Goal: Task Accomplishment & Management: Complete application form

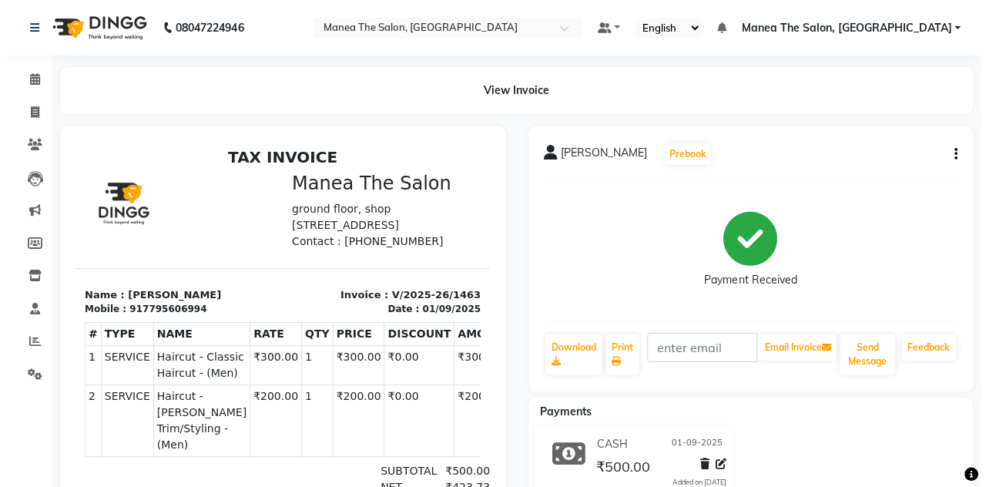
scroll to position [12, 0]
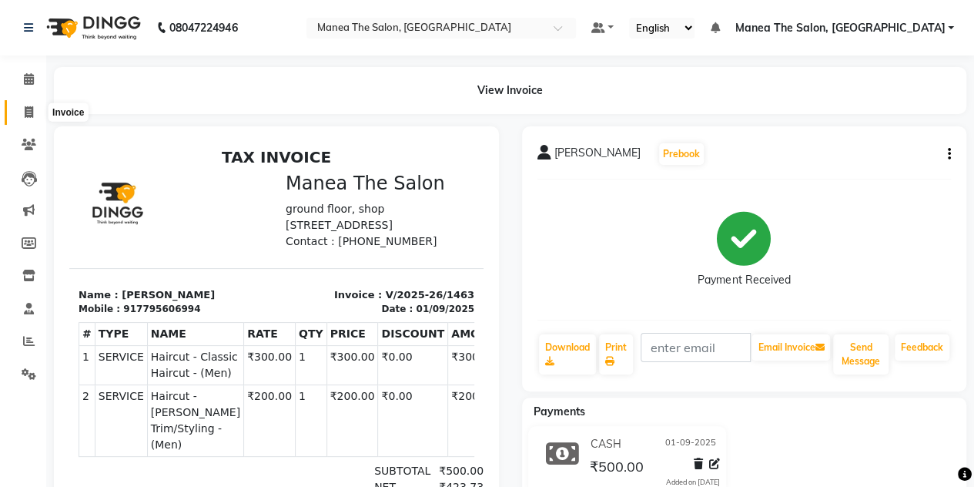
click at [30, 116] on icon at bounding box center [29, 112] width 8 height 12
select select "service"
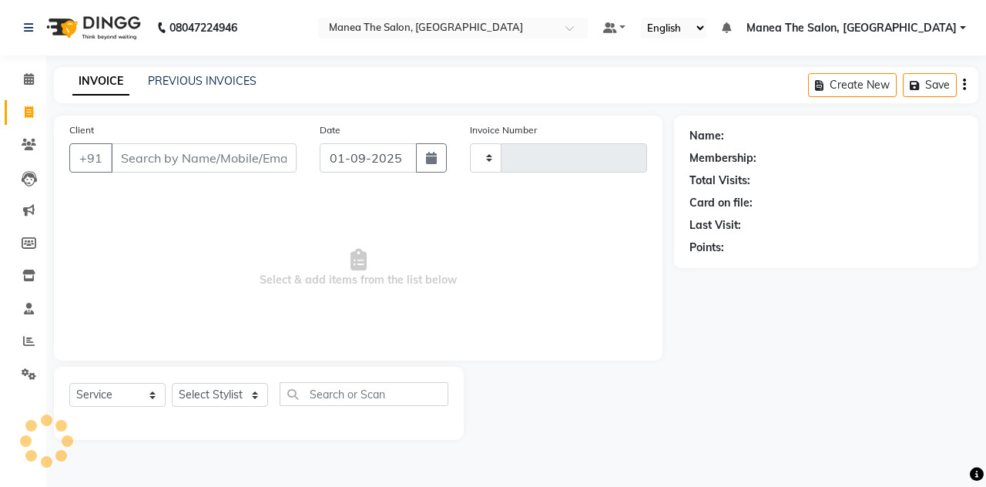
type input "1464"
select select "7688"
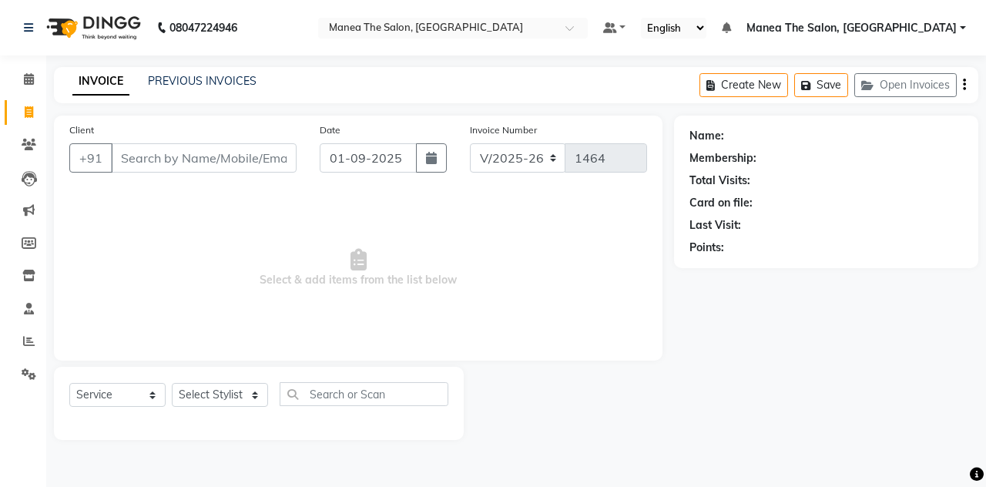
click at [153, 155] on input "Client" at bounding box center [204, 157] width 186 height 29
click at [163, 156] on input "98441440192" at bounding box center [164, 157] width 107 height 29
type input "9844140192"
click at [253, 169] on button "Add Client" at bounding box center [256, 157] width 79 height 29
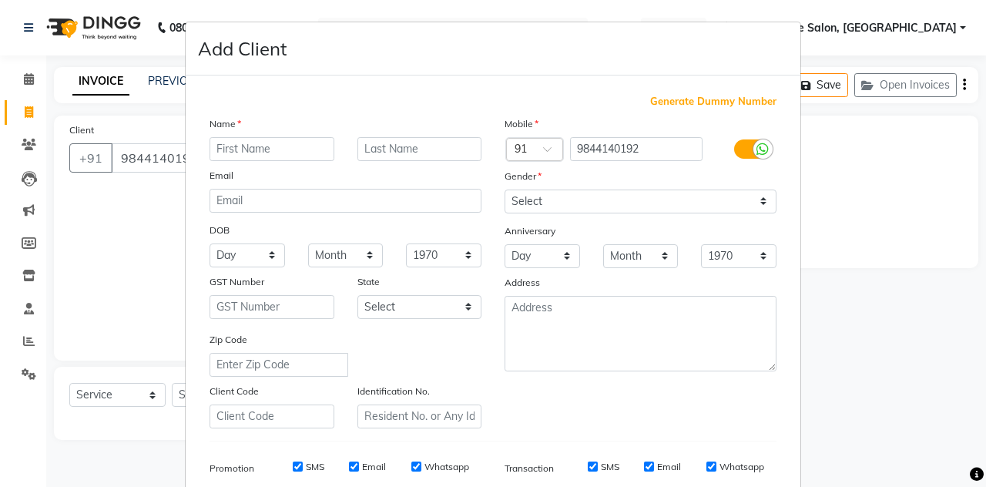
click at [226, 153] on input "text" at bounding box center [272, 149] width 125 height 24
type input "jyaz"
click at [535, 202] on select "Select [DEMOGRAPHIC_DATA] [DEMOGRAPHIC_DATA] Other Prefer Not To Say" at bounding box center [641, 201] width 272 height 24
select select "[DEMOGRAPHIC_DATA]"
click at [505, 189] on select "Select [DEMOGRAPHIC_DATA] [DEMOGRAPHIC_DATA] Other Prefer Not To Say" at bounding box center [641, 201] width 272 height 24
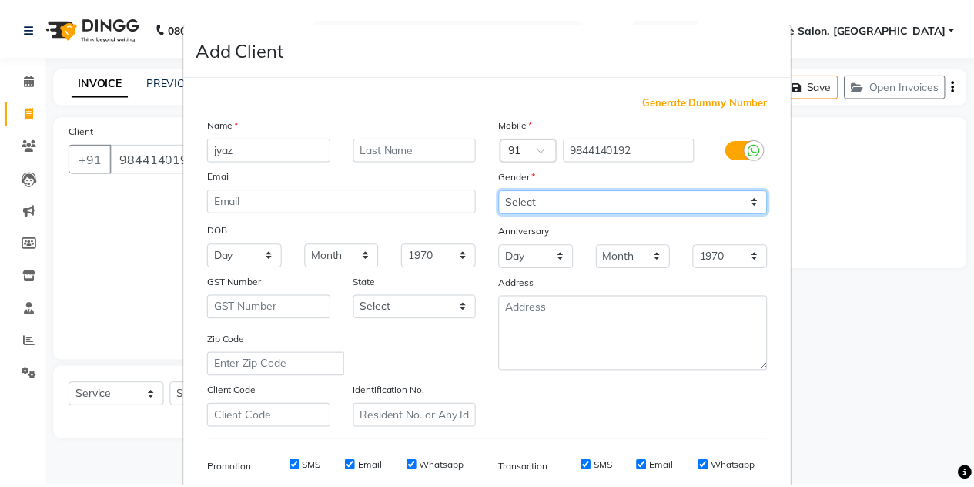
scroll to position [222, 0]
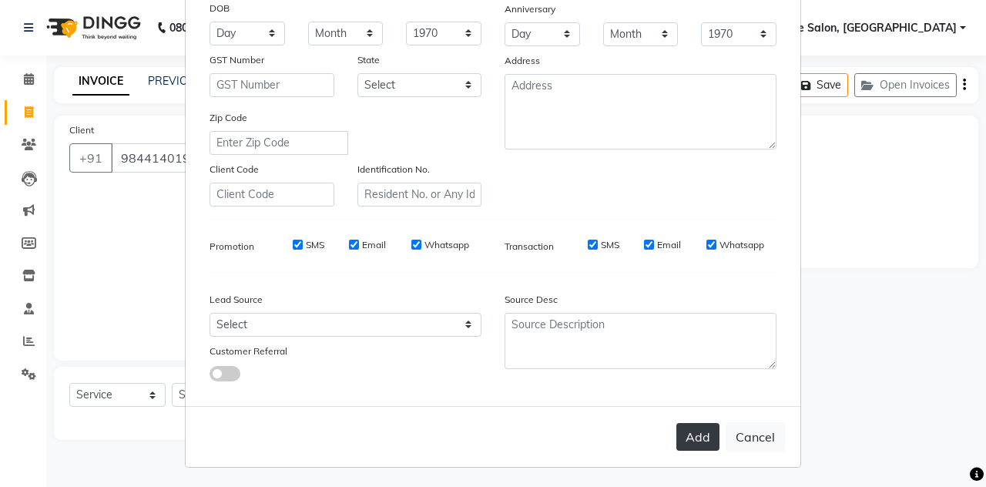
click at [687, 440] on button "Add" at bounding box center [697, 437] width 43 height 28
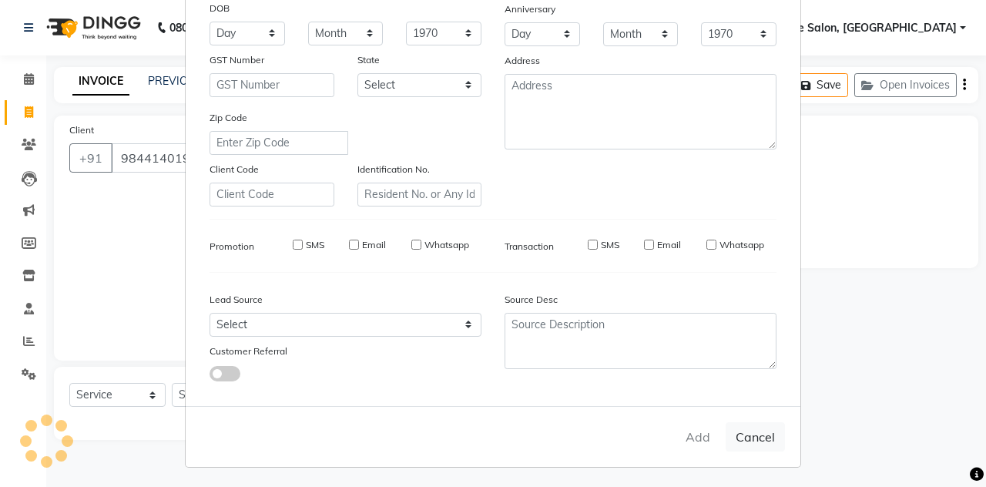
select select
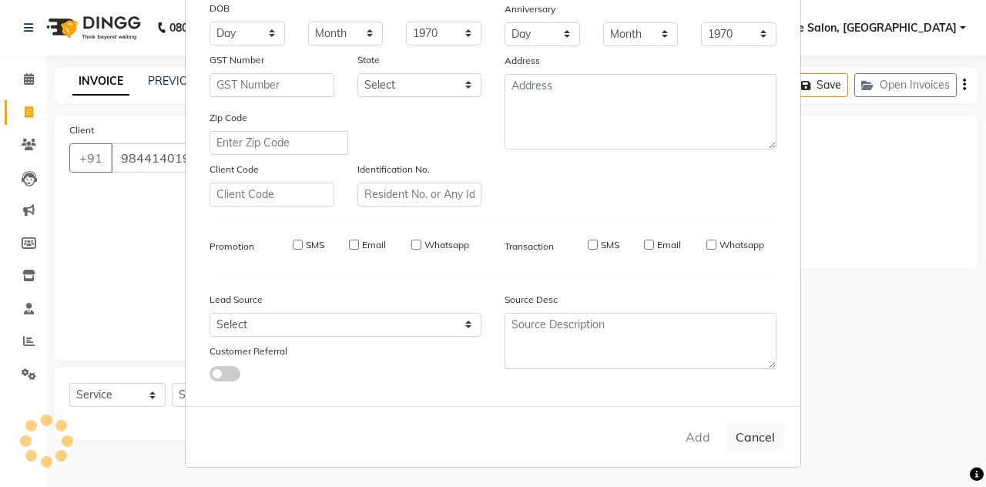
select select
checkbox input "false"
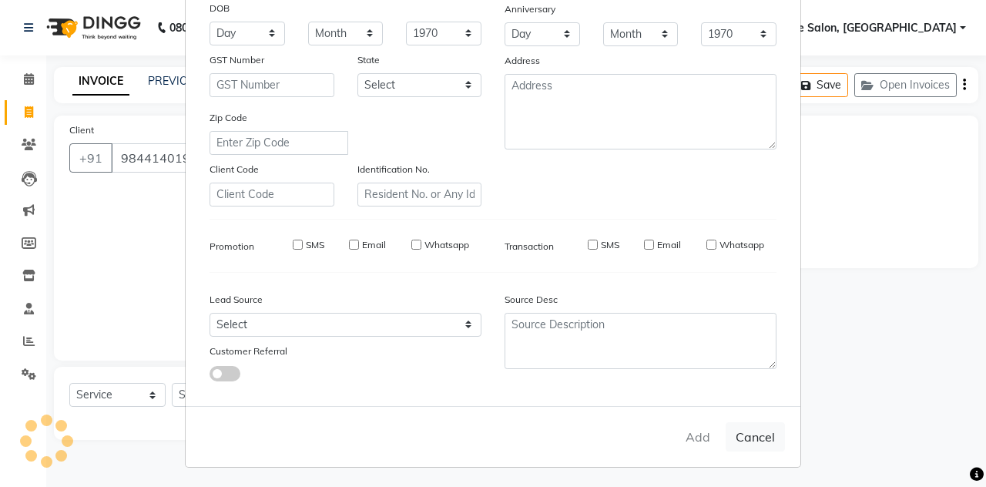
checkbox input "false"
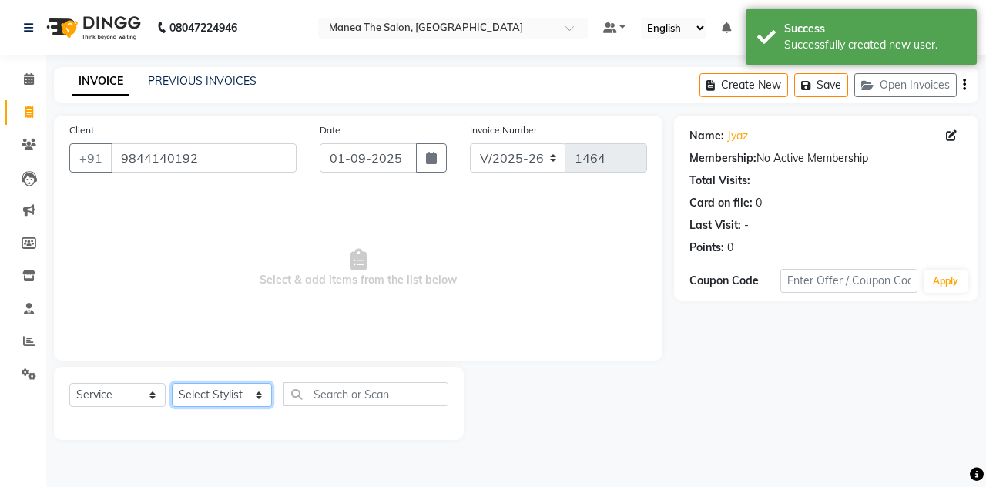
click at [250, 398] on select "Select Stylist aalam mahfuz [PERSON_NAME] [PERSON_NAME] The Salon, [GEOGRAPHIC_…" at bounding box center [222, 395] width 100 height 24
select select "68363"
click at [172, 383] on select "Select Stylist aalam mahfuz [PERSON_NAME] [PERSON_NAME] The Salon, [GEOGRAPHIC_…" at bounding box center [222, 395] width 100 height 24
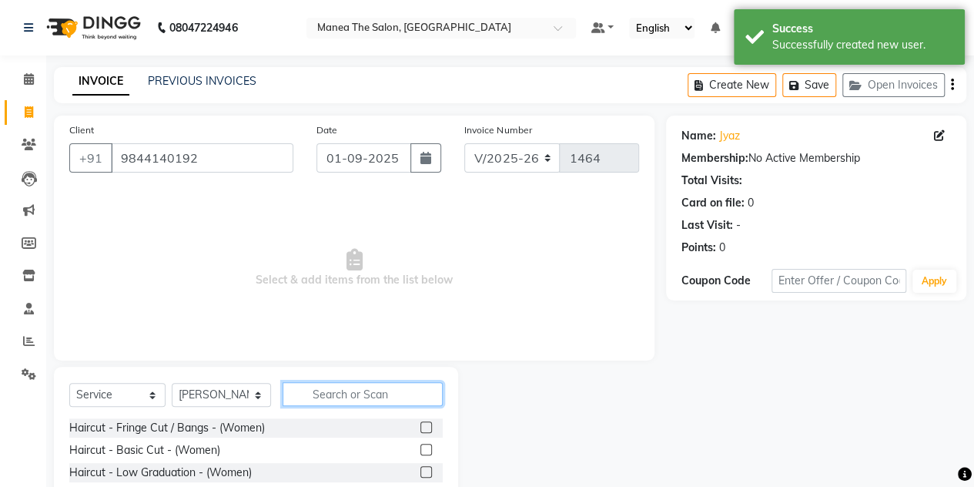
click at [314, 391] on input "text" at bounding box center [363, 394] width 160 height 24
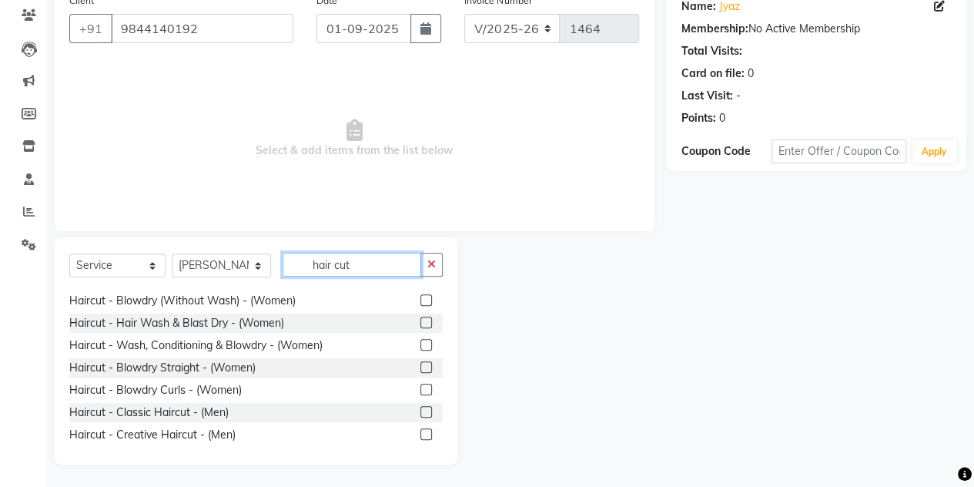
scroll to position [185, 0]
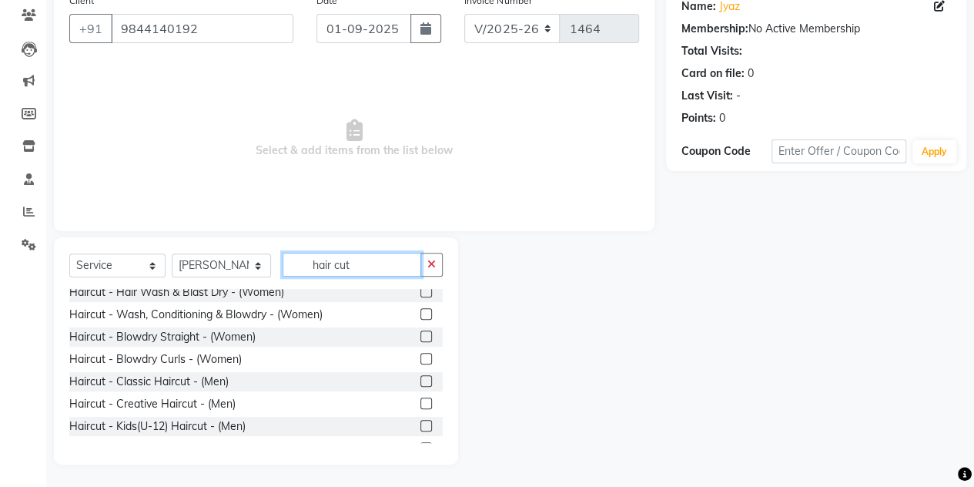
type input "hair cut"
click at [421, 376] on label at bounding box center [427, 381] width 12 height 12
click at [421, 377] on input "checkbox" at bounding box center [426, 382] width 10 height 10
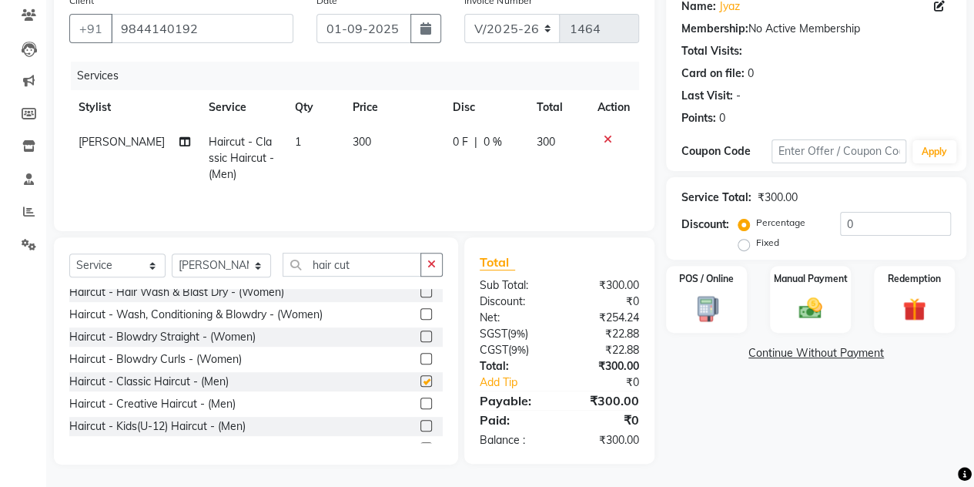
checkbox input "false"
click at [823, 304] on img at bounding box center [810, 308] width 39 height 28
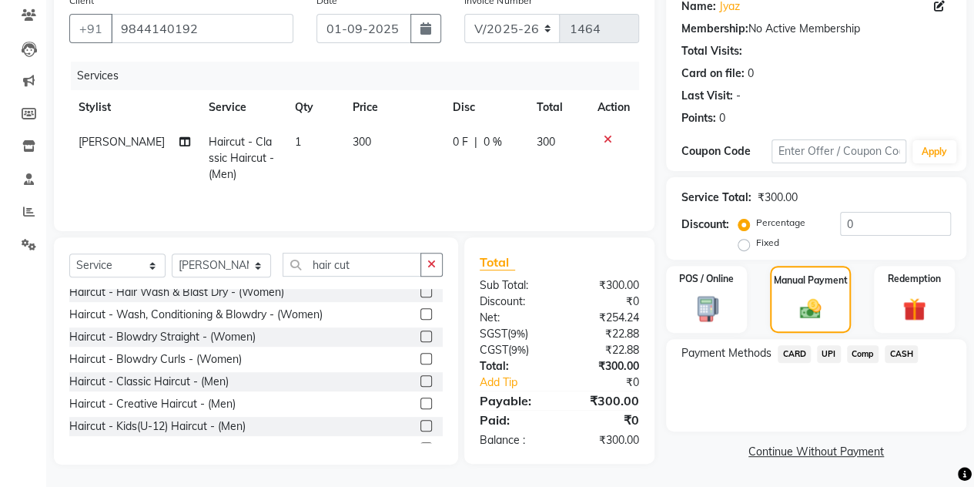
click at [897, 349] on span "CASH" at bounding box center [901, 354] width 33 height 18
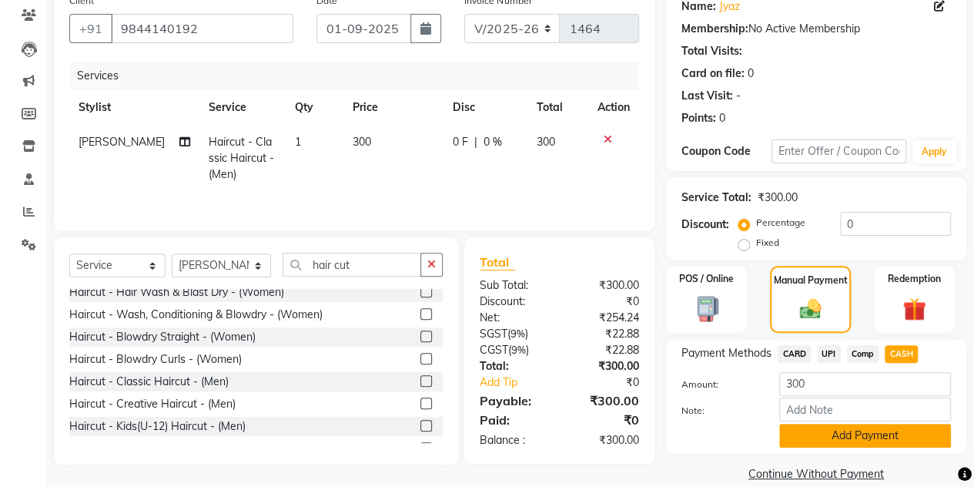
click at [843, 441] on button "Add Payment" at bounding box center [866, 436] width 172 height 24
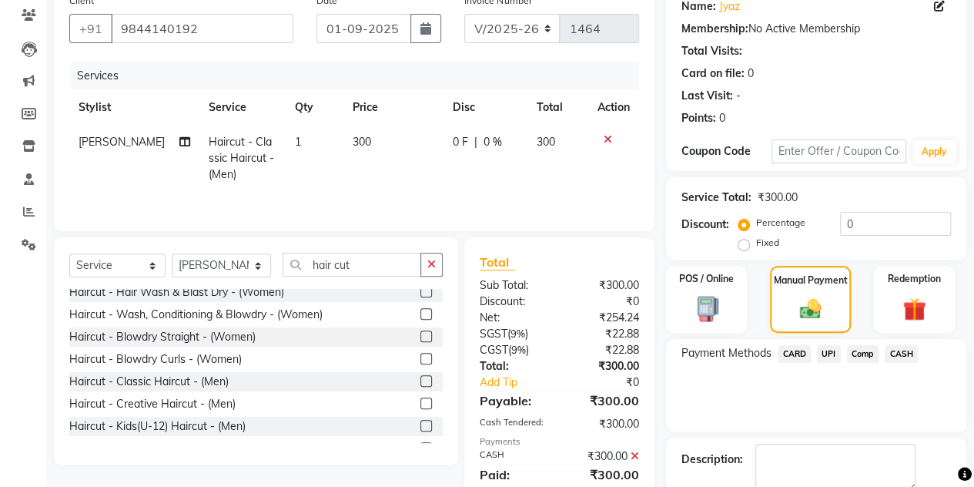
scroll to position [214, 0]
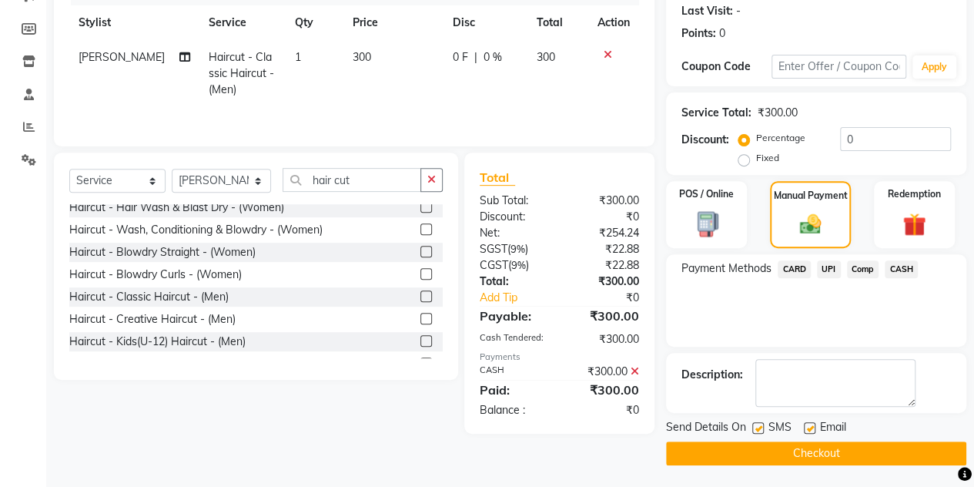
click at [714, 458] on button "Checkout" at bounding box center [816, 453] width 300 height 24
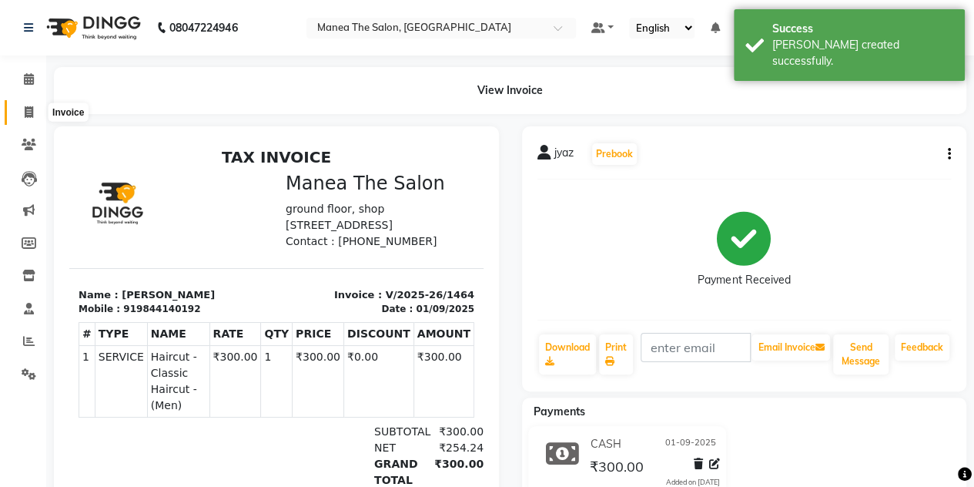
click at [29, 116] on icon at bounding box center [29, 112] width 8 height 12
select select "service"
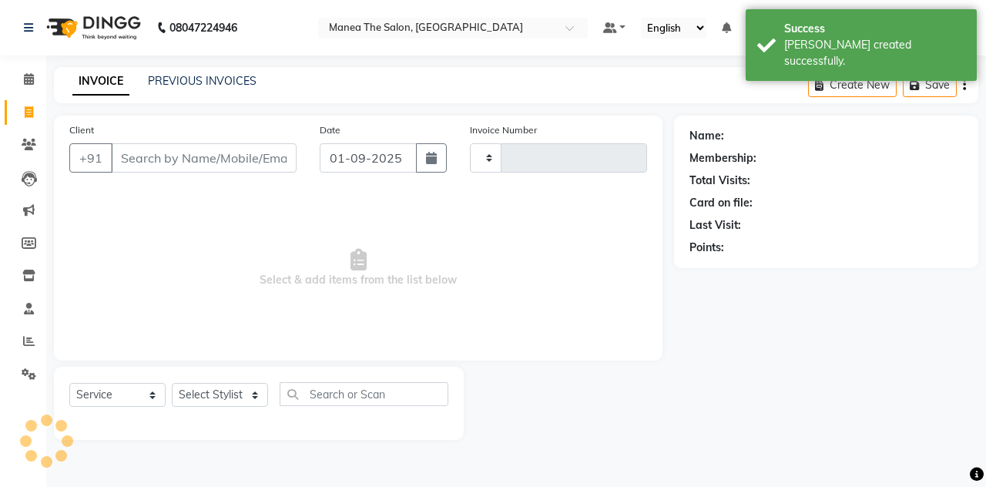
type input "1465"
select select "7688"
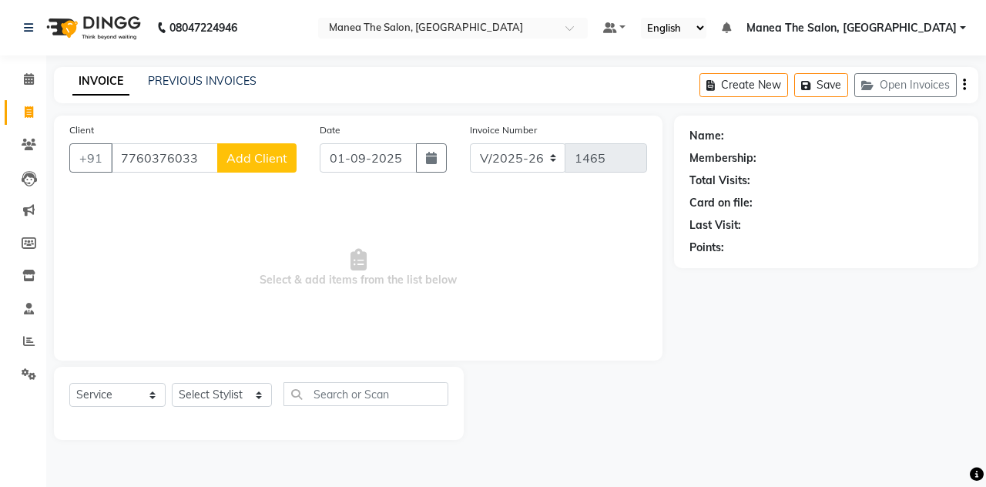
type input "7760376033"
click at [273, 169] on button "Add Client" at bounding box center [256, 157] width 79 height 29
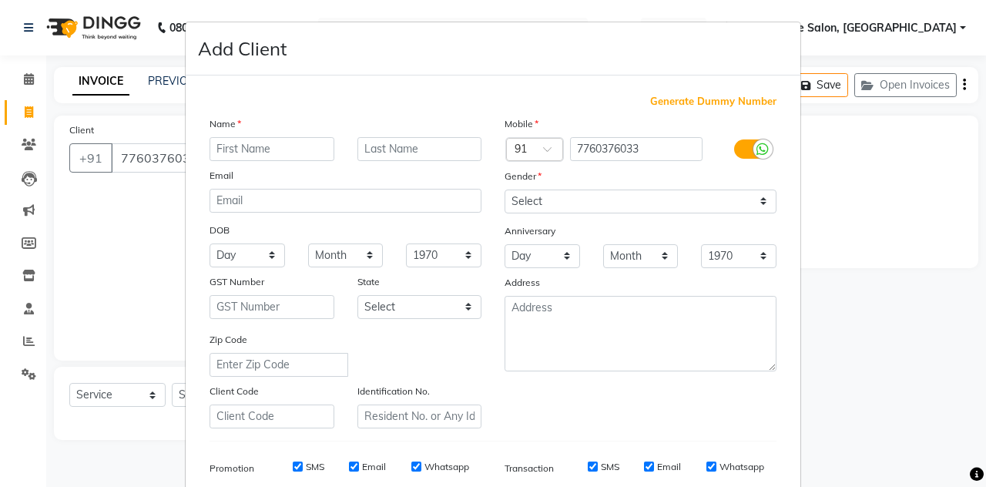
click at [257, 149] on input "text" at bounding box center [272, 149] width 125 height 24
type input "[PERSON_NAME]"
click at [519, 203] on select "Select [DEMOGRAPHIC_DATA] [DEMOGRAPHIC_DATA] Other Prefer Not To Say" at bounding box center [641, 201] width 272 height 24
select select "[DEMOGRAPHIC_DATA]"
click at [505, 189] on select "Select [DEMOGRAPHIC_DATA] [DEMOGRAPHIC_DATA] Other Prefer Not To Say" at bounding box center [641, 201] width 272 height 24
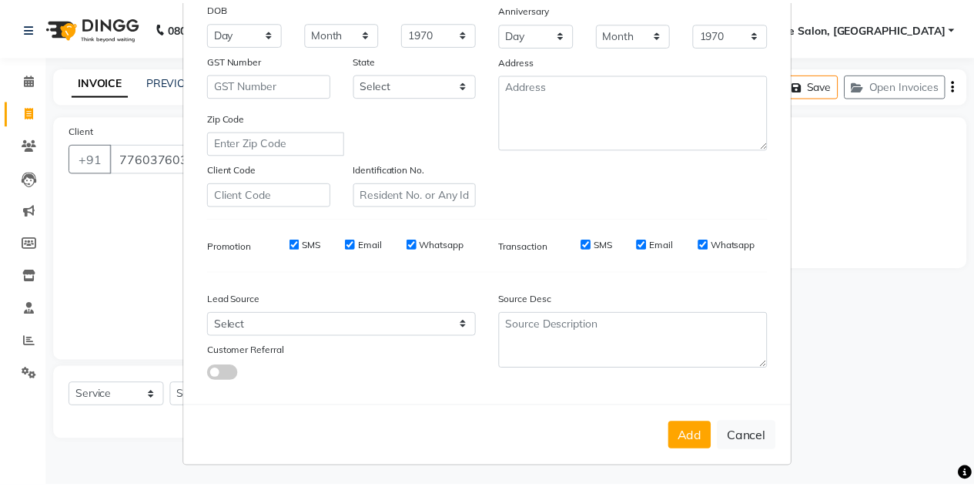
scroll to position [222, 0]
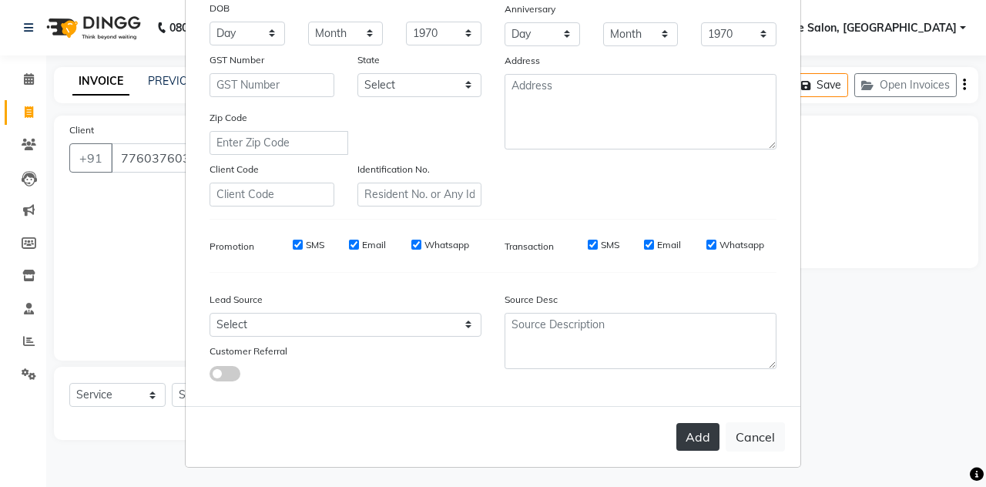
click at [705, 426] on button "Add" at bounding box center [697, 437] width 43 height 28
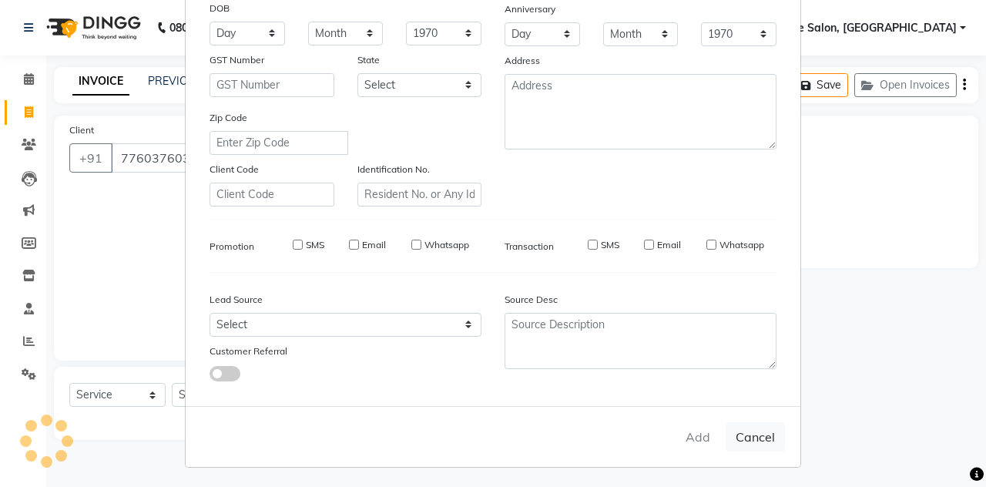
select select
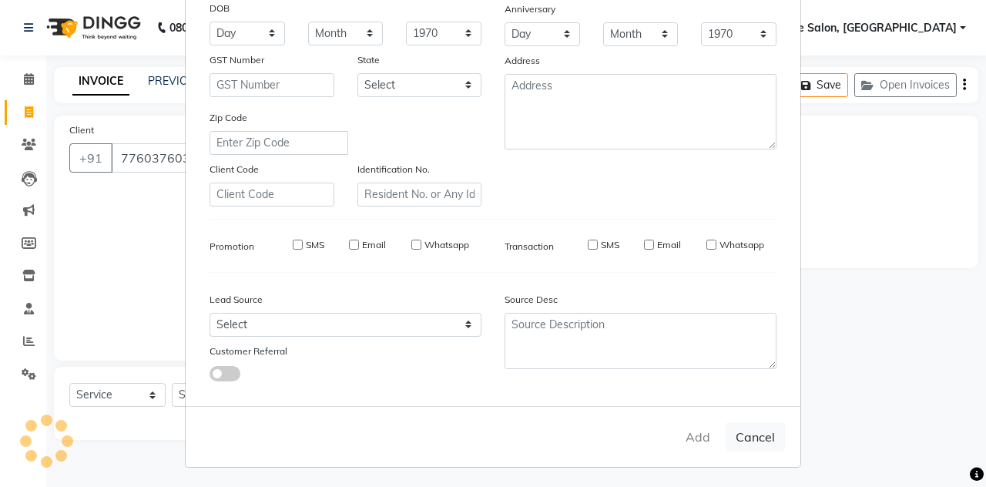
select select
checkbox input "false"
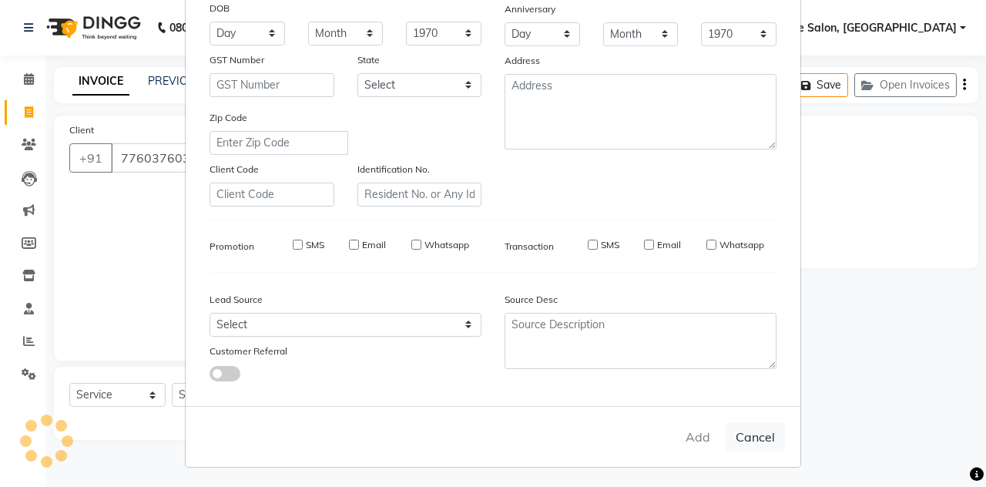
checkbox input "false"
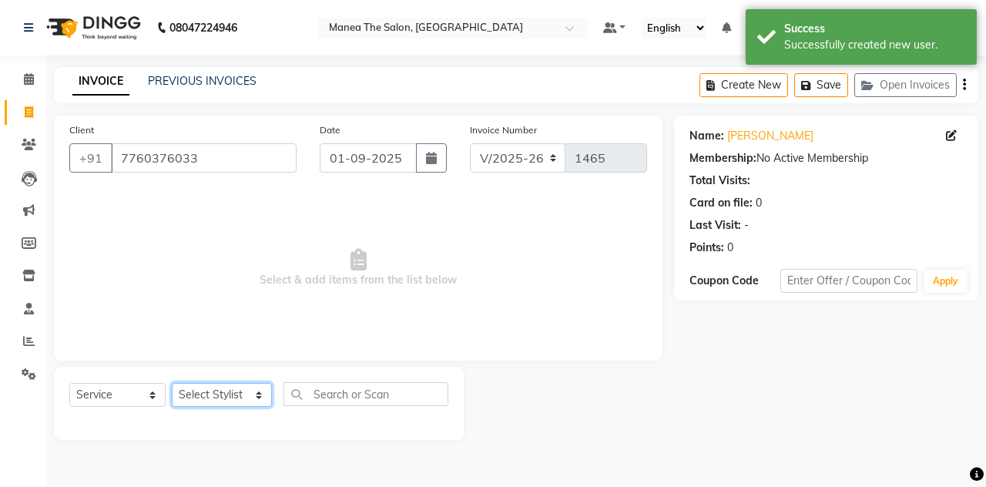
click at [187, 399] on select "Select Stylist aalam mahfuz [PERSON_NAME] [PERSON_NAME] The Salon, [GEOGRAPHIC_…" at bounding box center [222, 395] width 100 height 24
select select "68363"
click at [172, 383] on select "Select Stylist aalam mahfuz [PERSON_NAME] [PERSON_NAME] The Salon, [GEOGRAPHIC_…" at bounding box center [222, 395] width 100 height 24
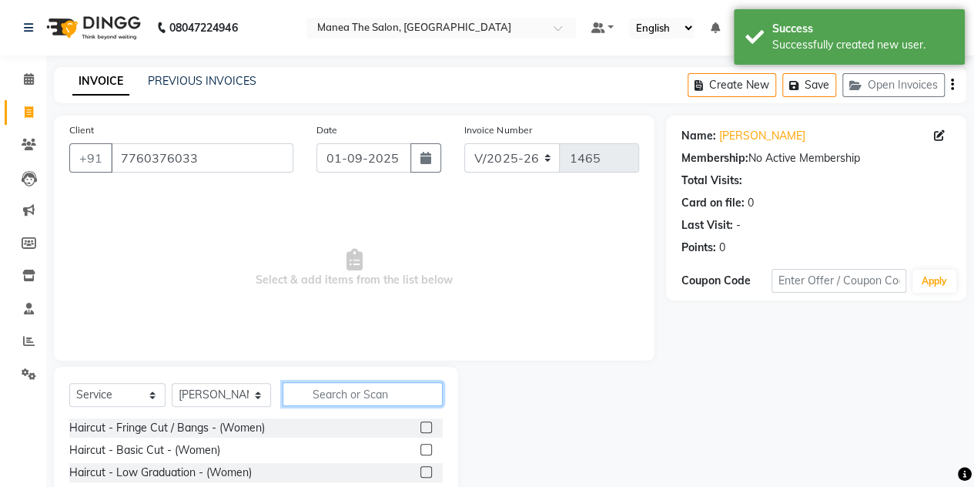
click at [330, 389] on input "text" at bounding box center [363, 394] width 160 height 24
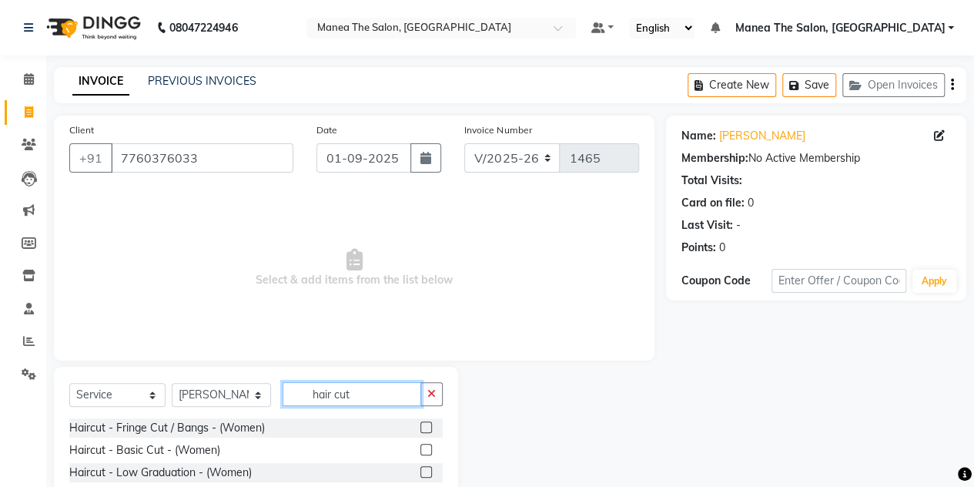
scroll to position [129, 0]
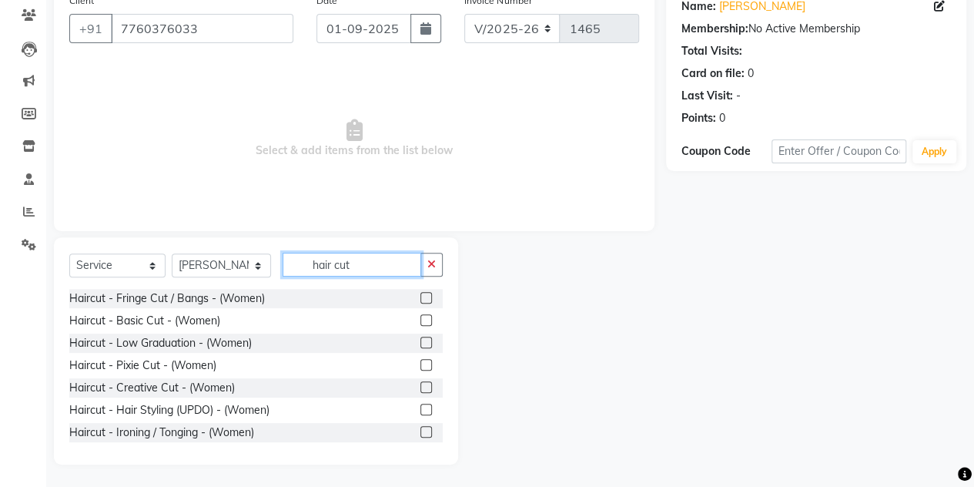
type input "hair cut"
click at [430, 435] on div at bounding box center [432, 432] width 22 height 19
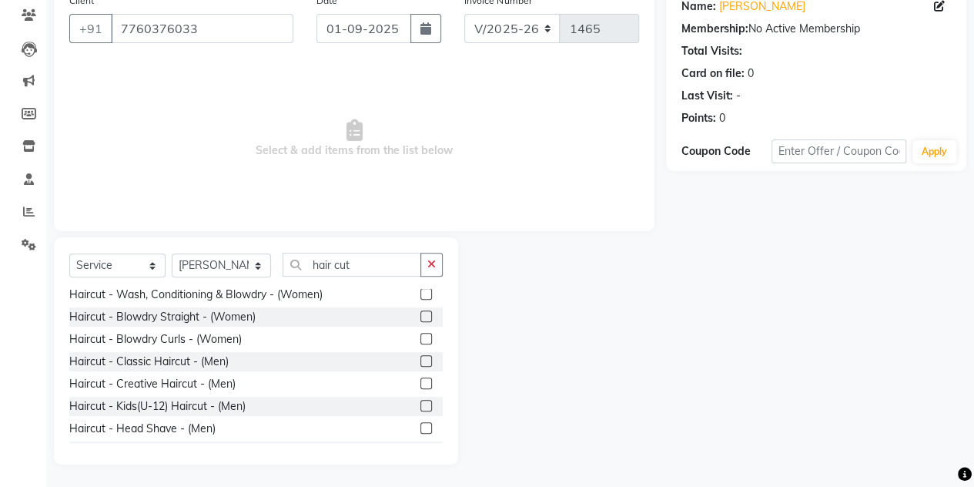
scroll to position [205, 0]
click at [219, 352] on div "Haircut - Classic Haircut - (Men)" at bounding box center [256, 361] width 374 height 19
click at [246, 360] on div "Haircut - Classic Haircut - (Men)" at bounding box center [256, 361] width 374 height 19
click at [421, 360] on label at bounding box center [427, 361] width 12 height 12
click at [421, 360] on input "checkbox" at bounding box center [426, 362] width 10 height 10
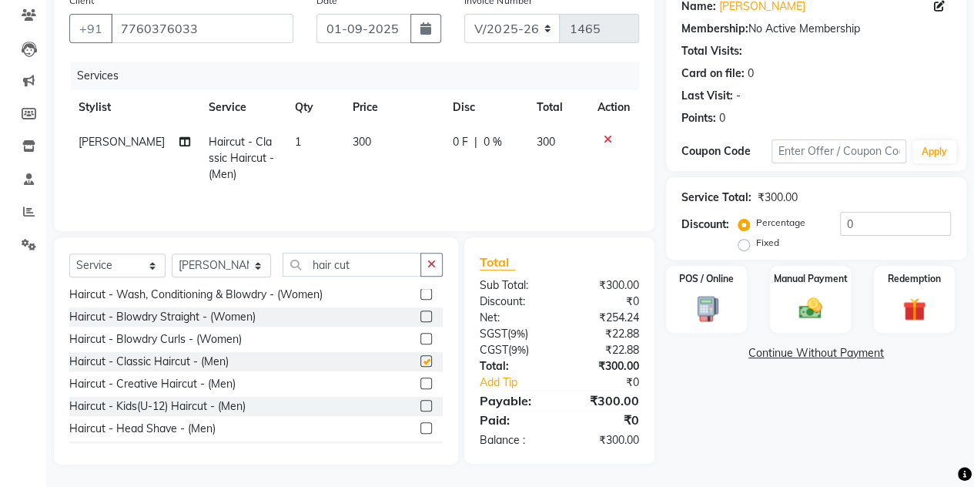
checkbox input "false"
click at [837, 301] on div "Manual Payment" at bounding box center [811, 299] width 84 height 70
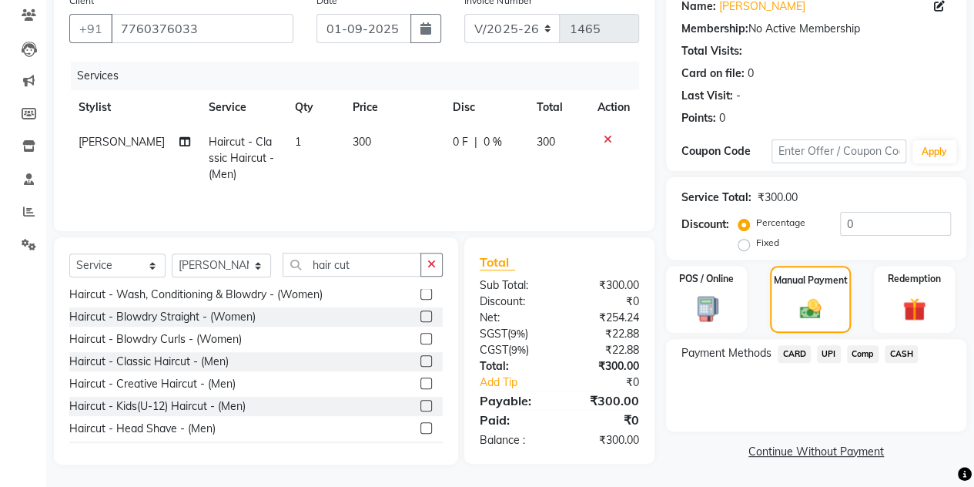
click at [898, 354] on span "CASH" at bounding box center [901, 354] width 33 height 18
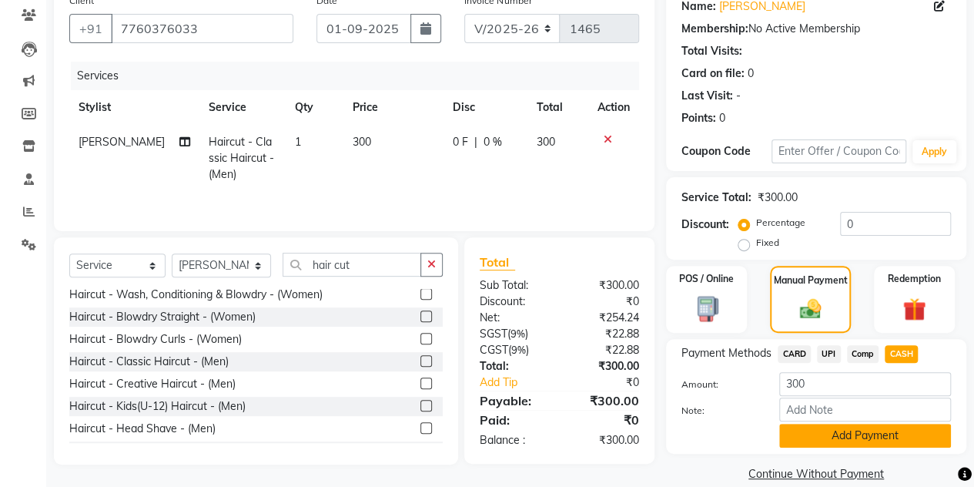
click at [840, 441] on button "Add Payment" at bounding box center [866, 436] width 172 height 24
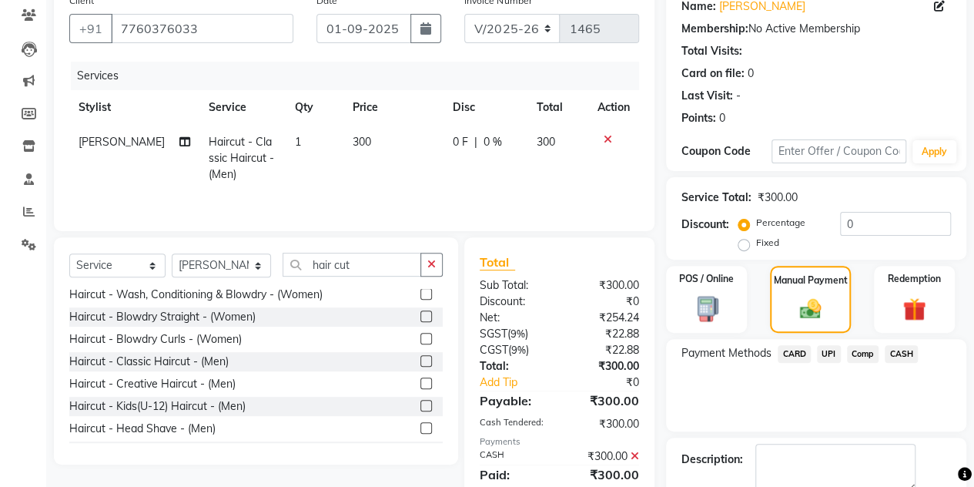
scroll to position [214, 0]
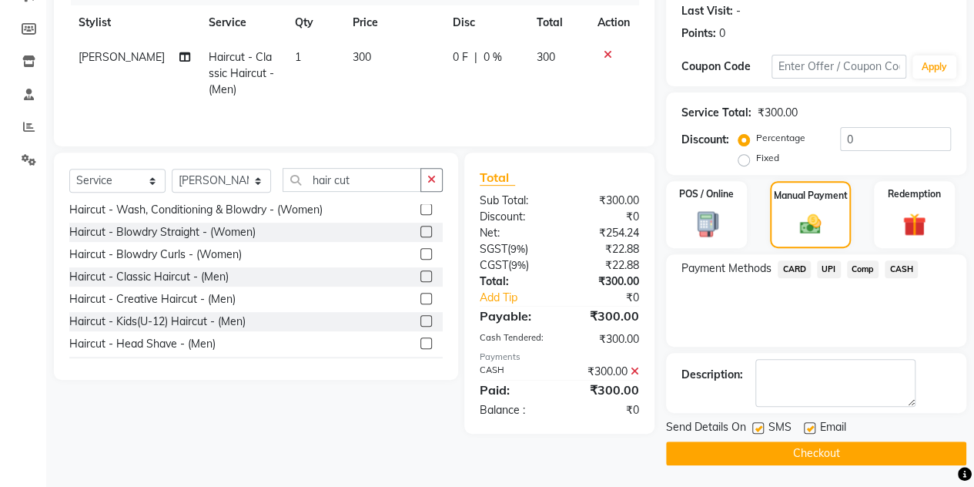
click at [769, 452] on button "Checkout" at bounding box center [816, 453] width 300 height 24
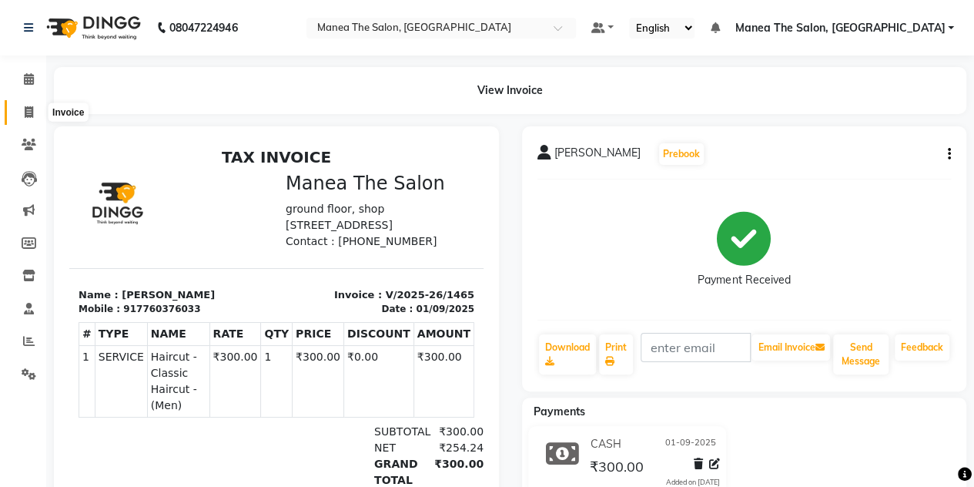
click at [34, 113] on span at bounding box center [28, 113] width 27 height 18
select select "service"
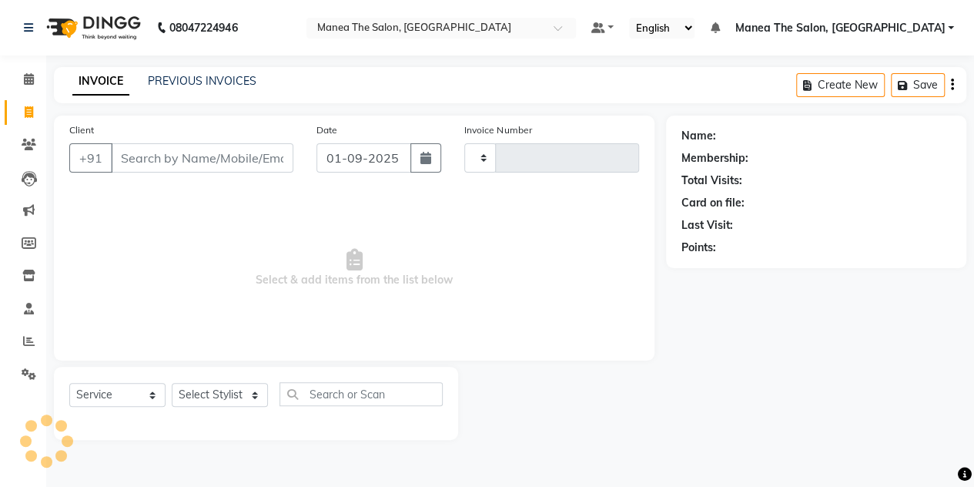
type input "1466"
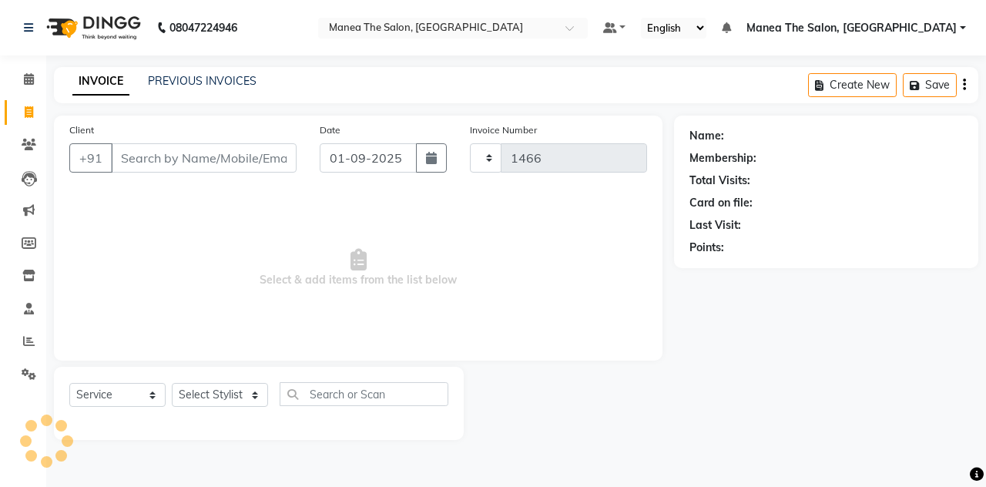
select select "7688"
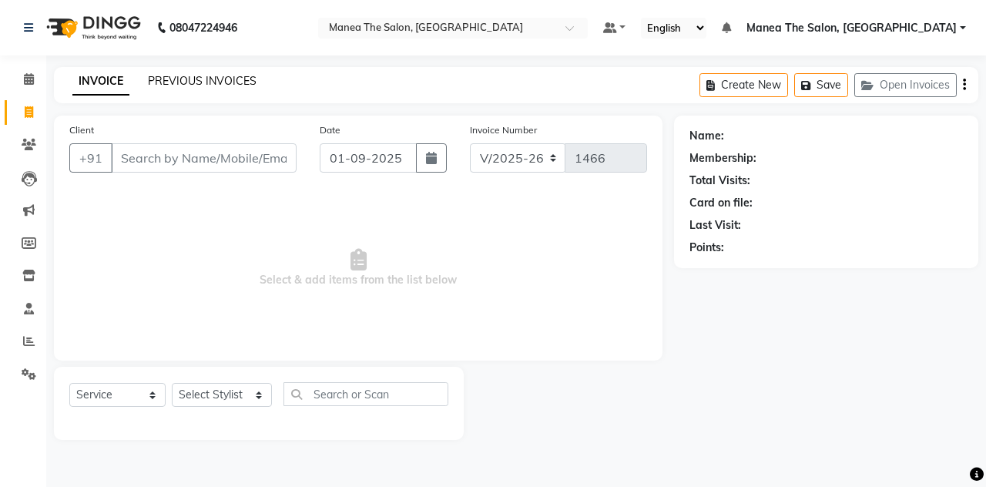
click at [220, 75] on link "PREVIOUS INVOICES" at bounding box center [202, 81] width 109 height 14
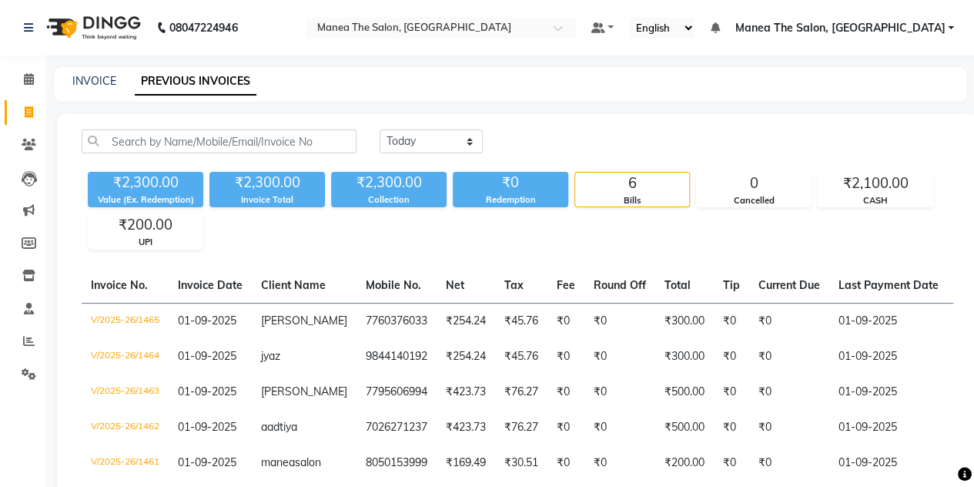
click at [21, 101] on link "Invoice" at bounding box center [23, 112] width 37 height 25
select select "service"
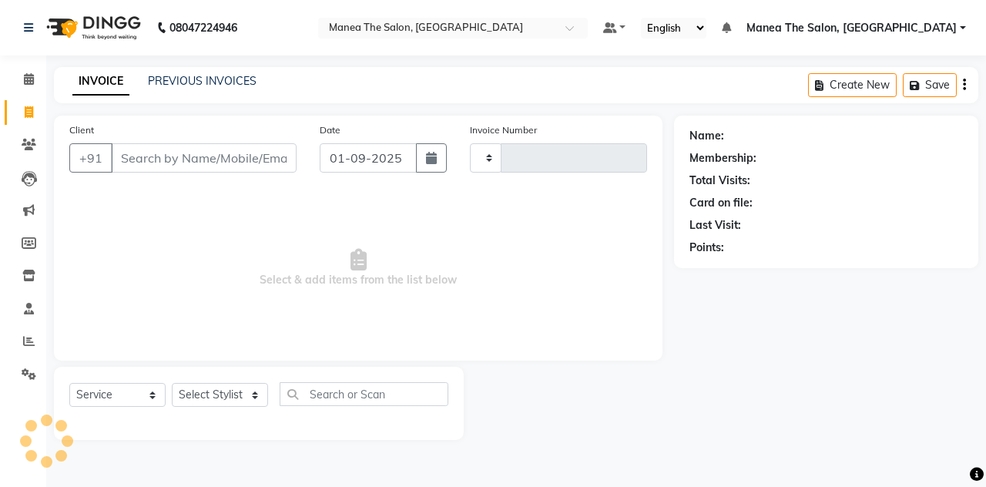
type input "1466"
select select "7688"
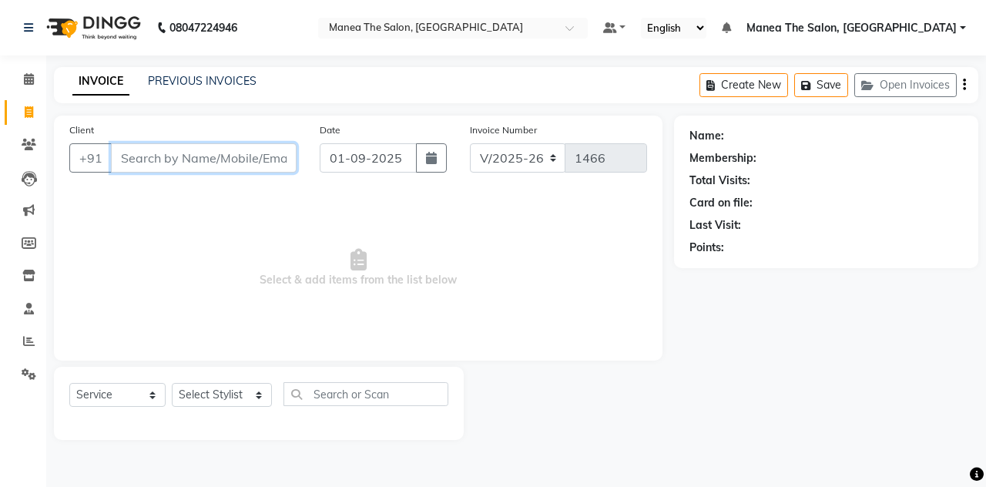
click at [231, 152] on input "Client" at bounding box center [204, 157] width 186 height 29
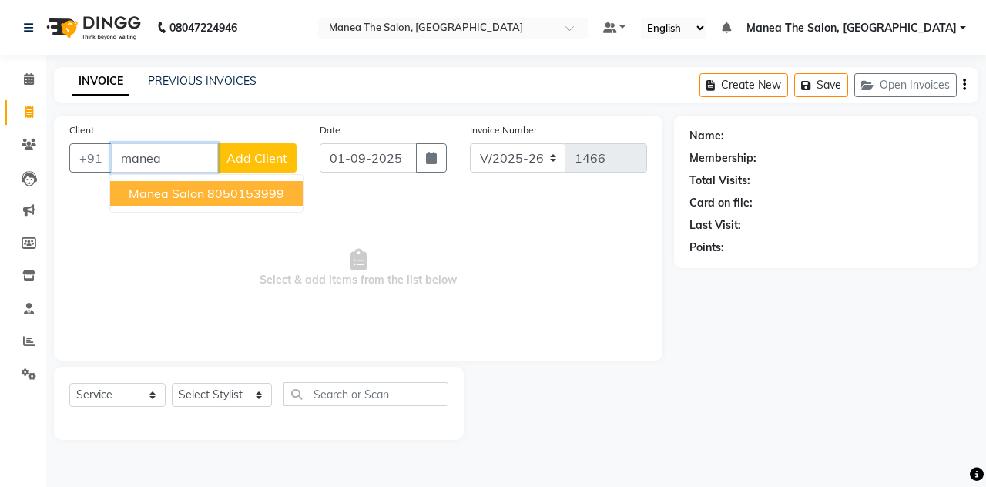
click at [183, 189] on span "manea salon" at bounding box center [166, 193] width 75 height 15
type input "8050153999"
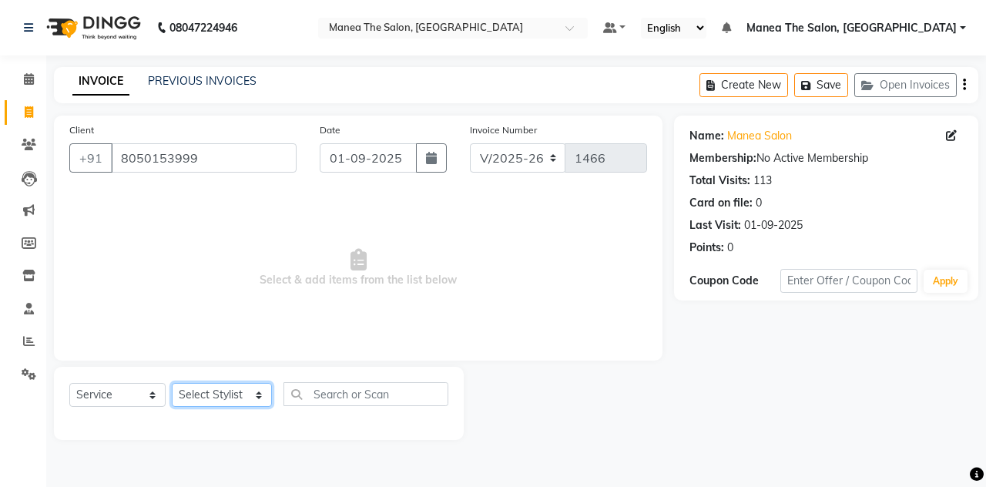
click at [210, 387] on select "Select Stylist aalam mahfuz [PERSON_NAME] [PERSON_NAME] The Salon, [GEOGRAPHIC_…" at bounding box center [222, 395] width 100 height 24
select select "68363"
click at [172, 383] on select "Select Stylist aalam mahfuz [PERSON_NAME] [PERSON_NAME] The Salon, [GEOGRAPHIC_…" at bounding box center [222, 395] width 100 height 24
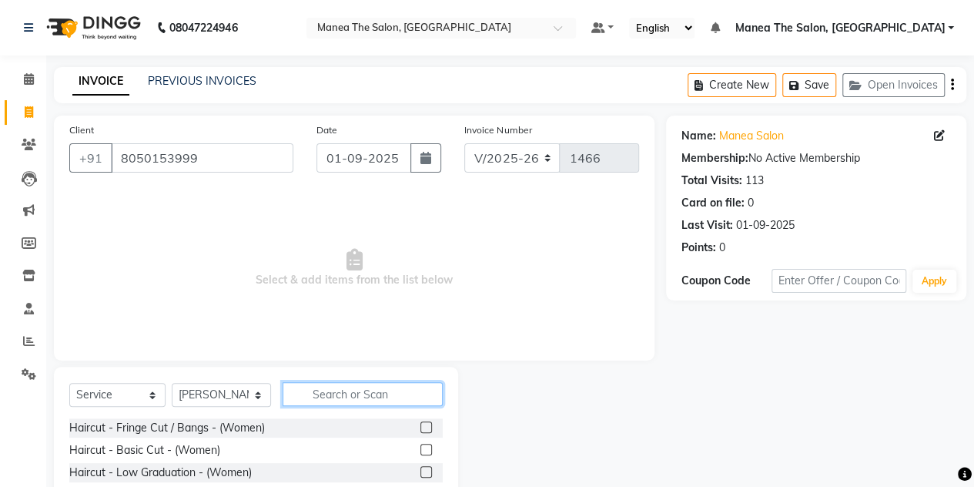
click at [324, 397] on input "text" at bounding box center [363, 394] width 160 height 24
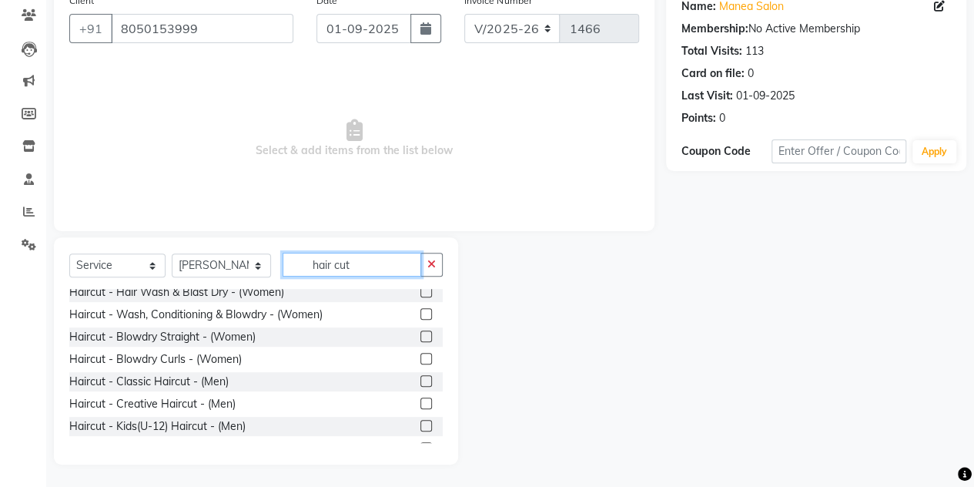
scroll to position [216, 0]
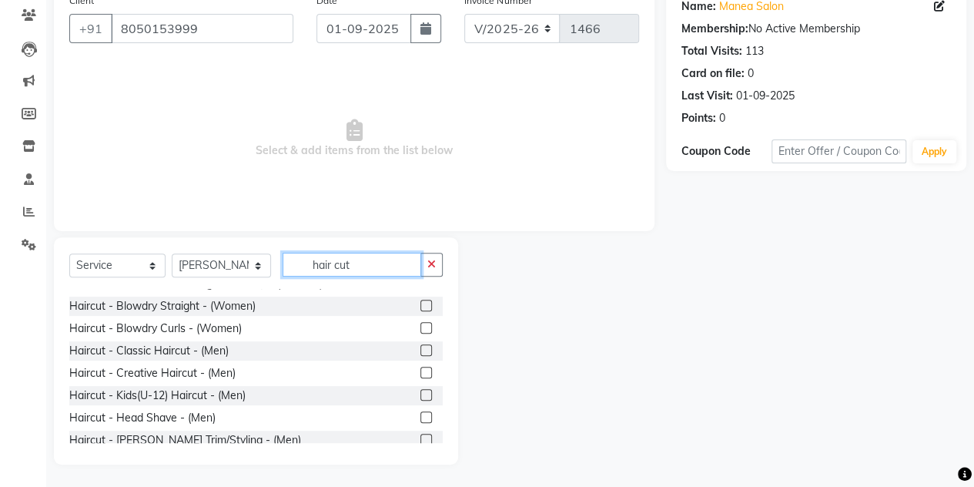
type input "hair cut"
click at [352, 350] on div "Haircut - Classic Haircut - (Men)" at bounding box center [256, 350] width 374 height 19
click at [421, 350] on label at bounding box center [427, 350] width 12 height 12
click at [421, 350] on input "checkbox" at bounding box center [426, 351] width 10 height 10
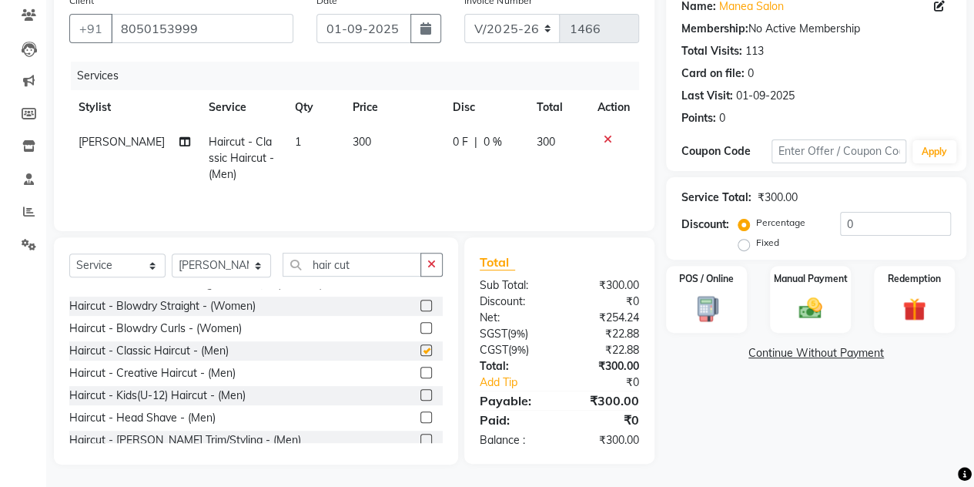
checkbox input "false"
click at [435, 257] on button "button" at bounding box center [432, 265] width 22 height 24
click at [821, 297] on img at bounding box center [810, 308] width 39 height 28
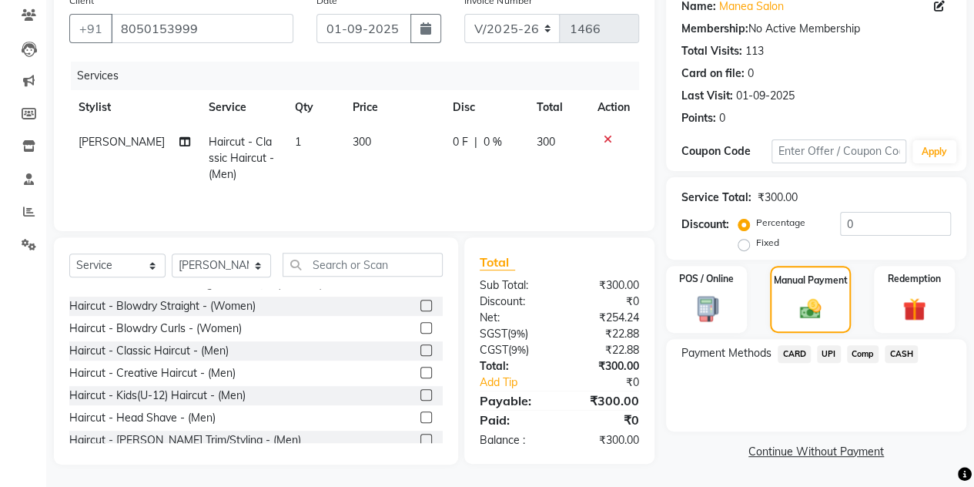
click at [897, 357] on span "CASH" at bounding box center [901, 354] width 33 height 18
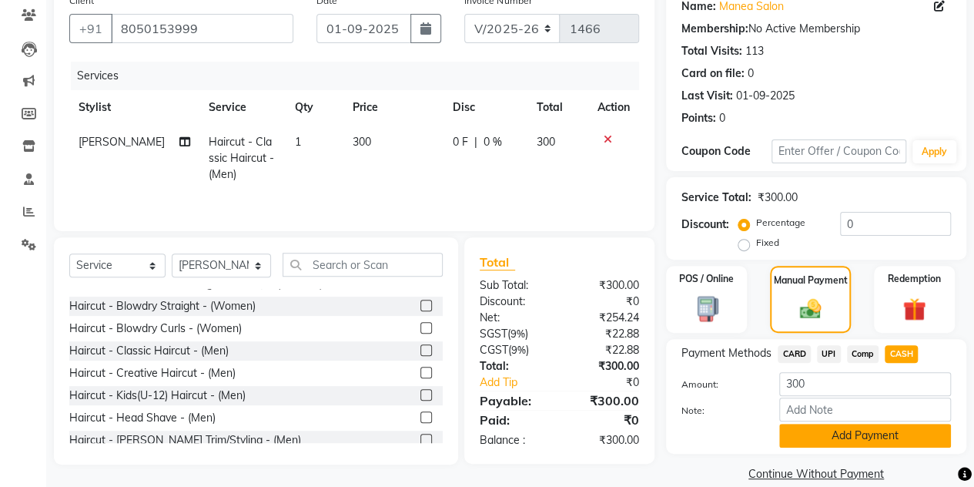
click at [796, 438] on button "Add Payment" at bounding box center [866, 436] width 172 height 24
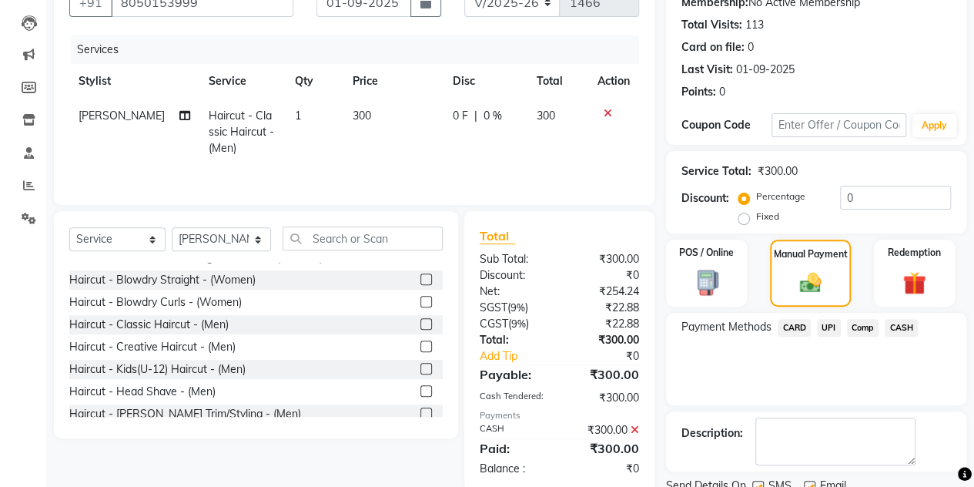
scroll to position [214, 0]
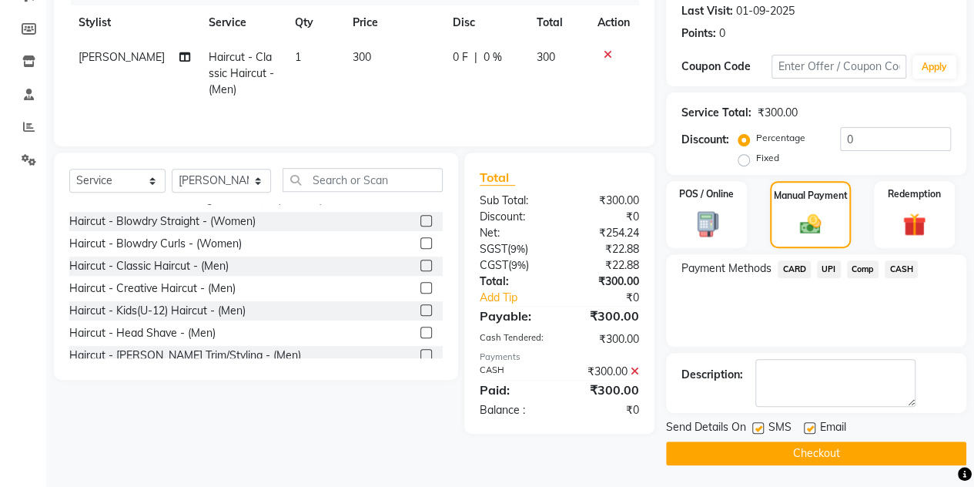
click at [747, 451] on button "Checkout" at bounding box center [816, 453] width 300 height 24
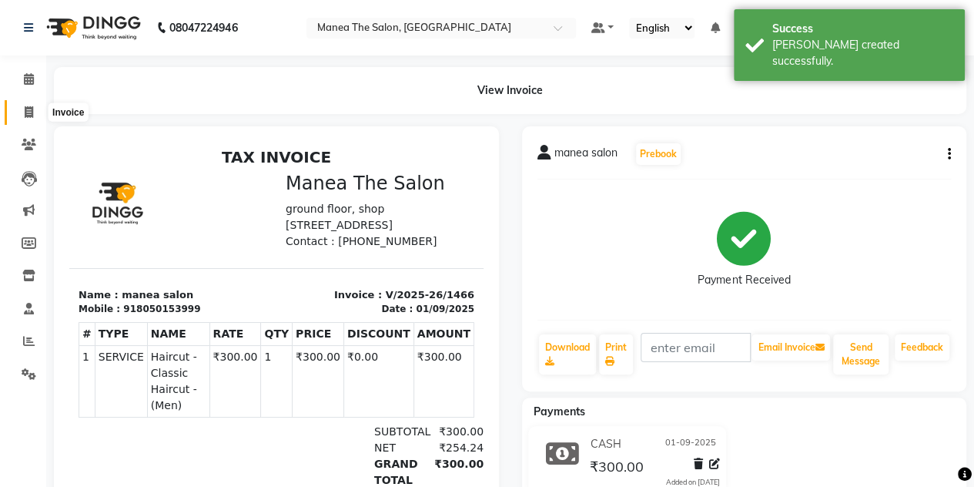
click at [35, 109] on span at bounding box center [28, 113] width 27 height 18
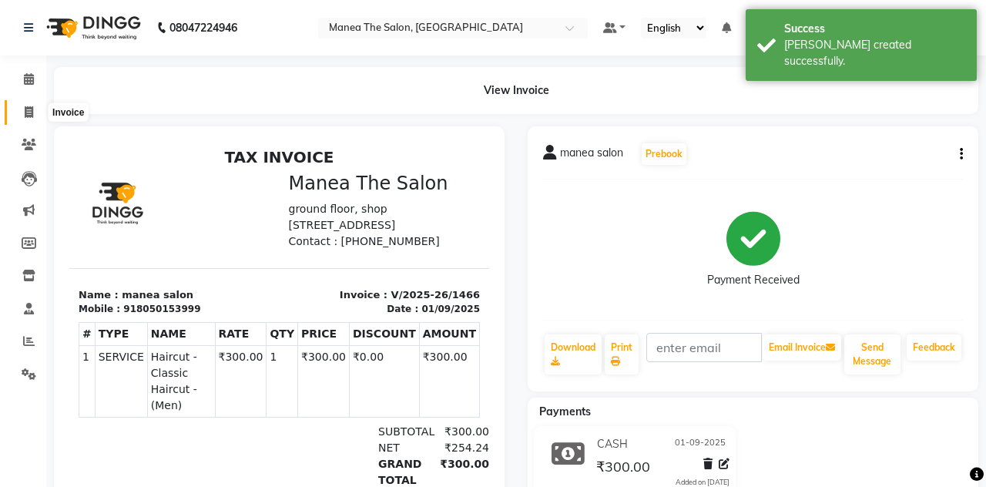
select select "7688"
select select "service"
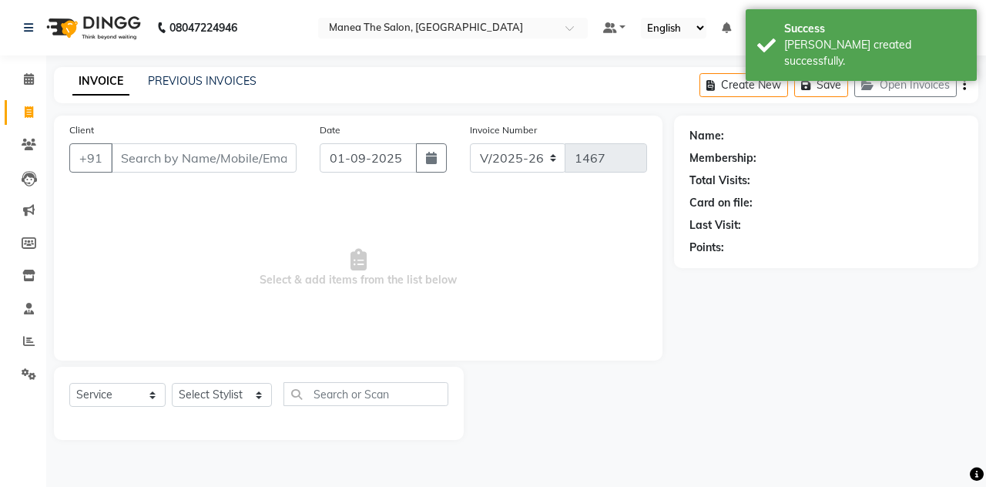
click at [123, 163] on input "Client" at bounding box center [204, 157] width 186 height 29
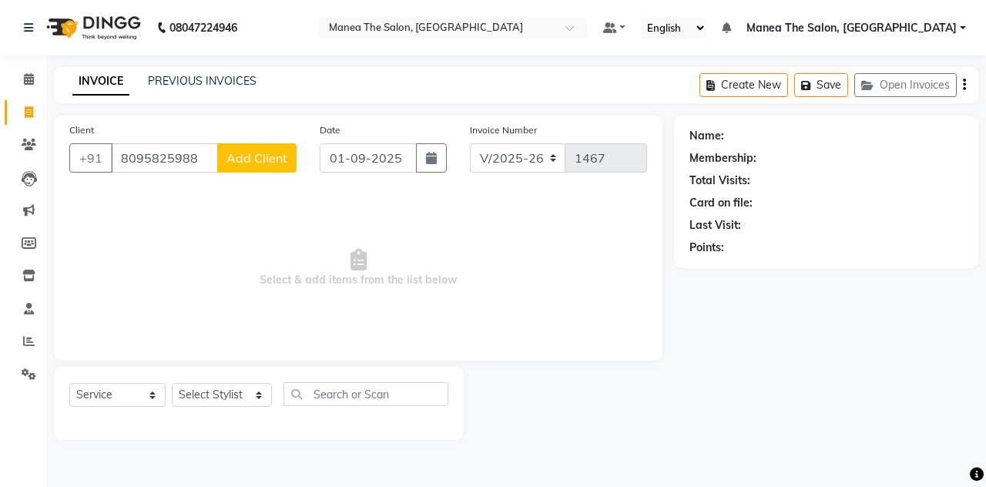
type input "8095825988"
click at [240, 160] on span "Add Client" at bounding box center [256, 157] width 61 height 15
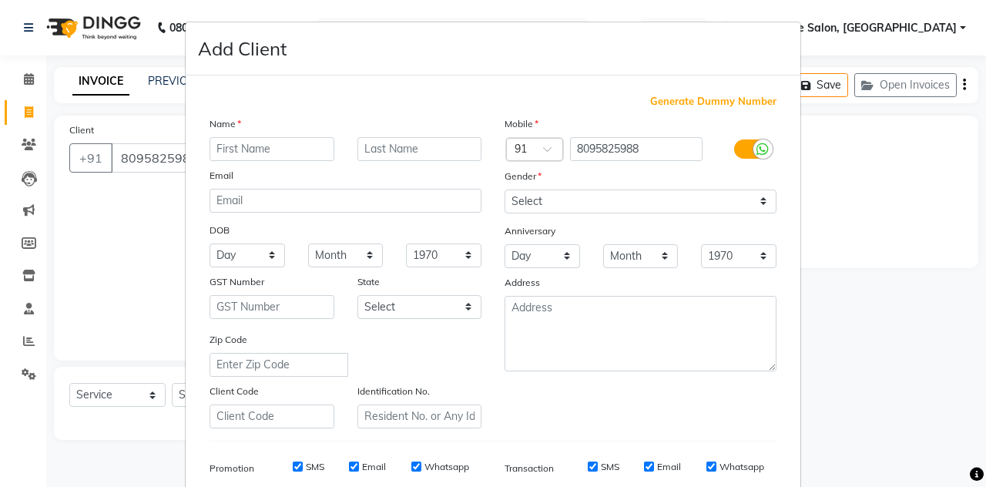
click at [224, 145] on input "text" at bounding box center [272, 149] width 125 height 24
type input "harizone"
click at [567, 196] on select "Select [DEMOGRAPHIC_DATA] [DEMOGRAPHIC_DATA] Other Prefer Not To Say" at bounding box center [641, 201] width 272 height 24
select select "male"
click at [505, 189] on select "Select [DEMOGRAPHIC_DATA] [DEMOGRAPHIC_DATA] Other Prefer Not To Say" at bounding box center [641, 201] width 272 height 24
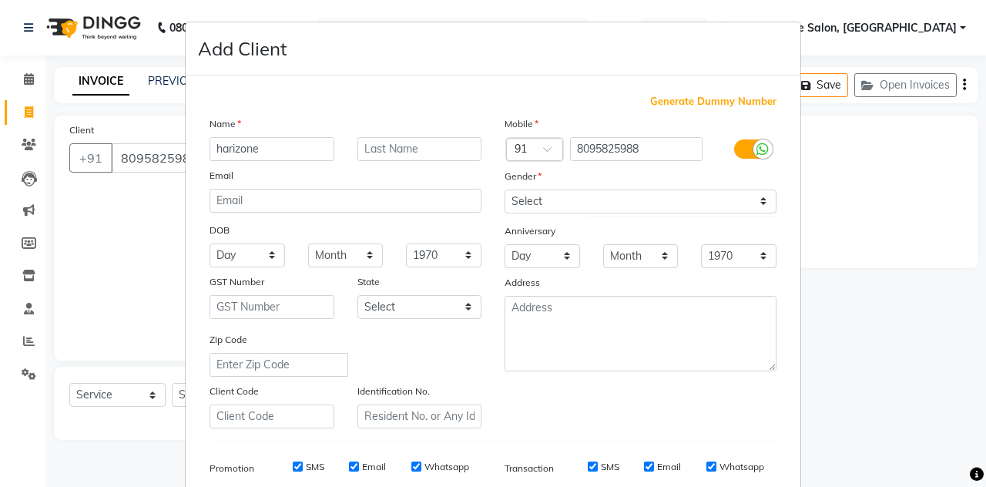
click at [582, 236] on div "Anniversary" at bounding box center [640, 232] width 295 height 25
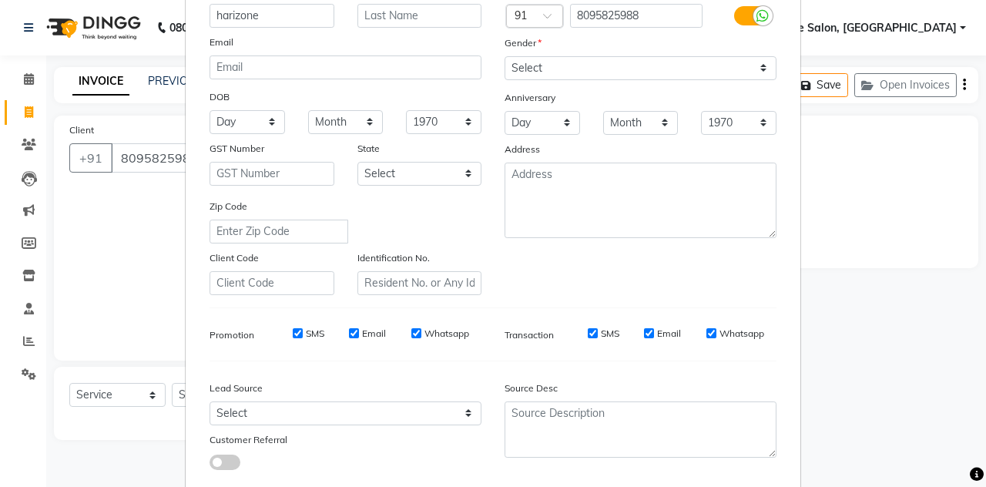
scroll to position [222, 0]
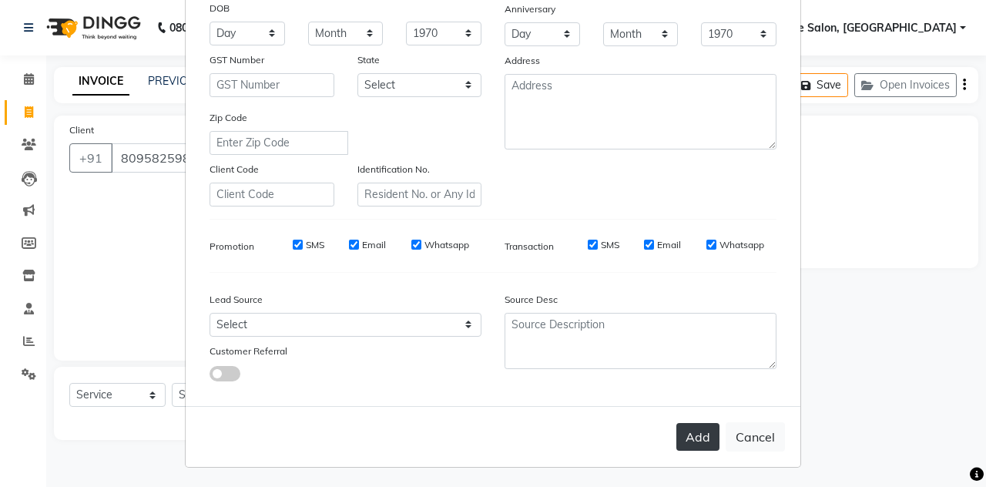
click at [681, 423] on button "Add" at bounding box center [697, 437] width 43 height 28
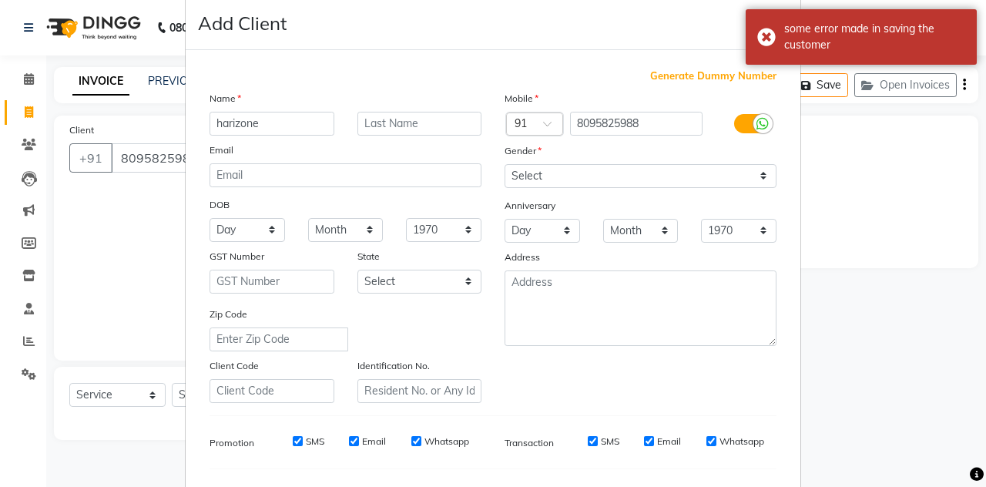
scroll to position [25, 0]
click at [531, 173] on select "Select [DEMOGRAPHIC_DATA] [DEMOGRAPHIC_DATA] Other Prefer Not To Say" at bounding box center [641, 177] width 272 height 24
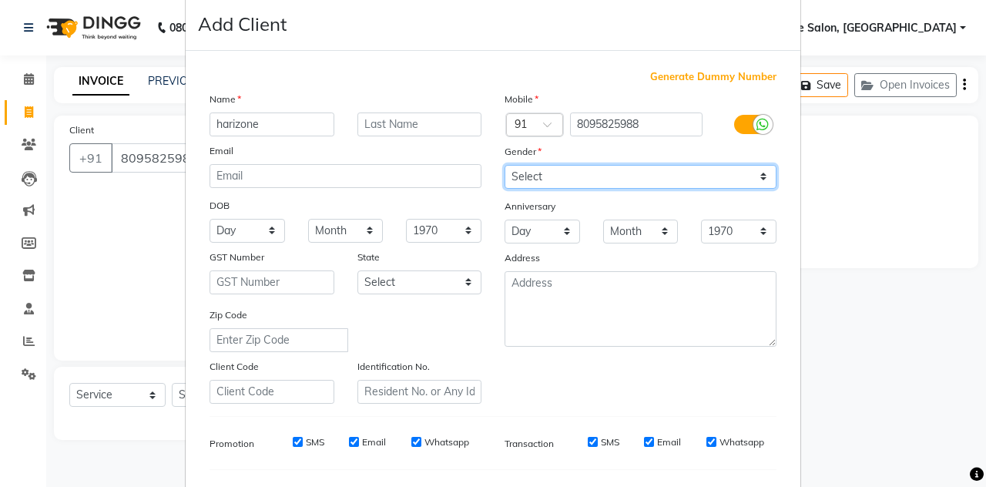
click at [529, 173] on select "Select [DEMOGRAPHIC_DATA] [DEMOGRAPHIC_DATA] Other Prefer Not To Say" at bounding box center [641, 177] width 272 height 24
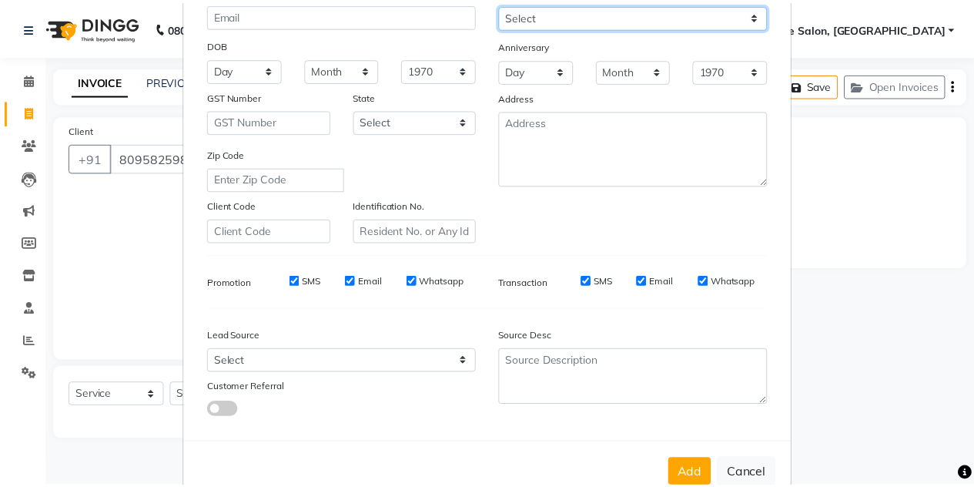
scroll to position [196, 0]
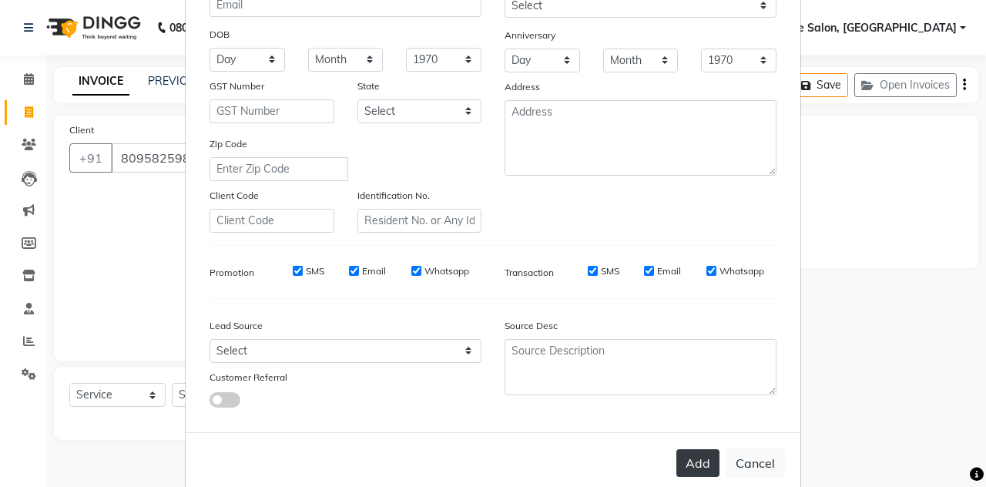
click at [687, 468] on button "Add" at bounding box center [697, 463] width 43 height 28
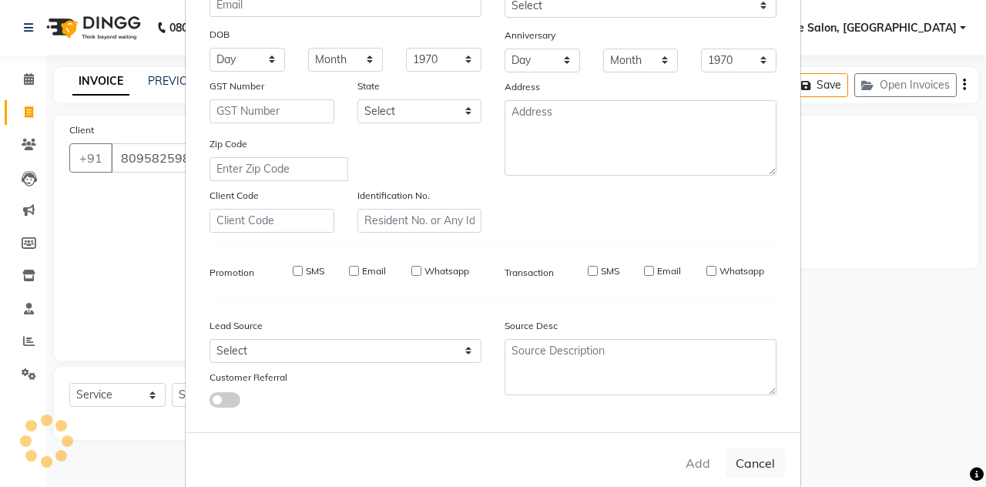
select select
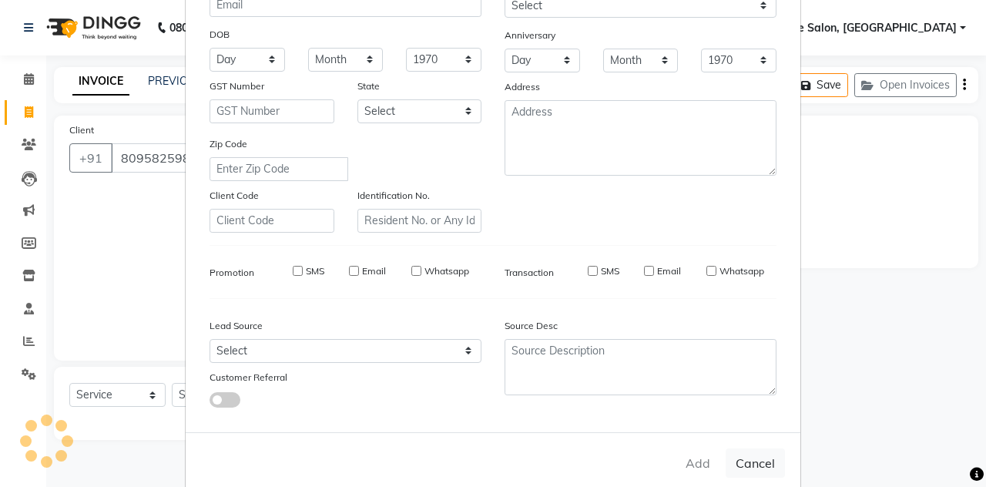
select select
checkbox input "false"
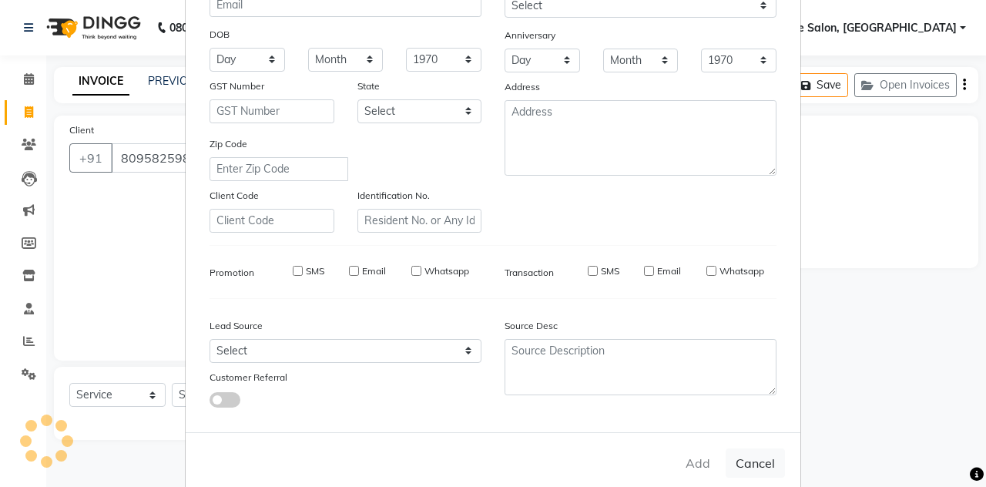
checkbox input "false"
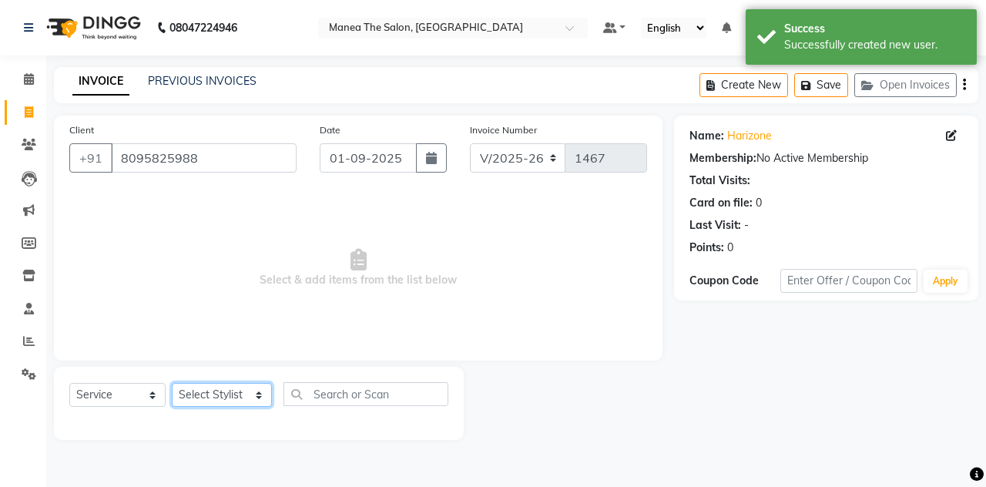
click at [192, 395] on select "Select Stylist aalam mahfuz [PERSON_NAME] [PERSON_NAME] The Salon, [GEOGRAPHIC_…" at bounding box center [222, 395] width 100 height 24
select select "80475"
click at [172, 383] on select "Select Stylist aalam mahfuz [PERSON_NAME] [PERSON_NAME] The Salon, [GEOGRAPHIC_…" at bounding box center [222, 395] width 100 height 24
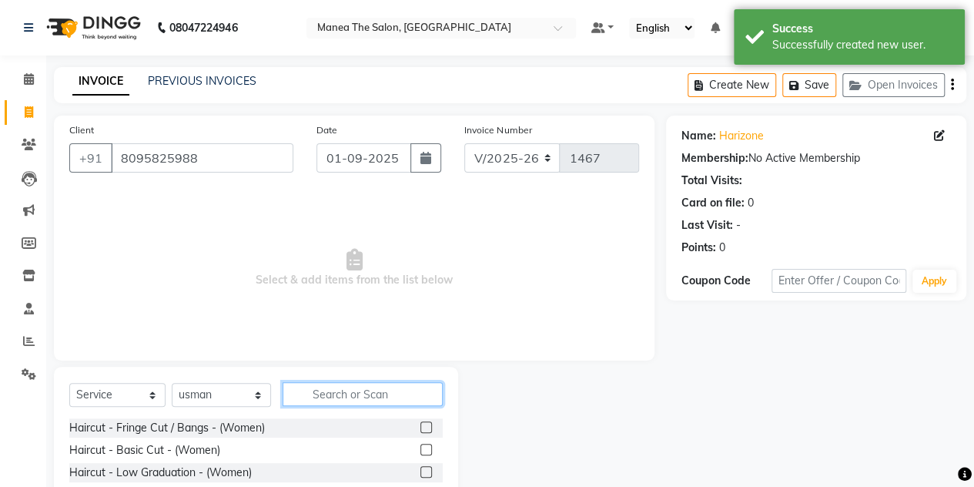
click at [348, 387] on input "text" at bounding box center [363, 394] width 160 height 24
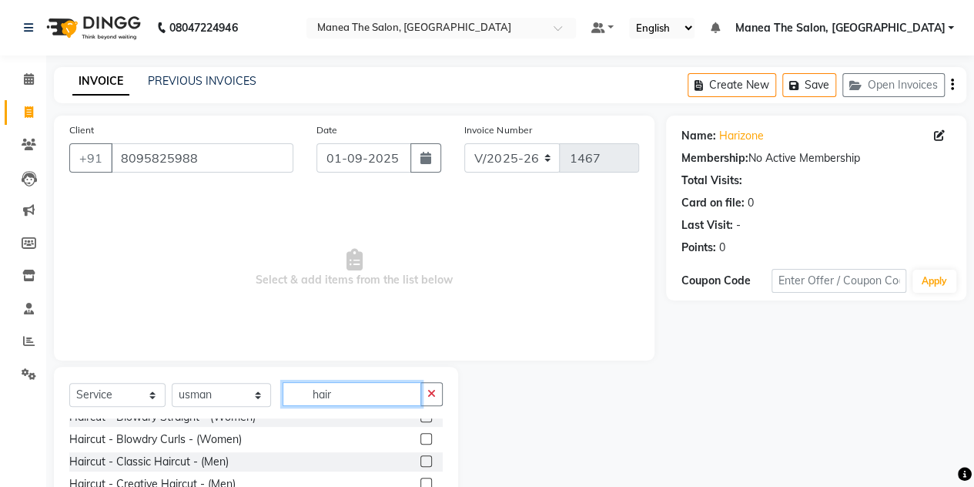
scroll to position [242, 0]
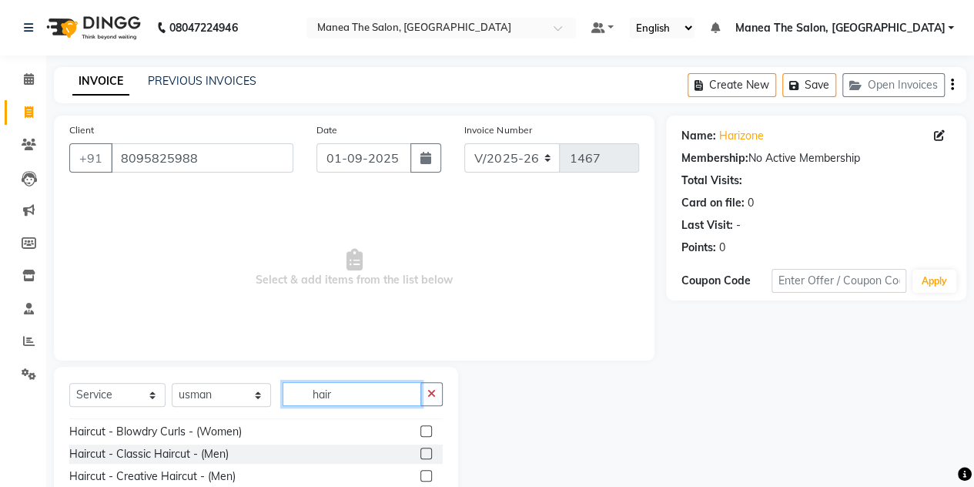
type input "hair"
click at [252, 460] on div "Haircut - Classic Haircut - (Men)" at bounding box center [256, 453] width 374 height 19
click at [421, 451] on label at bounding box center [427, 454] width 12 height 12
click at [421, 451] on input "checkbox" at bounding box center [426, 454] width 10 height 10
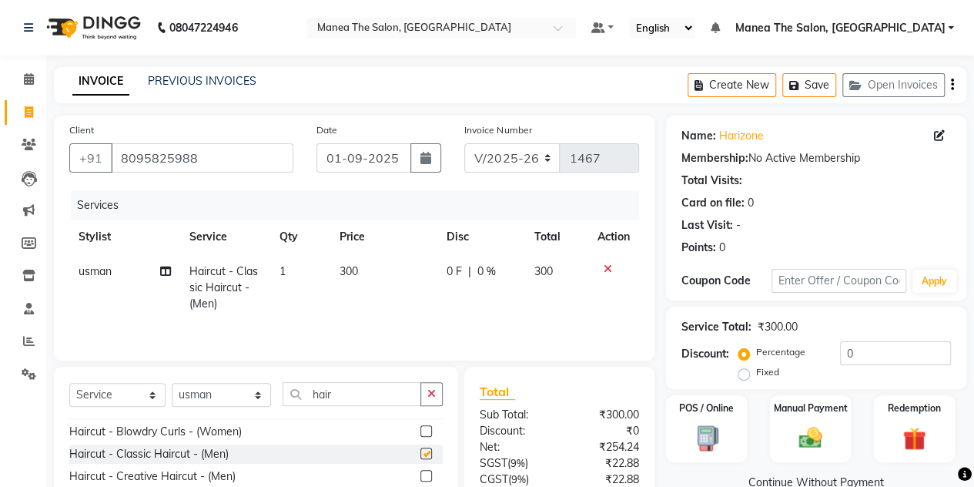
checkbox input "false"
click at [431, 394] on icon "button" at bounding box center [432, 393] width 8 height 11
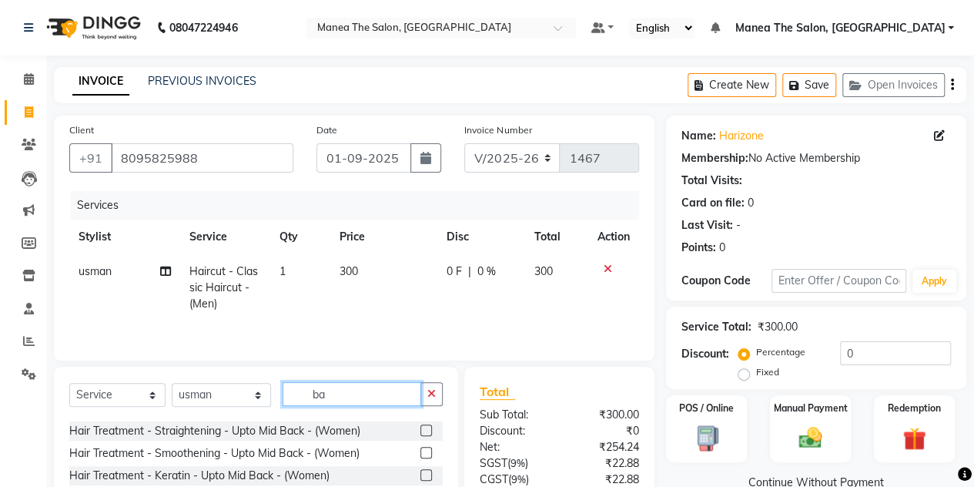
scroll to position [0, 0]
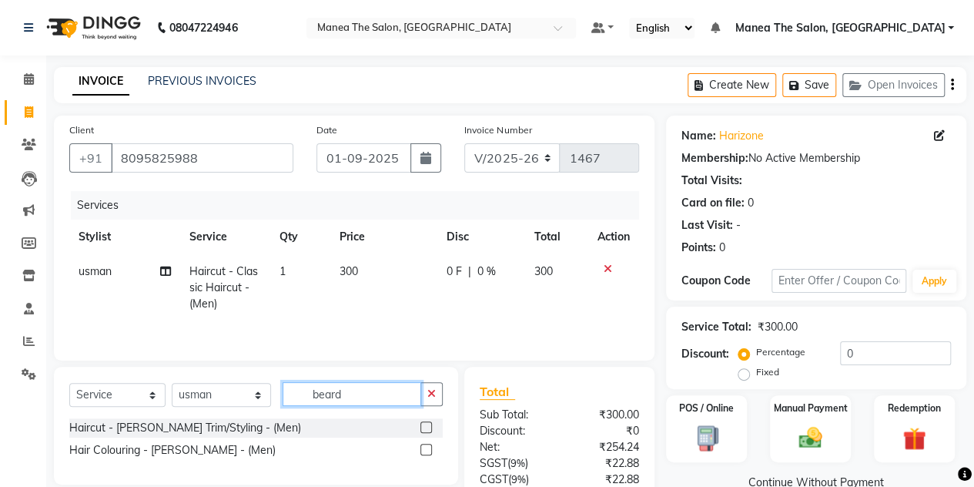
type input "beard"
click at [458, 431] on div "Total Sub Total: ₹300.00 Discount: ₹0 Net: ₹254.24 SGST ( 9% ) ₹22.88 CGST ( 9%…" at bounding box center [562, 480] width 208 height 226
click at [427, 427] on label at bounding box center [427, 427] width 12 height 12
click at [427, 427] on input "checkbox" at bounding box center [426, 428] width 10 height 10
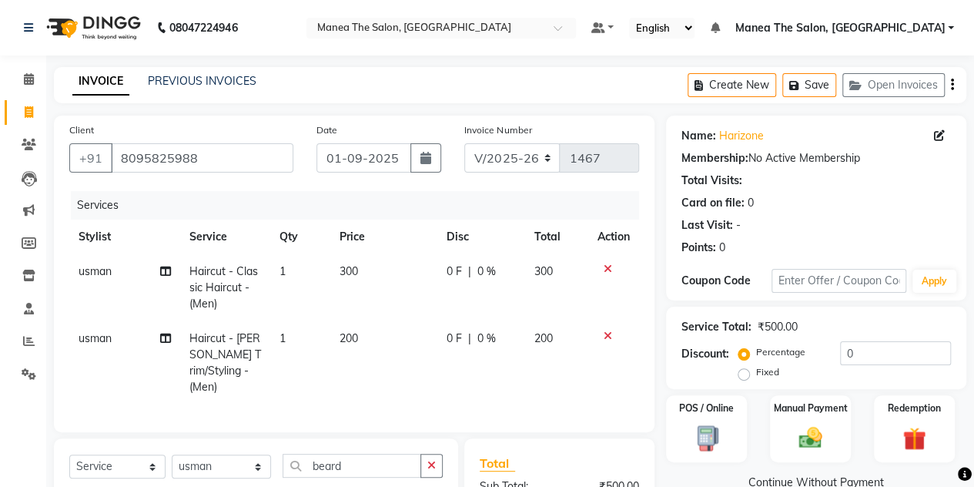
checkbox input "false"
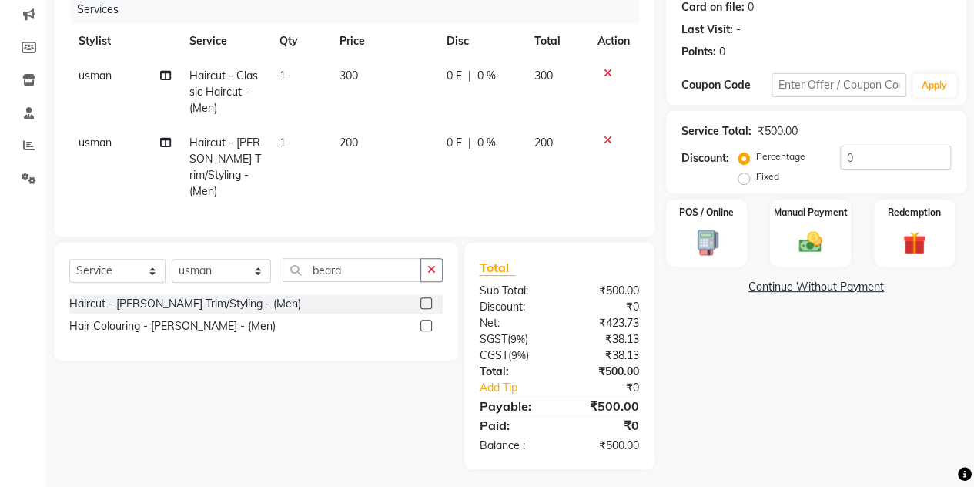
scroll to position [195, 0]
click at [432, 269] on icon "button" at bounding box center [432, 270] width 8 height 11
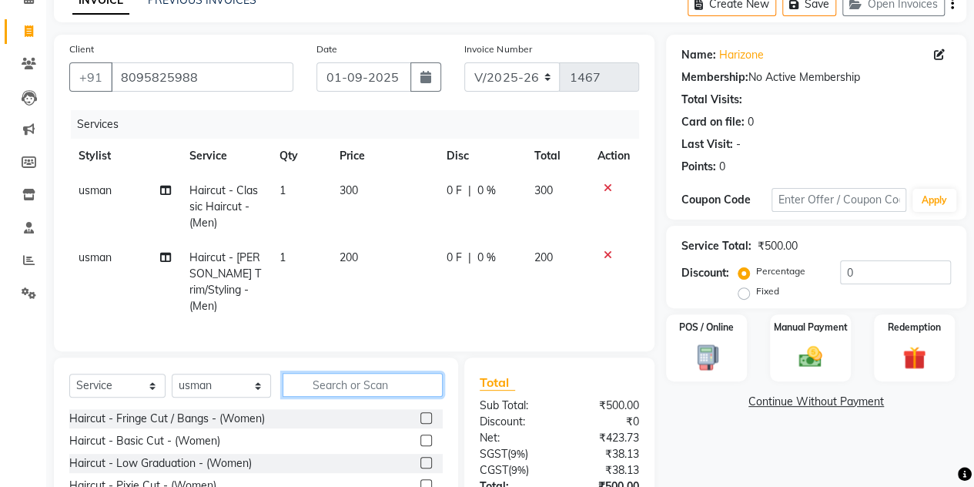
scroll to position [80, 0]
click at [813, 340] on div "Manual Payment" at bounding box center [811, 349] width 84 height 70
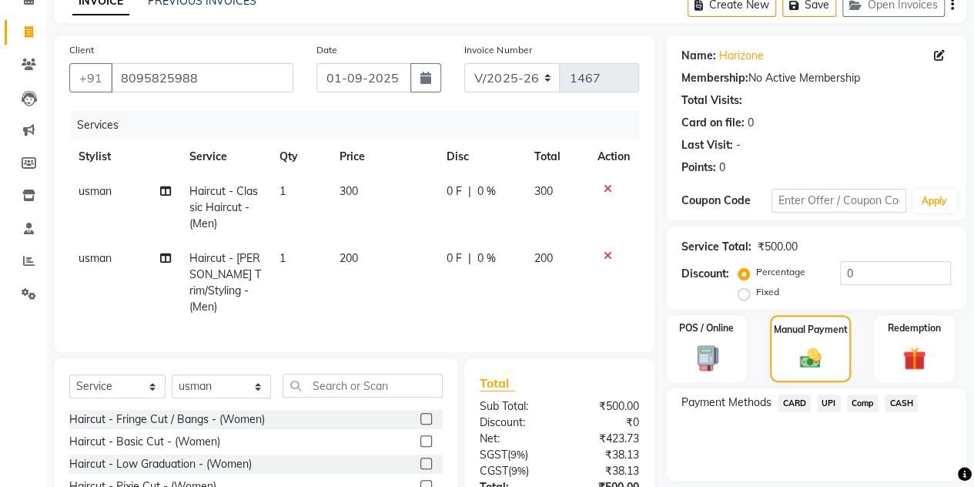
click at [826, 401] on span "UPI" at bounding box center [829, 403] width 24 height 18
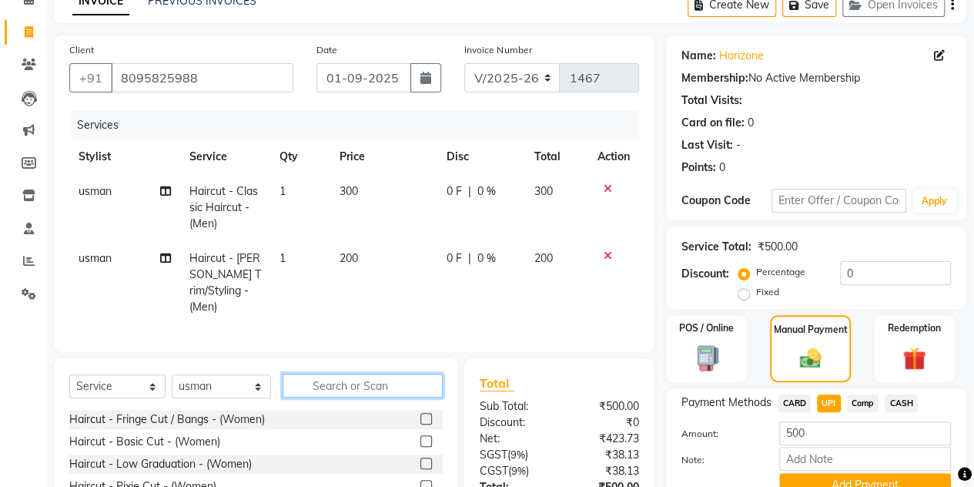
click at [355, 380] on input "text" at bounding box center [363, 386] width 160 height 24
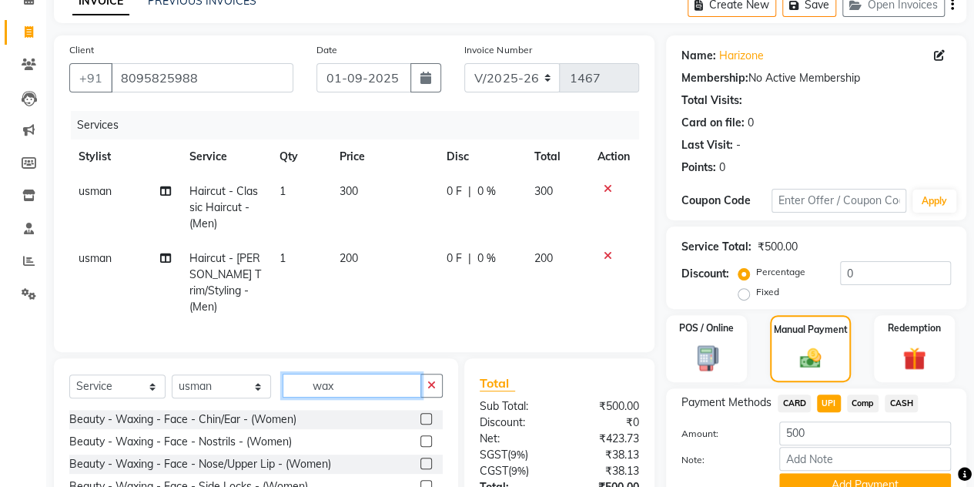
type input "wax"
click at [421, 414] on label at bounding box center [427, 419] width 12 height 12
click at [421, 414] on input "checkbox" at bounding box center [426, 419] width 10 height 10
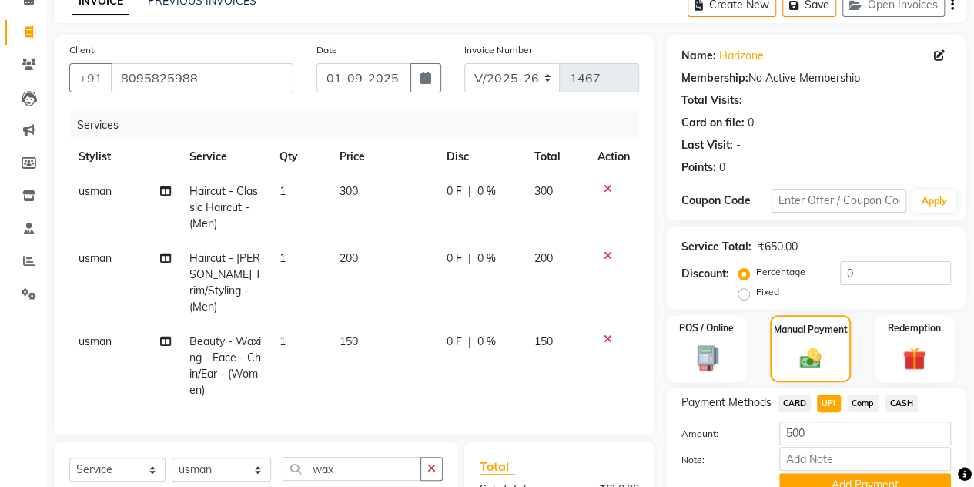
checkbox input "false"
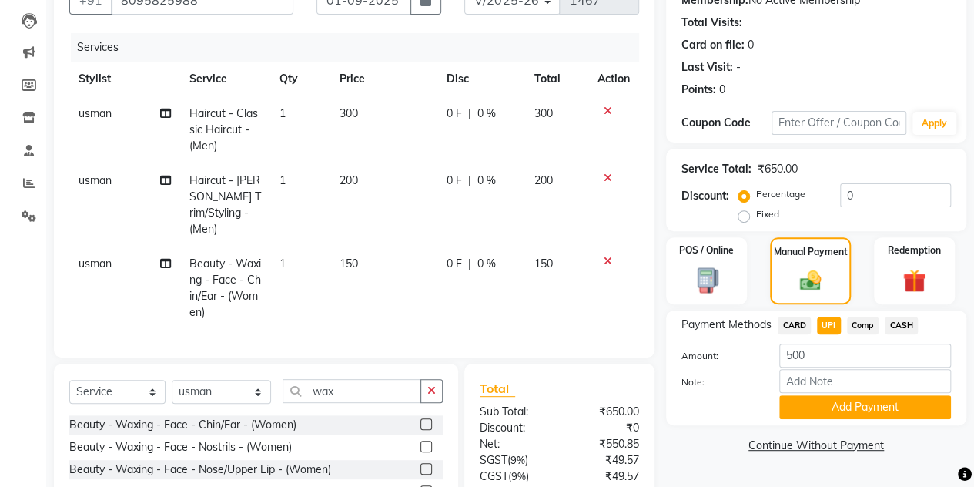
scroll to position [0, 11]
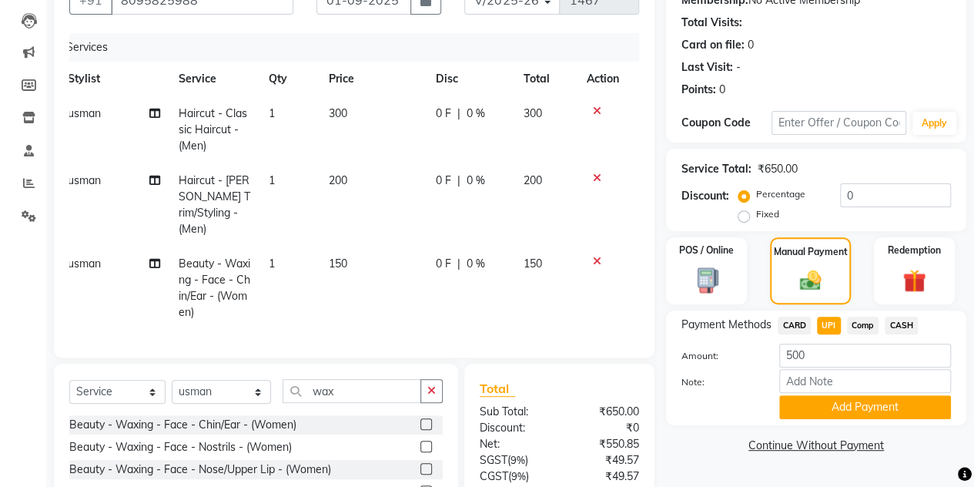
click at [421, 441] on label at bounding box center [427, 447] width 12 height 12
click at [421, 442] on input "checkbox" at bounding box center [426, 447] width 10 height 10
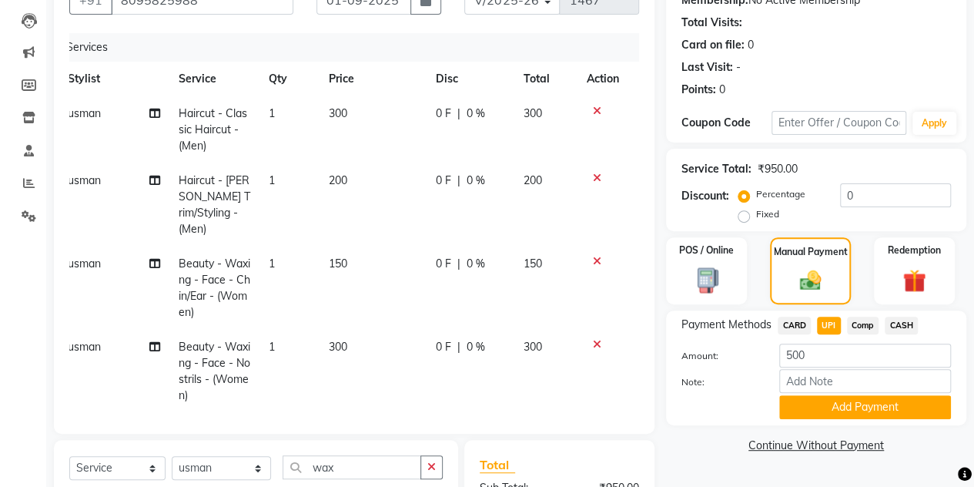
checkbox input "false"
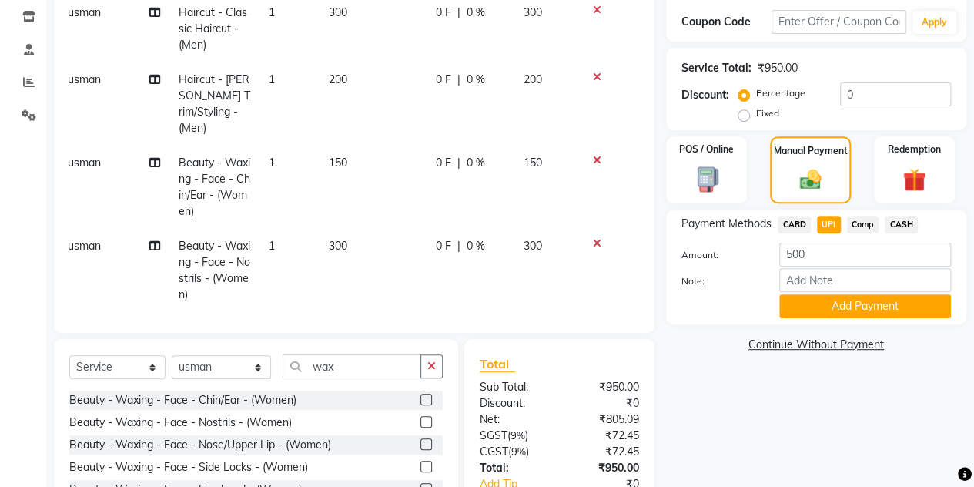
scroll to position [275, 0]
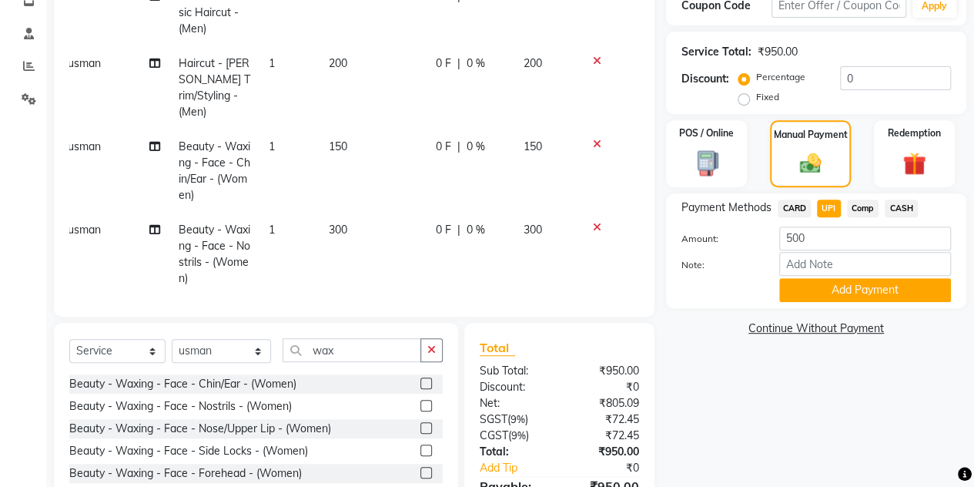
click at [593, 222] on icon at bounding box center [597, 227] width 8 height 11
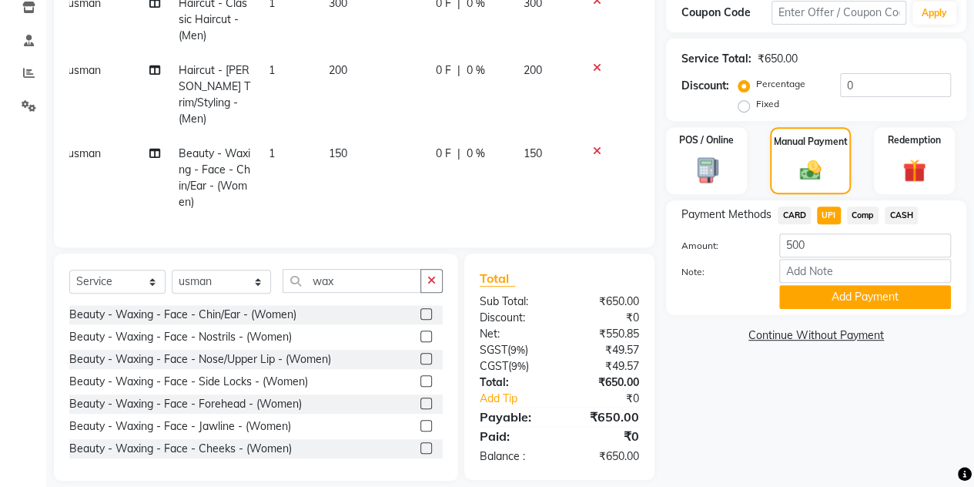
click at [421, 353] on label at bounding box center [427, 359] width 12 height 12
click at [421, 354] on input "checkbox" at bounding box center [426, 359] width 10 height 10
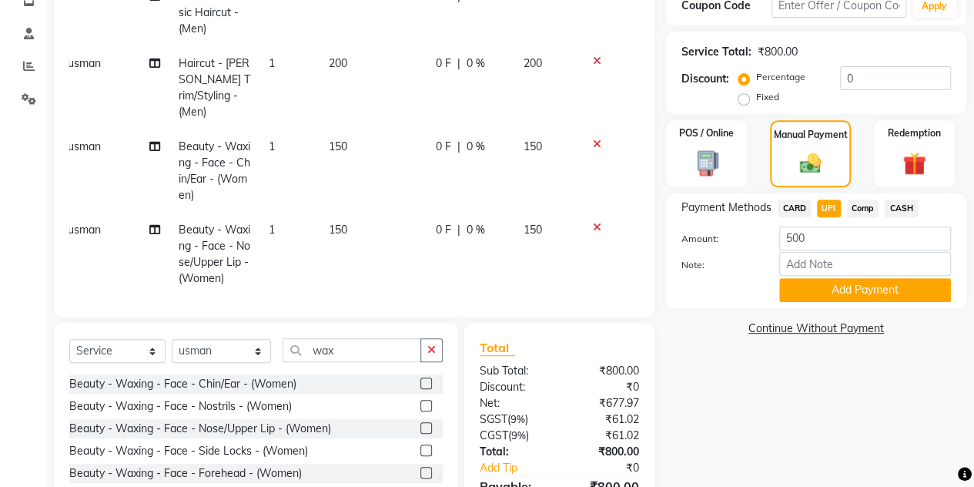
checkbox input "false"
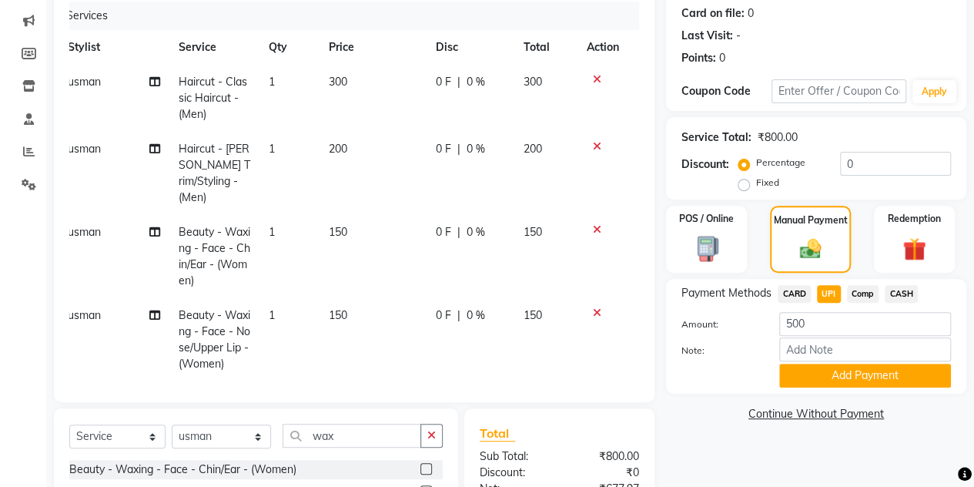
click at [424, 406] on div "Client +91 8095825988 Date 01-09-2025 Invoice Number V/2025 V/2025-26 1467 Serv…" at bounding box center [354, 280] width 624 height 709
click at [427, 426] on button "button" at bounding box center [432, 436] width 22 height 24
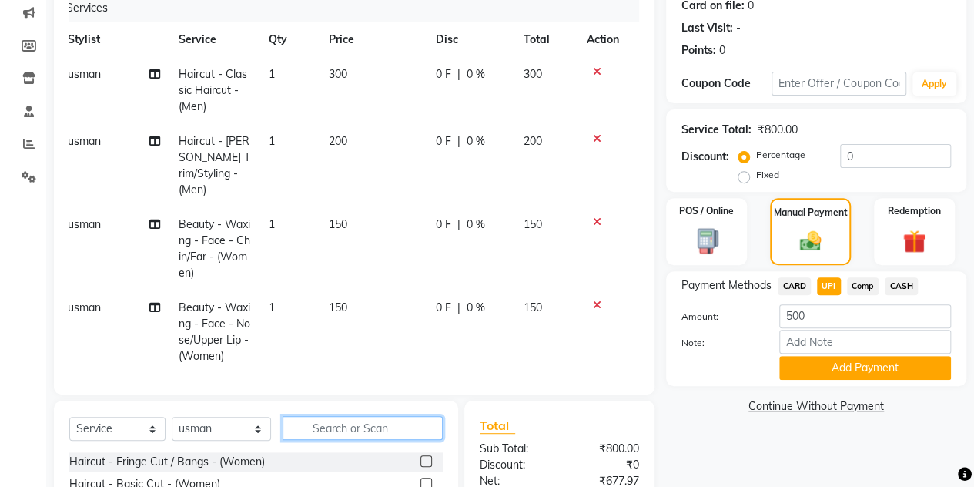
scroll to position [197, 0]
click at [850, 365] on button "Add Payment" at bounding box center [866, 368] width 172 height 24
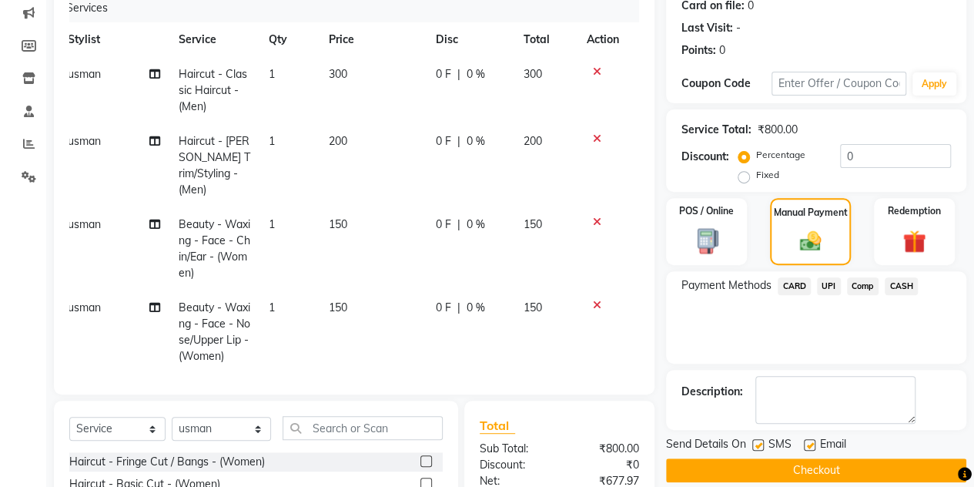
click at [729, 463] on button "Checkout" at bounding box center [816, 470] width 300 height 24
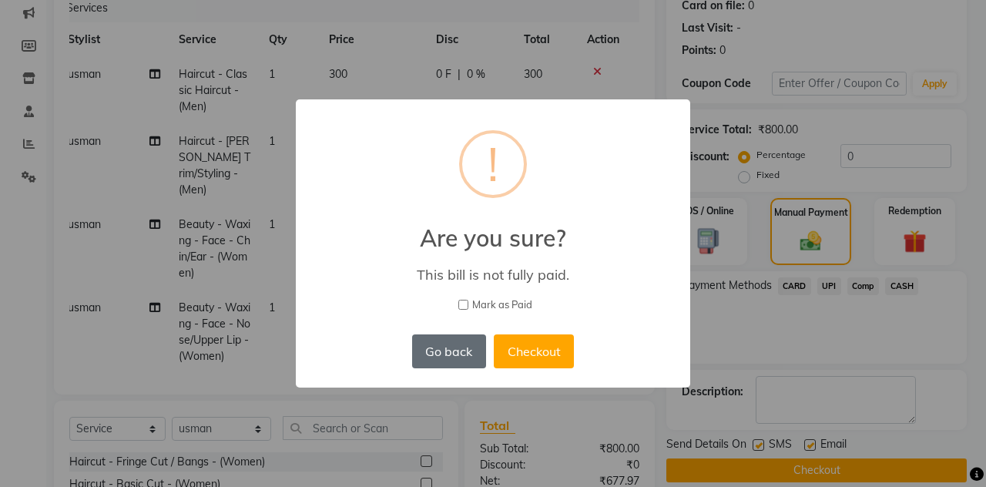
click at [431, 354] on button "Go back" at bounding box center [449, 351] width 74 height 34
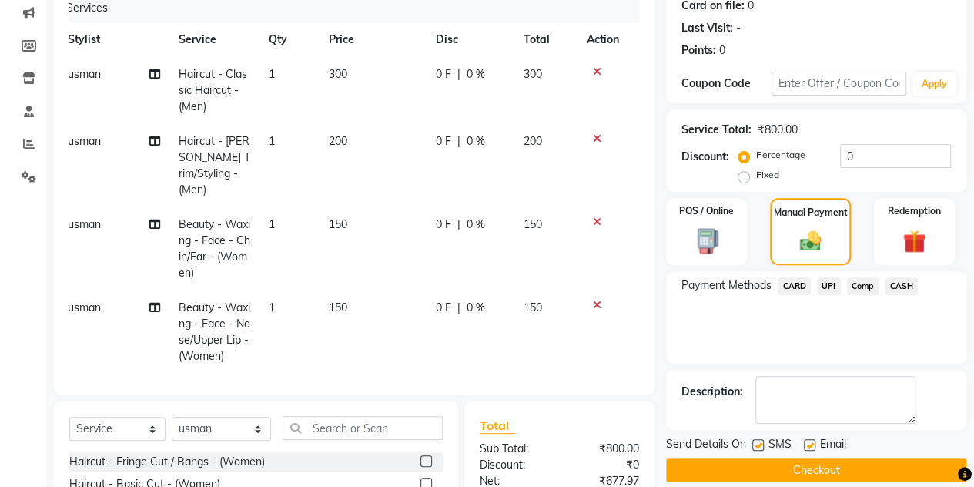
click at [830, 282] on span "UPI" at bounding box center [829, 286] width 24 height 18
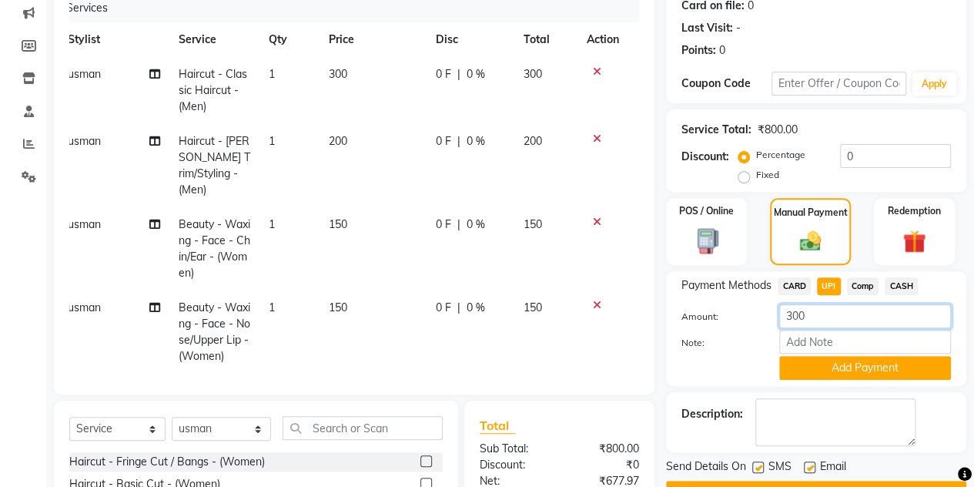
click at [824, 313] on input "300" at bounding box center [866, 316] width 172 height 24
type input "3"
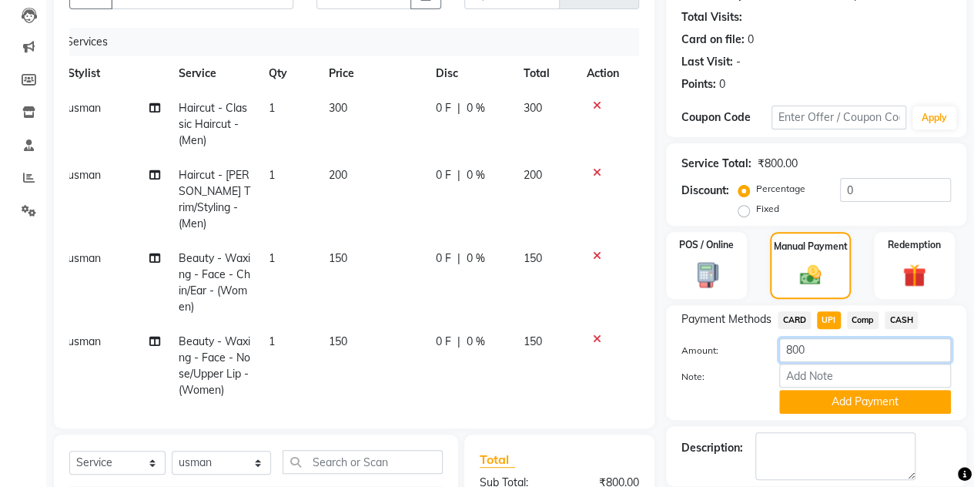
scroll to position [162, 0]
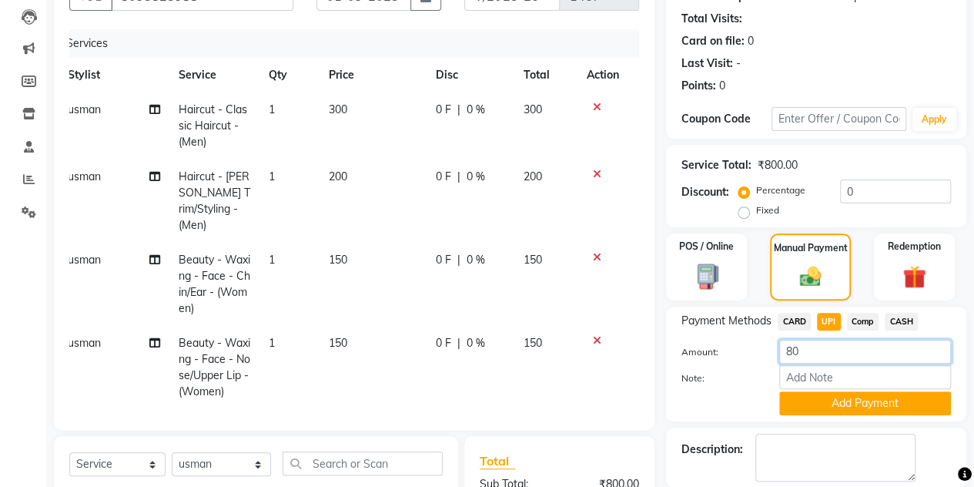
type input "8"
click at [818, 399] on button "Add Payment" at bounding box center [866, 403] width 172 height 24
click at [811, 349] on input "number" at bounding box center [866, 352] width 172 height 24
type input "8"
type input "800"
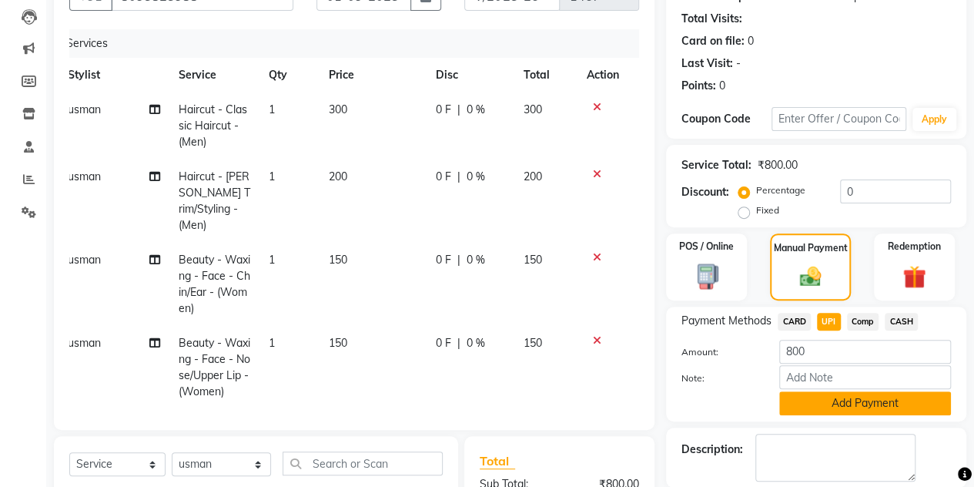
click at [818, 404] on button "Add Payment" at bounding box center [866, 403] width 172 height 24
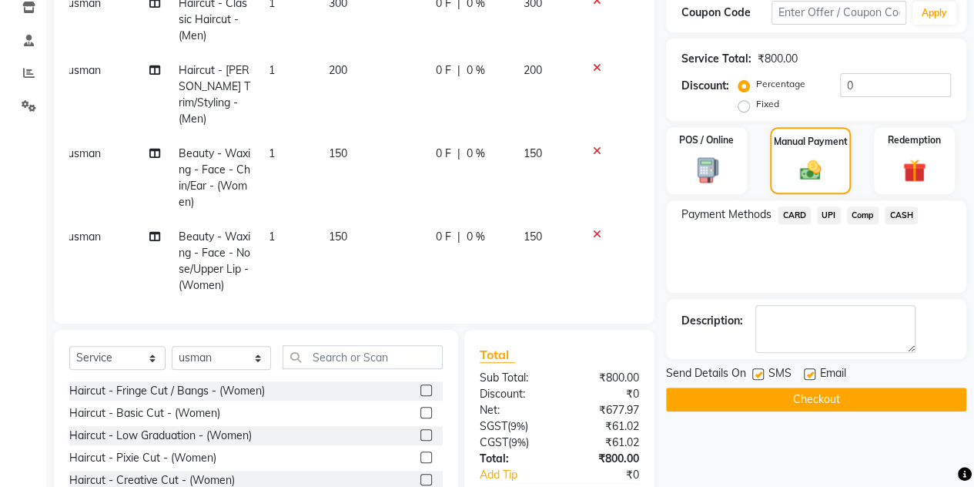
scroll to position [268, 0]
click at [798, 399] on button "Checkout" at bounding box center [816, 399] width 300 height 24
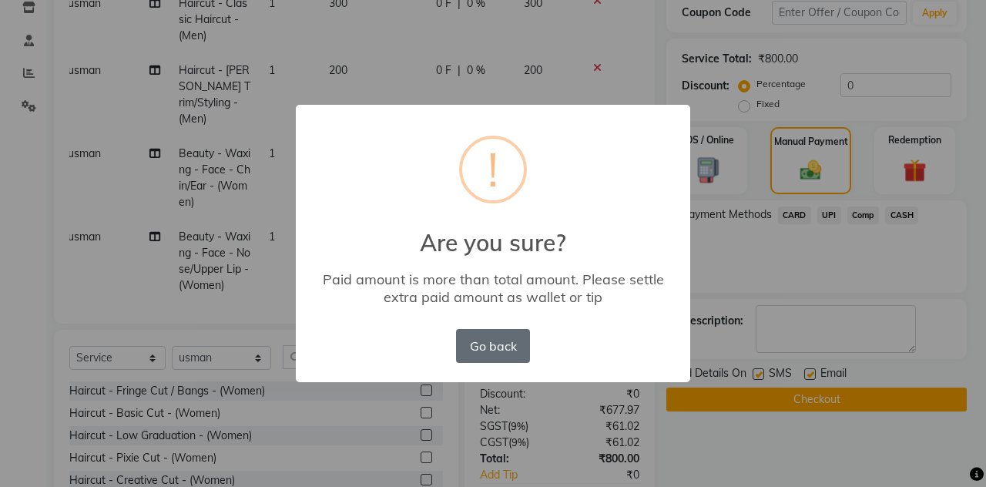
click at [466, 340] on button "Go back" at bounding box center [493, 346] width 74 height 34
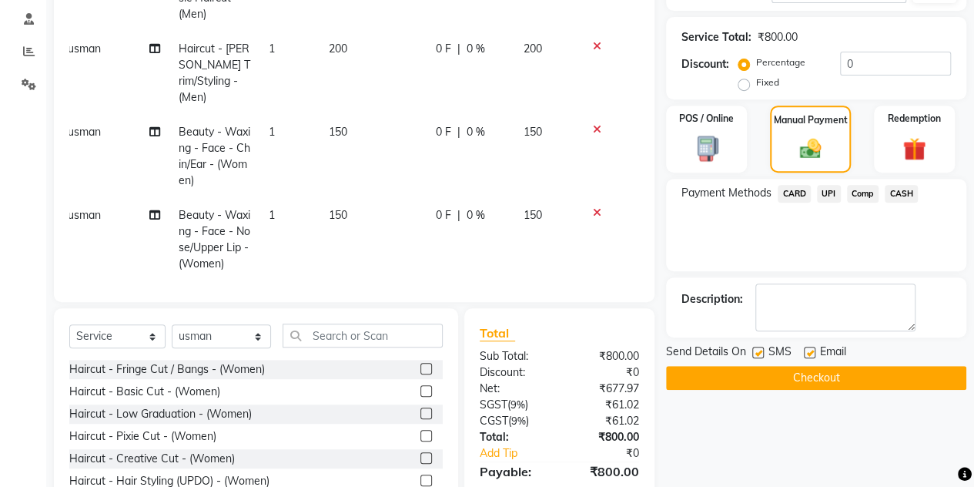
scroll to position [330, 0]
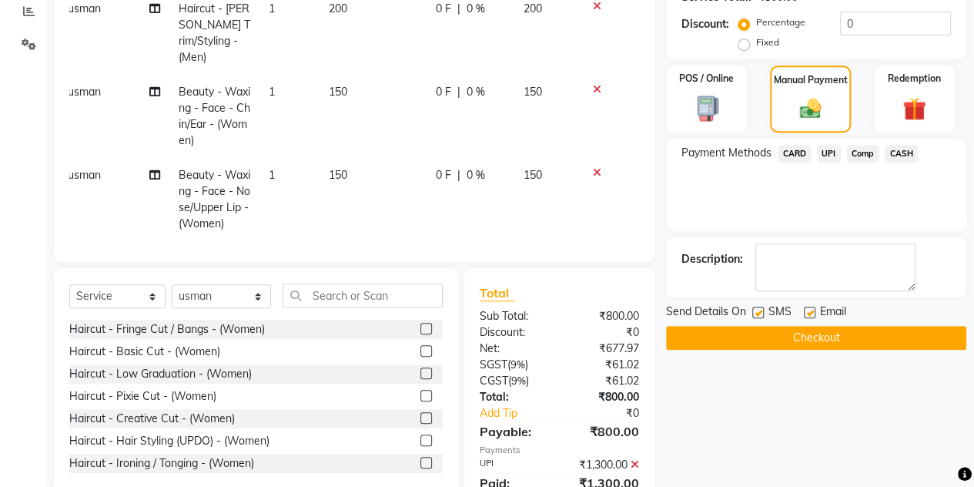
click at [748, 326] on button "Checkout" at bounding box center [816, 338] width 300 height 24
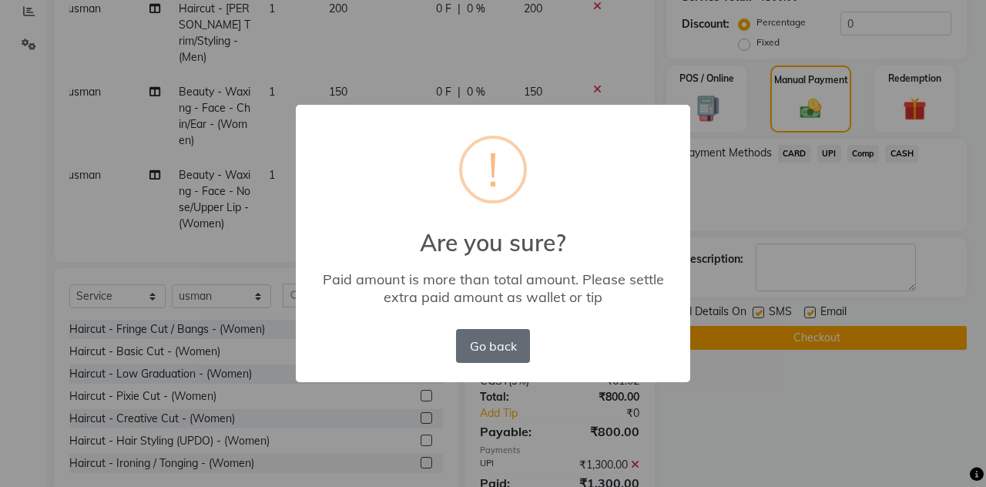
click at [469, 333] on button "Go back" at bounding box center [493, 346] width 74 height 34
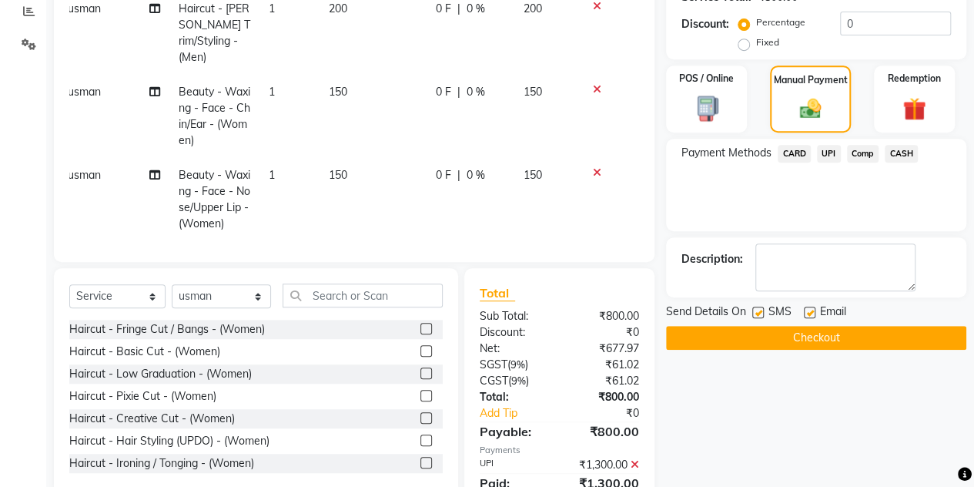
scroll to position [404, 0]
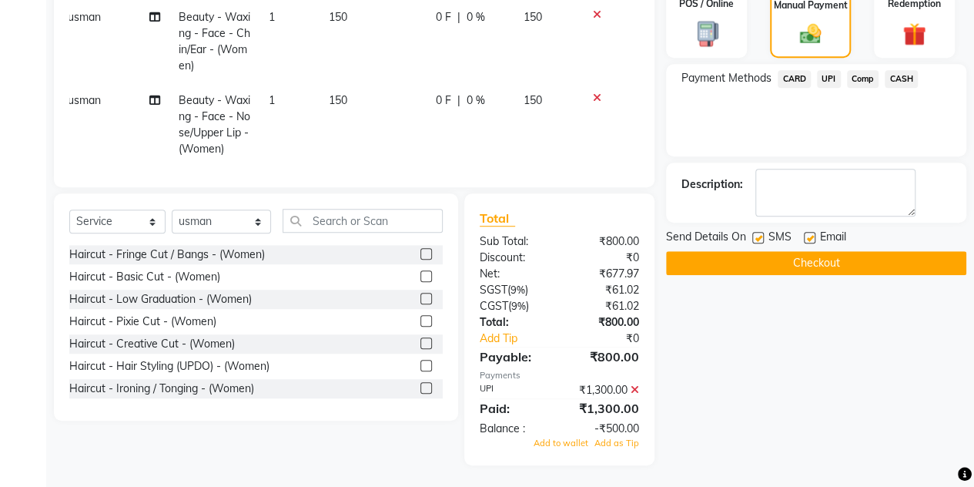
click at [635, 391] on icon at bounding box center [635, 389] width 8 height 11
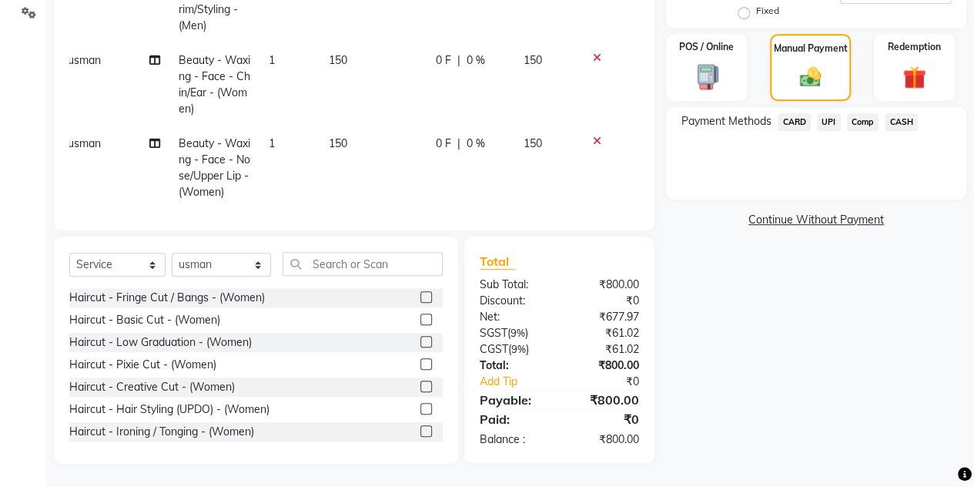
scroll to position [360, 0]
click at [829, 123] on span "UPI" at bounding box center [829, 123] width 24 height 18
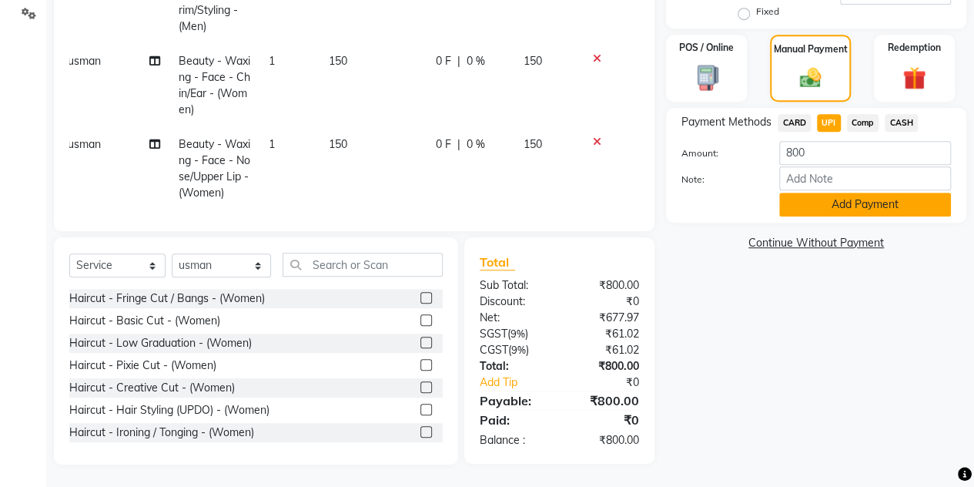
click at [801, 196] on button "Add Payment" at bounding box center [866, 205] width 172 height 24
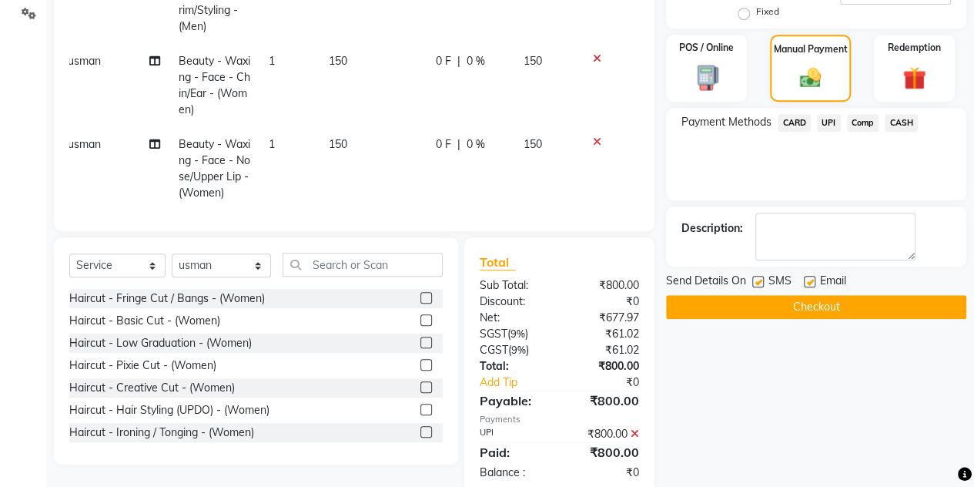
click at [750, 301] on button "Checkout" at bounding box center [816, 307] width 300 height 24
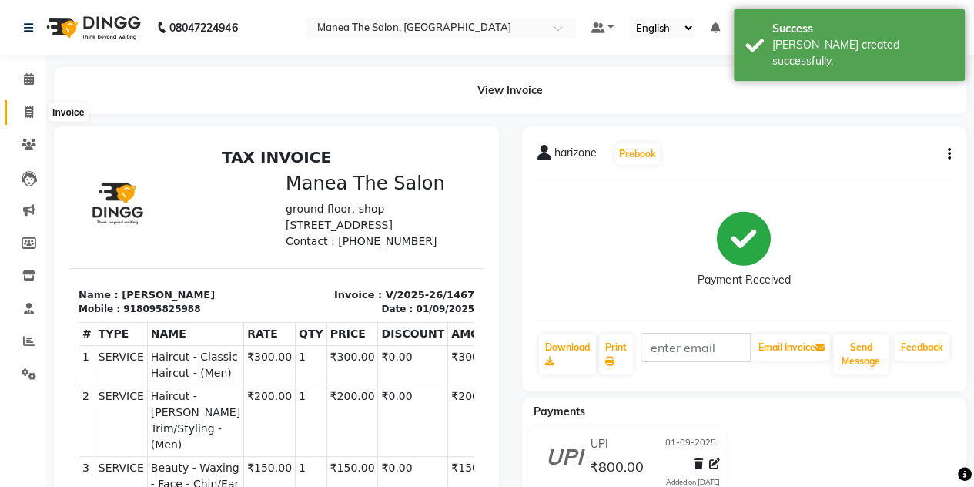
click at [31, 112] on icon at bounding box center [29, 112] width 8 height 12
select select "service"
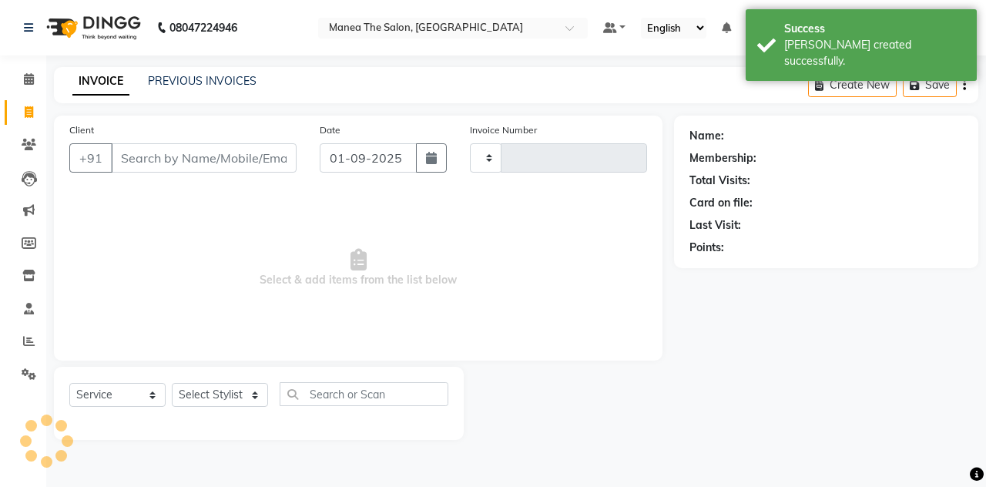
type input "1468"
select select "7688"
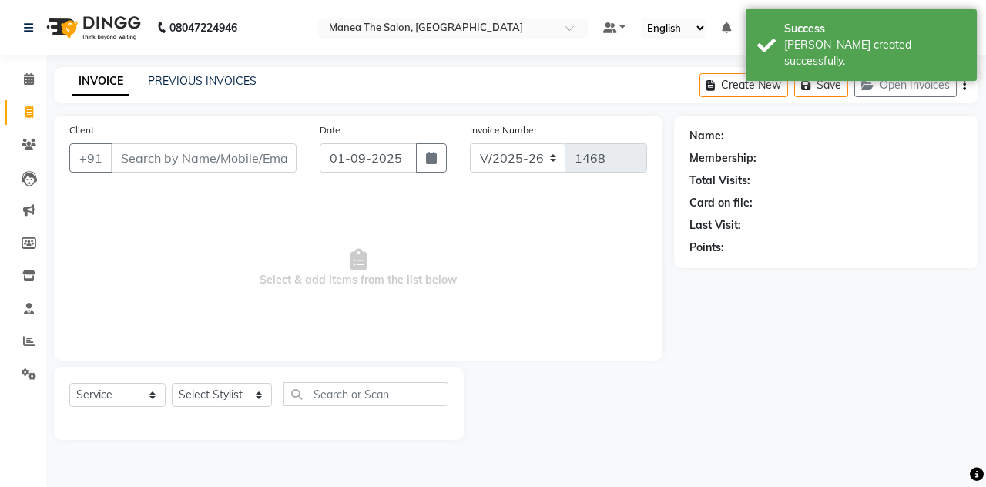
click at [117, 153] on input "Client" at bounding box center [204, 157] width 186 height 29
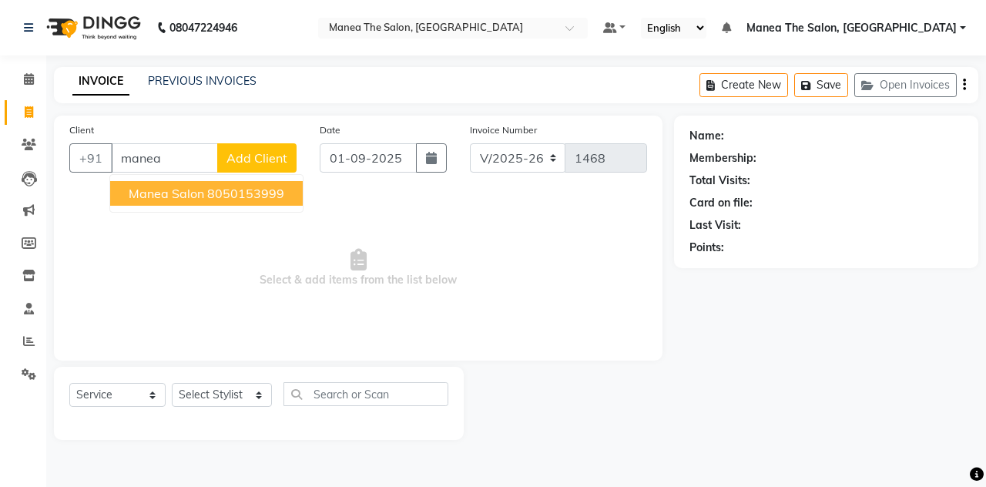
click at [154, 191] on span "manea salon" at bounding box center [166, 193] width 75 height 15
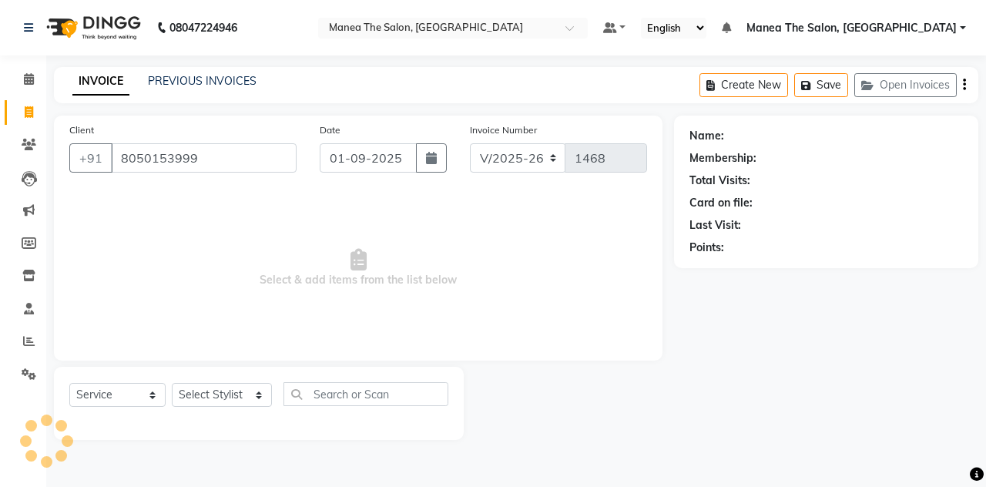
type input "8050153999"
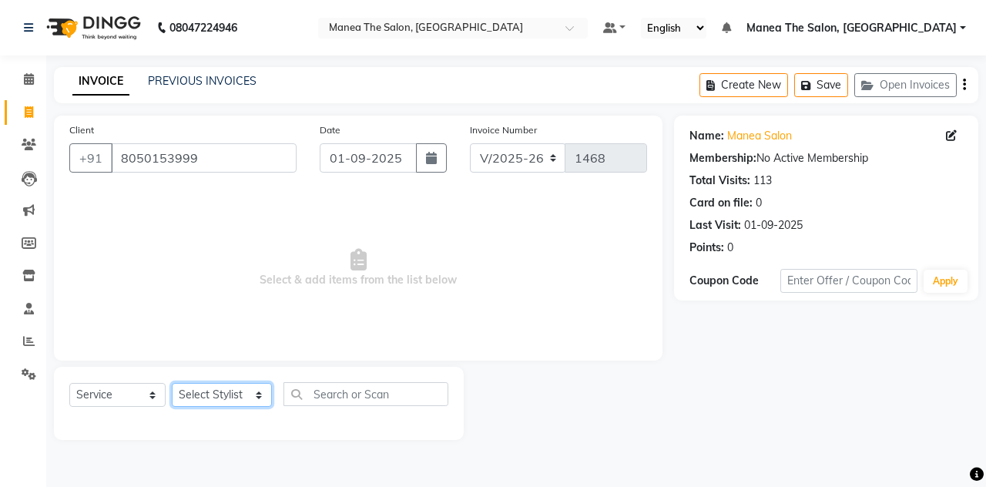
click at [230, 391] on select "Select Stylist aalam mahfuz [PERSON_NAME] [PERSON_NAME] The Salon, [GEOGRAPHIC_…" at bounding box center [222, 395] width 100 height 24
select select "85999"
click at [172, 383] on select "Select Stylist aalam mahfuz [PERSON_NAME] [PERSON_NAME] The Salon, [GEOGRAPHIC_…" at bounding box center [222, 395] width 100 height 24
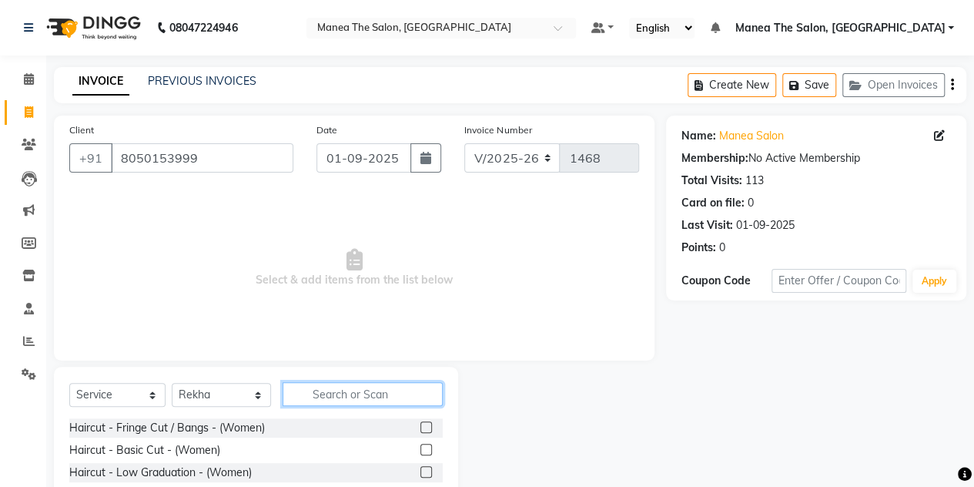
click at [320, 391] on input "text" at bounding box center [363, 394] width 160 height 24
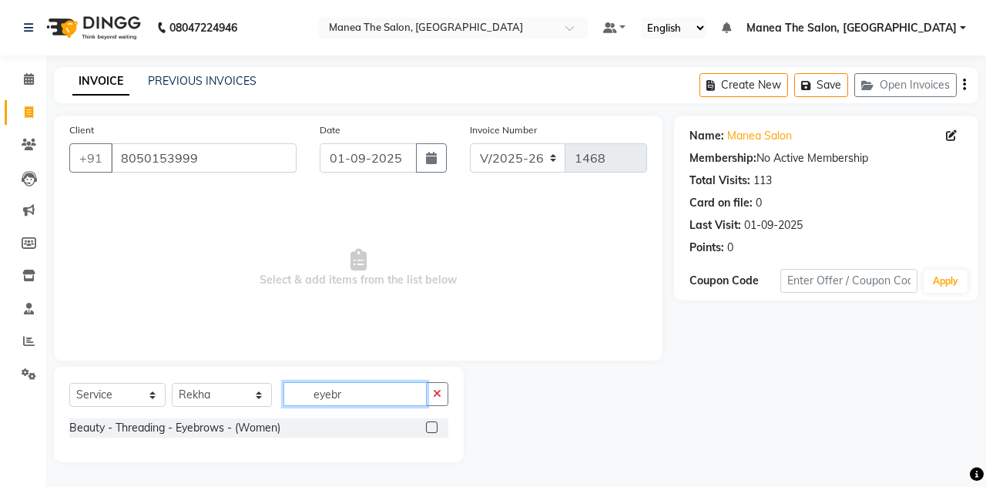
type input "eyebr"
click at [431, 432] on label at bounding box center [432, 427] width 12 height 12
click at [431, 432] on input "checkbox" at bounding box center [431, 428] width 10 height 10
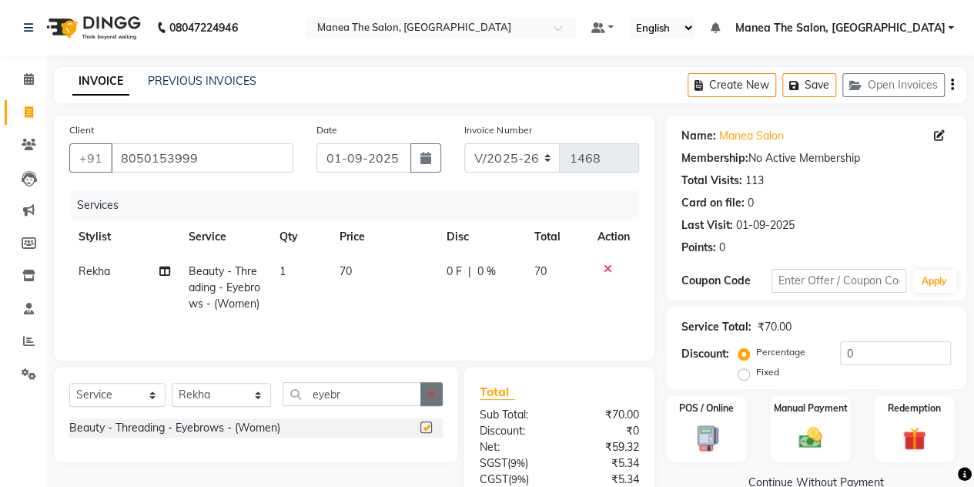
checkbox input "false"
drag, startPoint x: 437, startPoint y: 409, endPoint x: 429, endPoint y: 416, distance: 10.4
click at [429, 406] on button "button" at bounding box center [432, 394] width 22 height 24
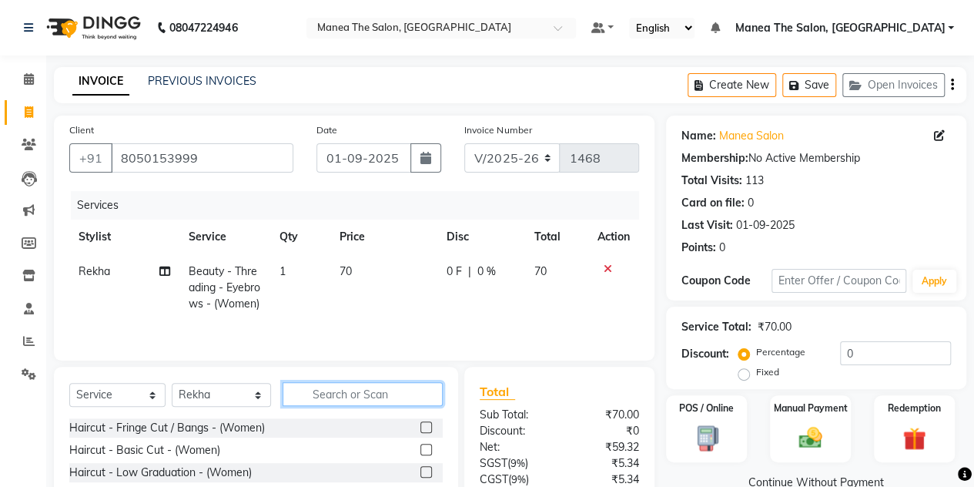
click at [429, 406] on input "text" at bounding box center [363, 394] width 160 height 24
click at [376, 402] on input "text" at bounding box center [363, 394] width 160 height 24
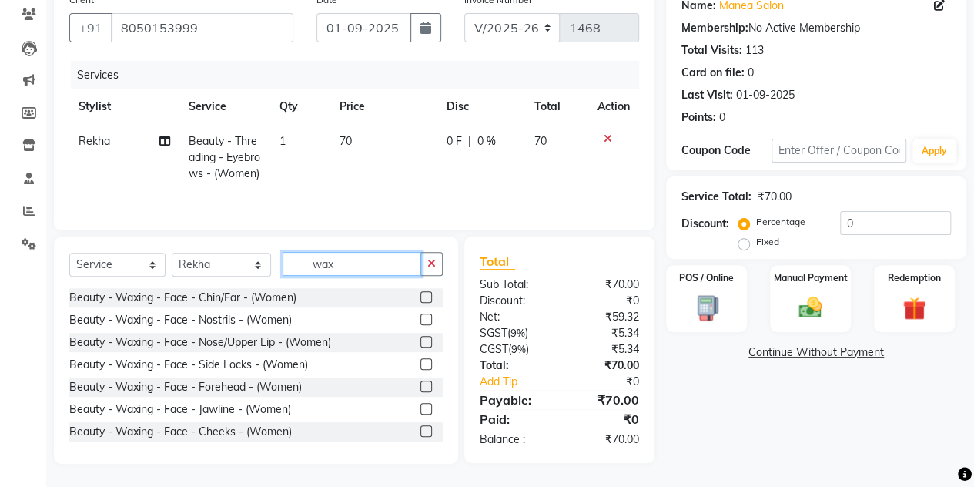
scroll to position [140, 0]
type input "wax"
click at [421, 318] on div at bounding box center [432, 319] width 22 height 19
click at [421, 323] on label at bounding box center [427, 320] width 12 height 12
click at [421, 323] on input "checkbox" at bounding box center [426, 320] width 10 height 10
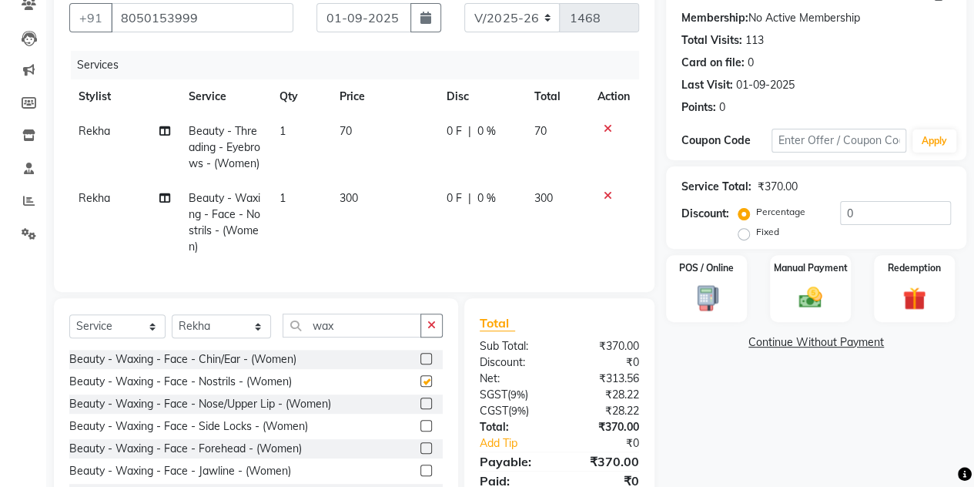
checkbox input "false"
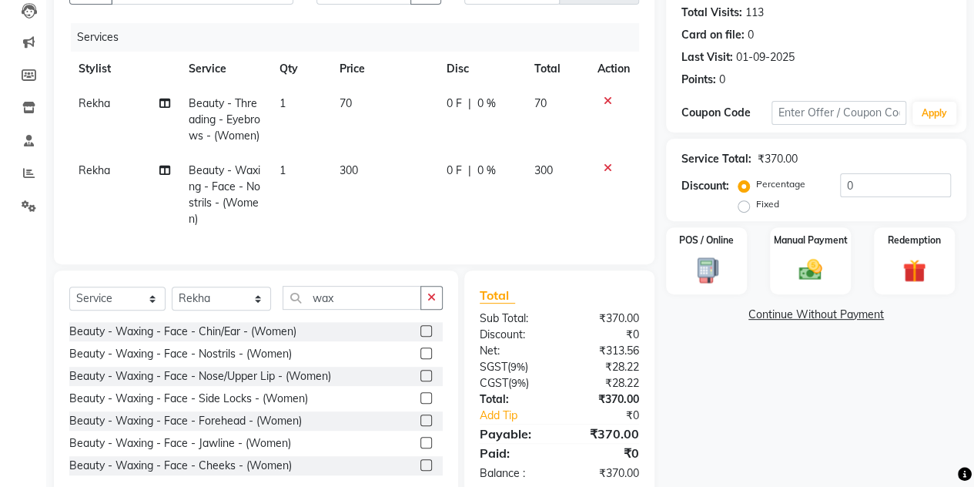
scroll to position [169, 0]
click at [806, 243] on label "Manual Payment" at bounding box center [811, 238] width 77 height 15
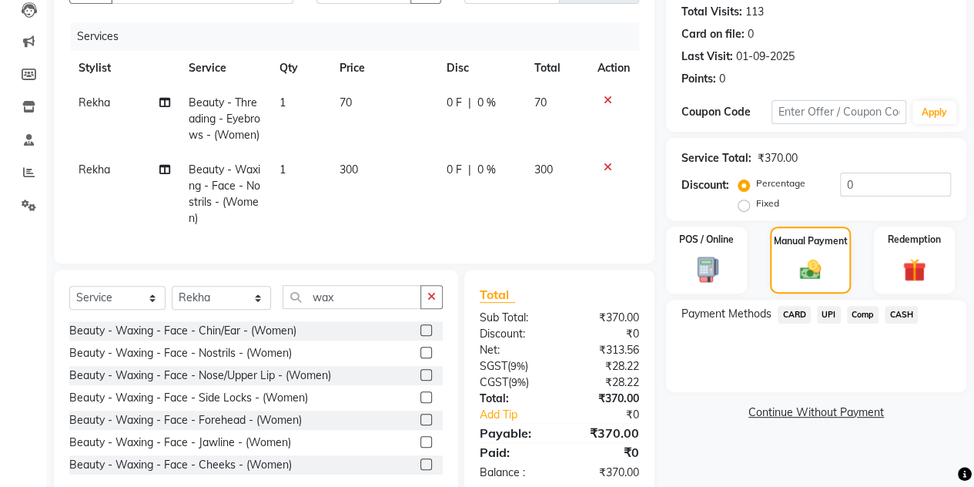
click at [895, 315] on span "CASH" at bounding box center [901, 315] width 33 height 18
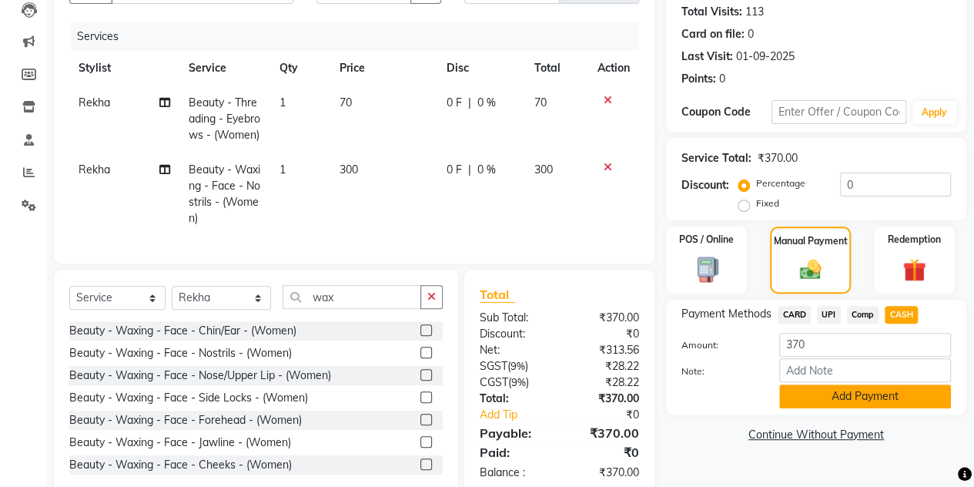
click at [818, 404] on button "Add Payment" at bounding box center [866, 396] width 172 height 24
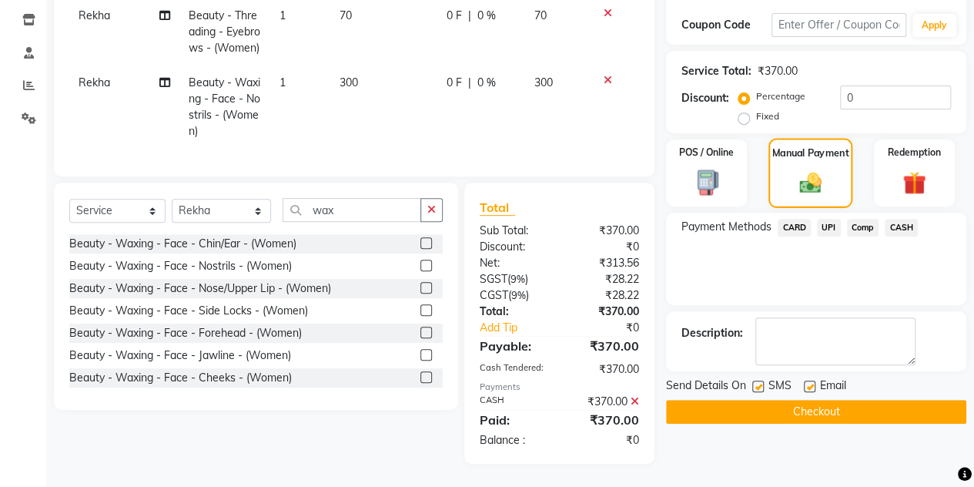
scroll to position [282, 0]
click at [775, 400] on button "Checkout" at bounding box center [816, 412] width 300 height 24
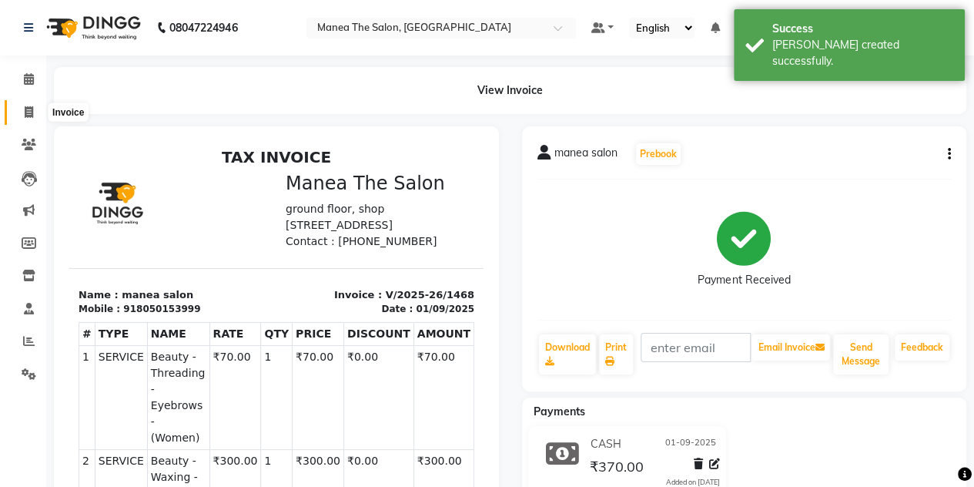
click at [23, 106] on span at bounding box center [28, 113] width 27 height 18
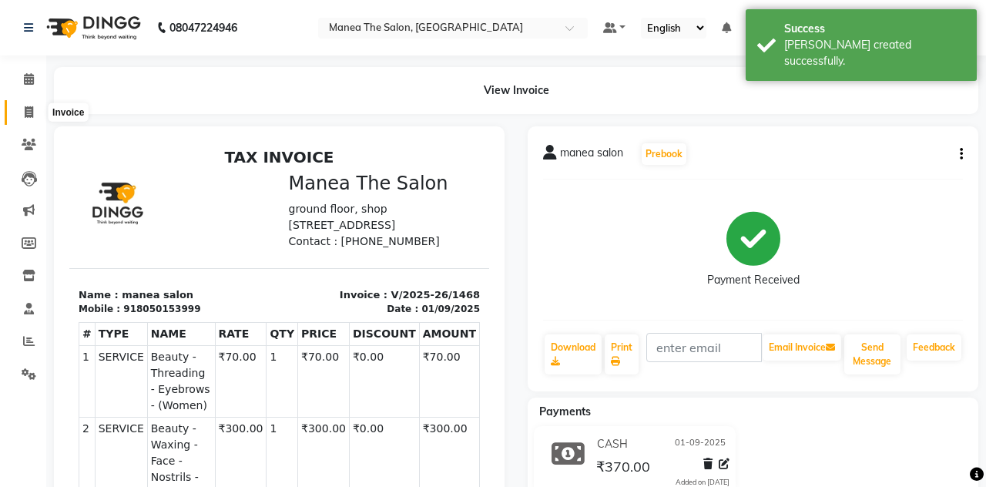
select select "service"
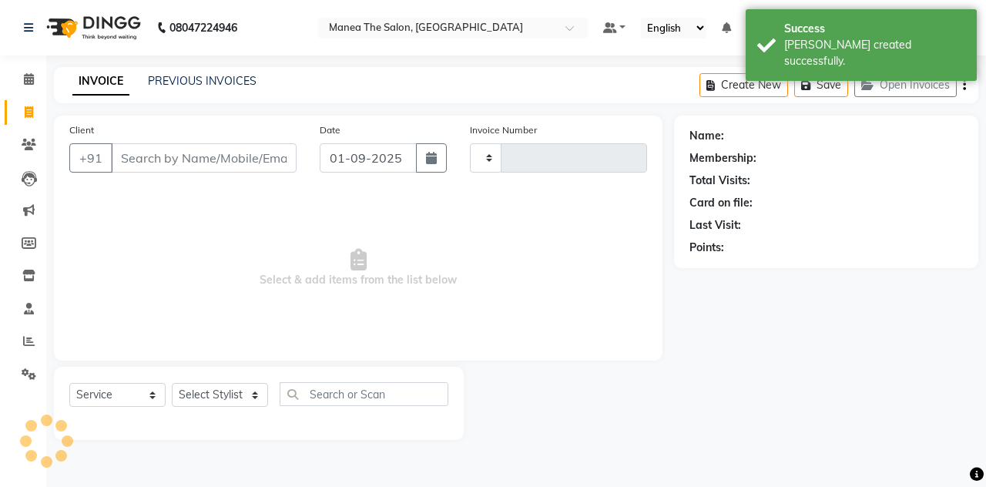
type input "1469"
select select "7688"
click at [159, 86] on link "PREVIOUS INVOICES" at bounding box center [202, 81] width 109 height 14
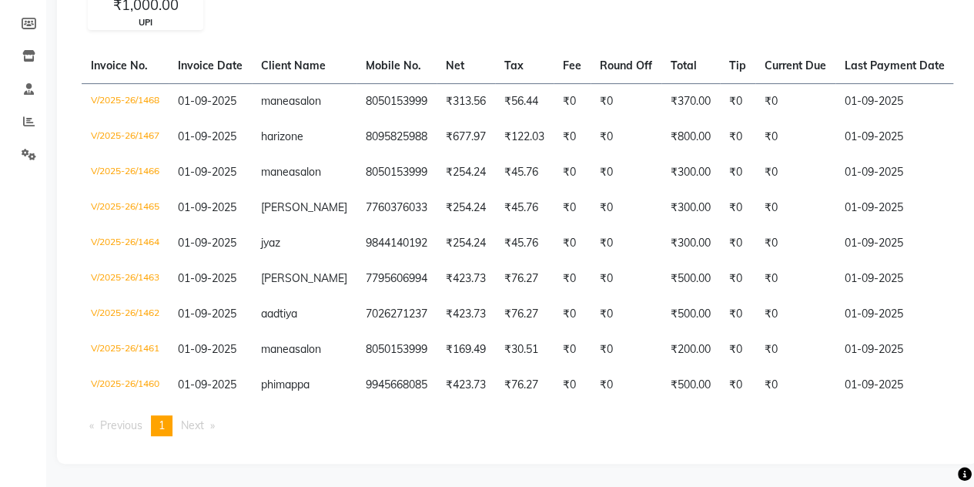
scroll to position [274, 0]
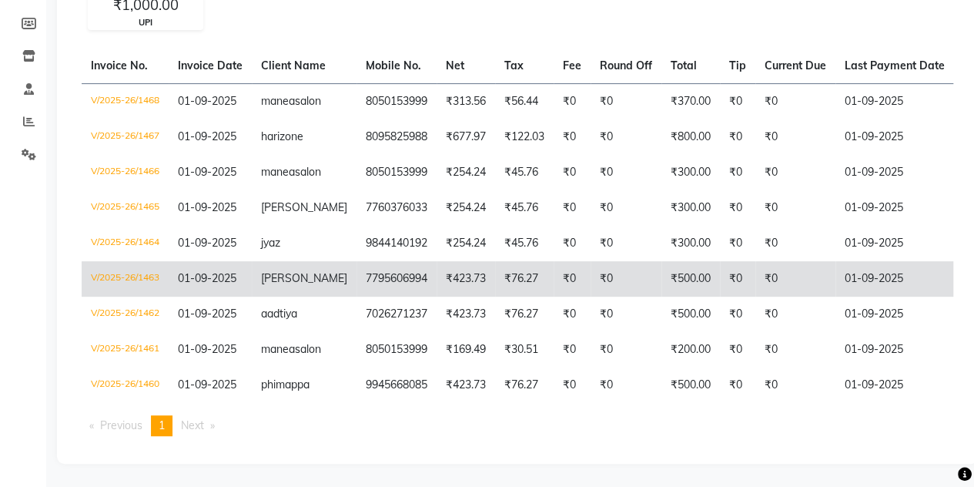
click at [202, 268] on td "01-09-2025" at bounding box center [210, 278] width 83 height 35
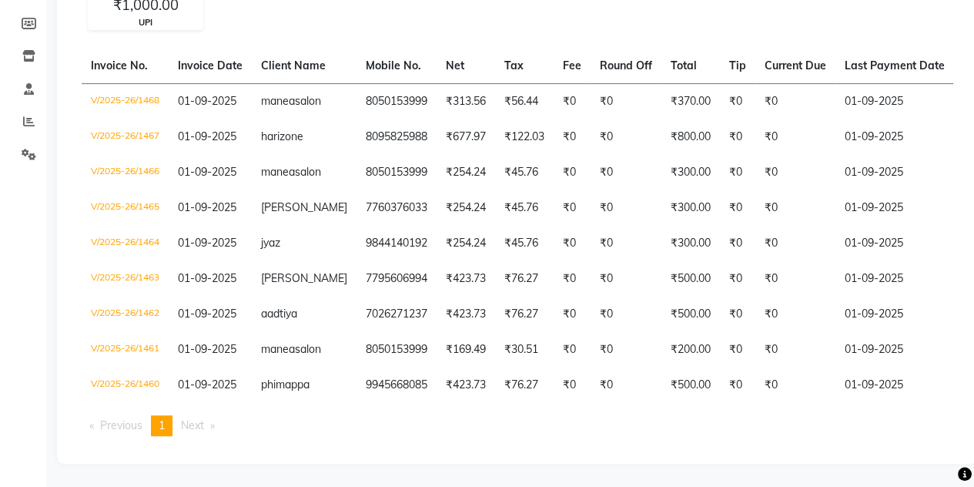
scroll to position [223, 0]
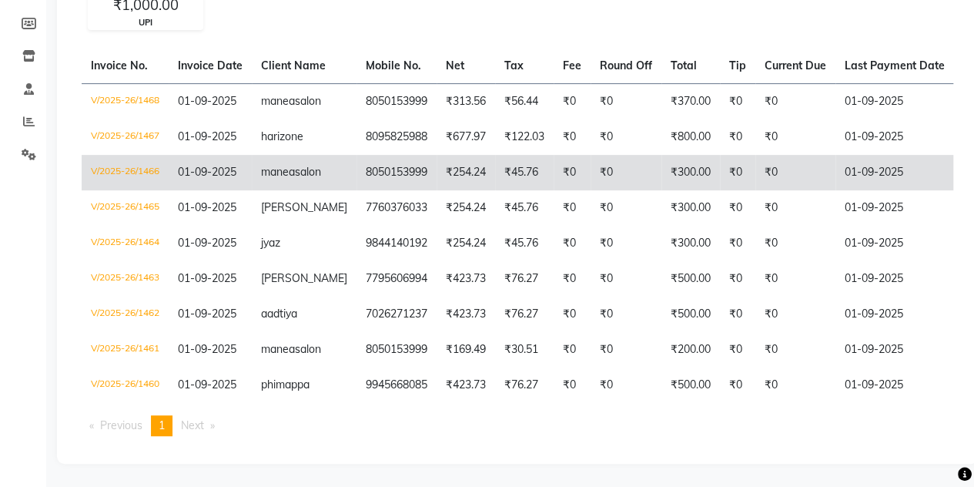
click at [153, 173] on td "V/2025-26/1466" at bounding box center [125, 172] width 87 height 35
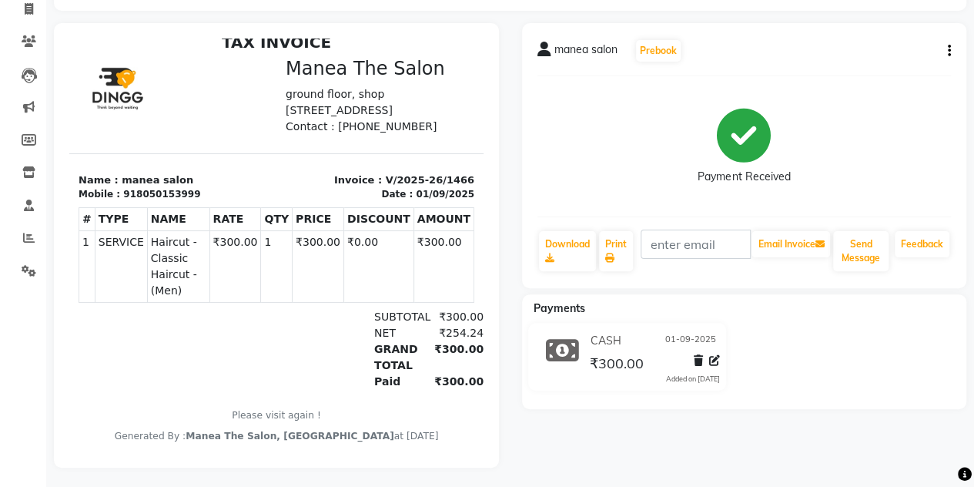
scroll to position [119, 0]
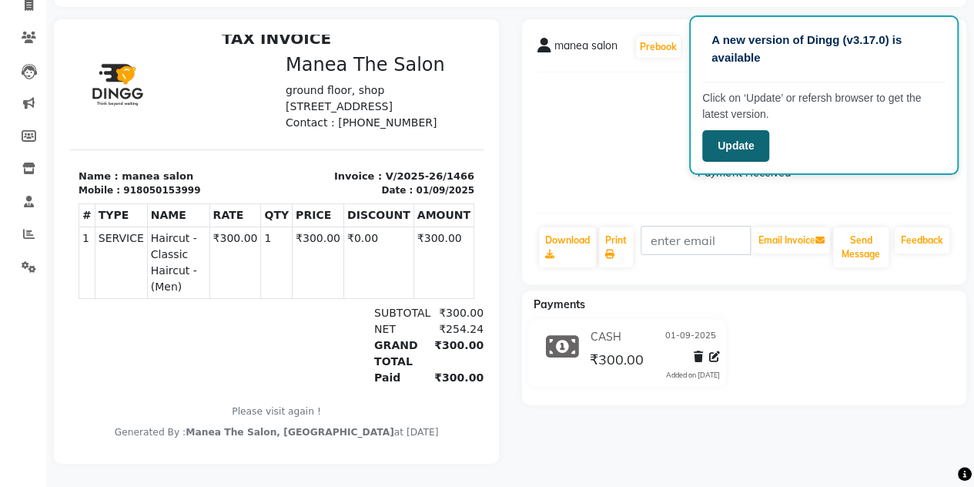
click at [735, 144] on button "Update" at bounding box center [736, 146] width 67 height 32
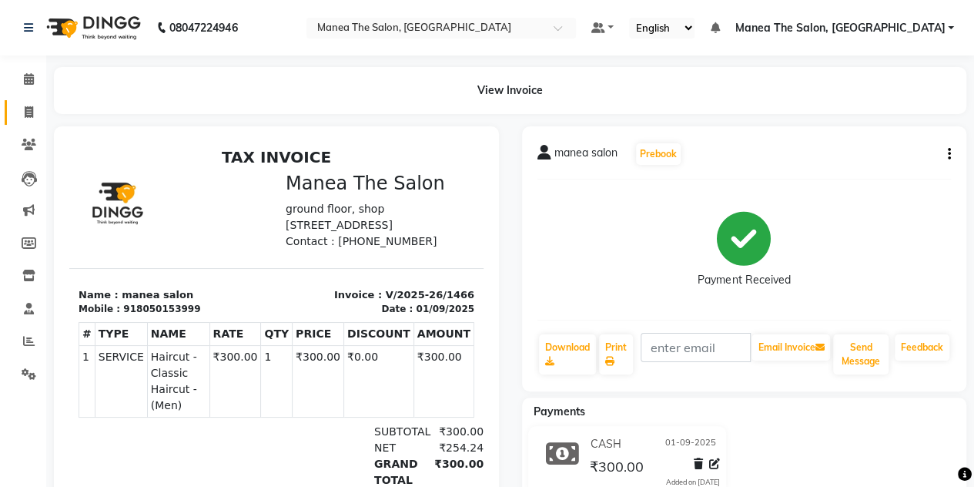
click at [23, 122] on link "Invoice" at bounding box center [23, 112] width 37 height 25
select select "7688"
select select "service"
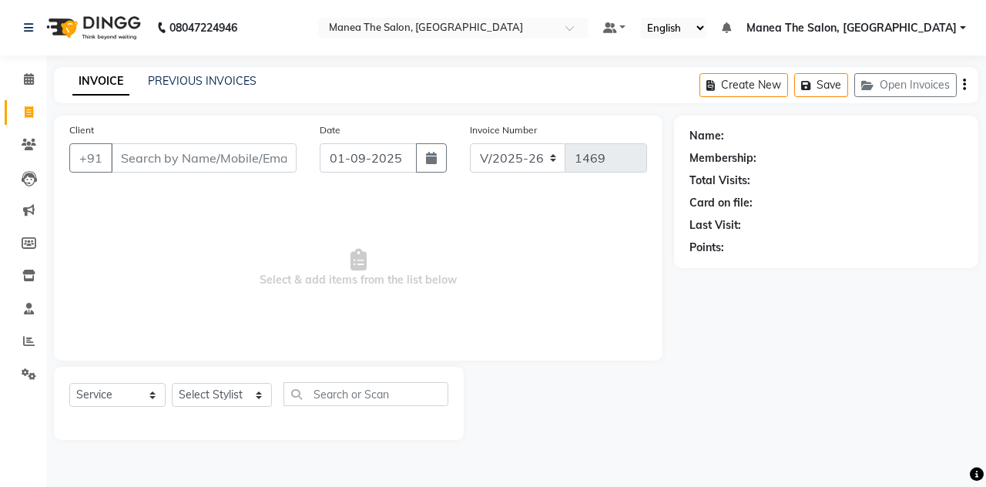
click at [127, 158] on input "Client" at bounding box center [204, 157] width 186 height 29
type input "9620142120"
click at [260, 164] on span "Add Client" at bounding box center [256, 157] width 61 height 15
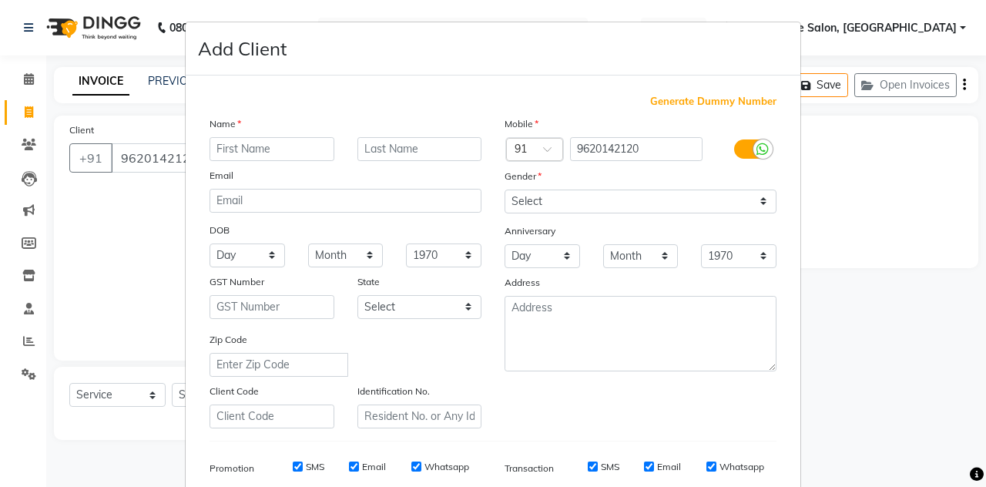
click at [258, 148] on input "text" at bounding box center [272, 149] width 125 height 24
type input "dr [PERSON_NAME]"
drag, startPoint x: 548, startPoint y: 203, endPoint x: 538, endPoint y: 258, distance: 56.4
click at [538, 258] on div "Mobile Country Code × 91 9620142120 Gender Select [DEMOGRAPHIC_DATA] [DEMOGRAPH…" at bounding box center [640, 272] width 295 height 313
select select "[DEMOGRAPHIC_DATA]"
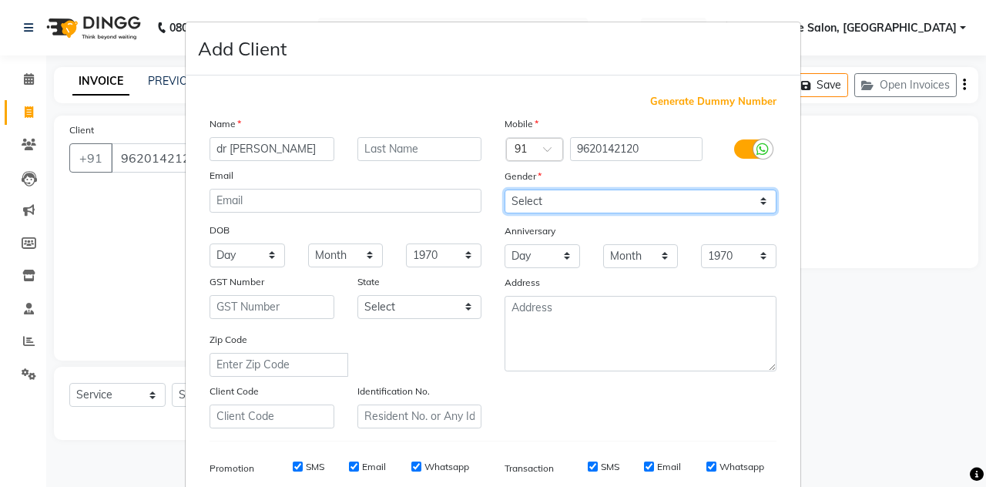
click at [505, 189] on select "Select [DEMOGRAPHIC_DATA] [DEMOGRAPHIC_DATA] Other Prefer Not To Say" at bounding box center [641, 201] width 272 height 24
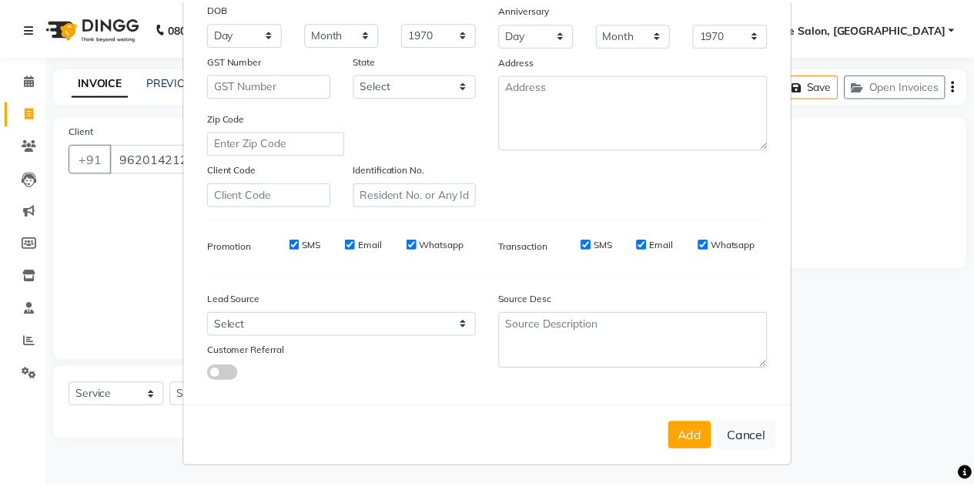
scroll to position [221, 0]
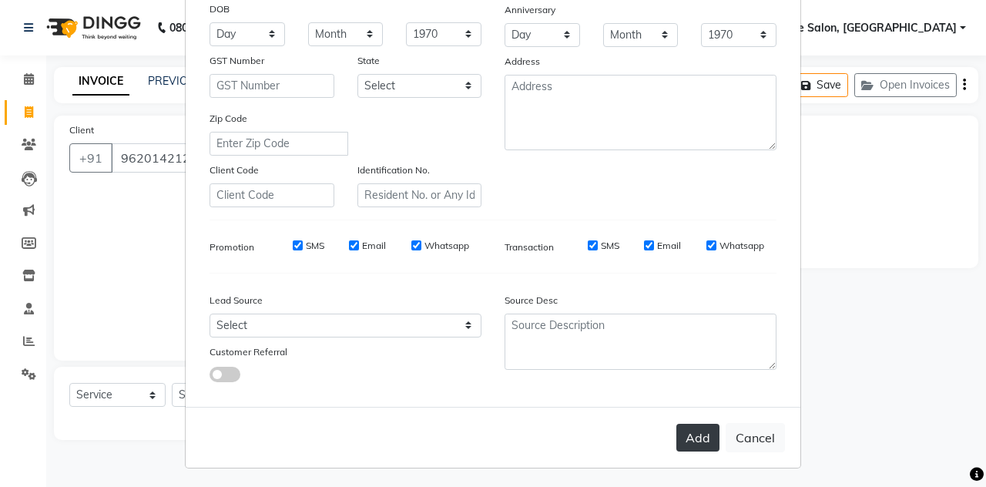
click at [706, 439] on button "Add" at bounding box center [697, 438] width 43 height 28
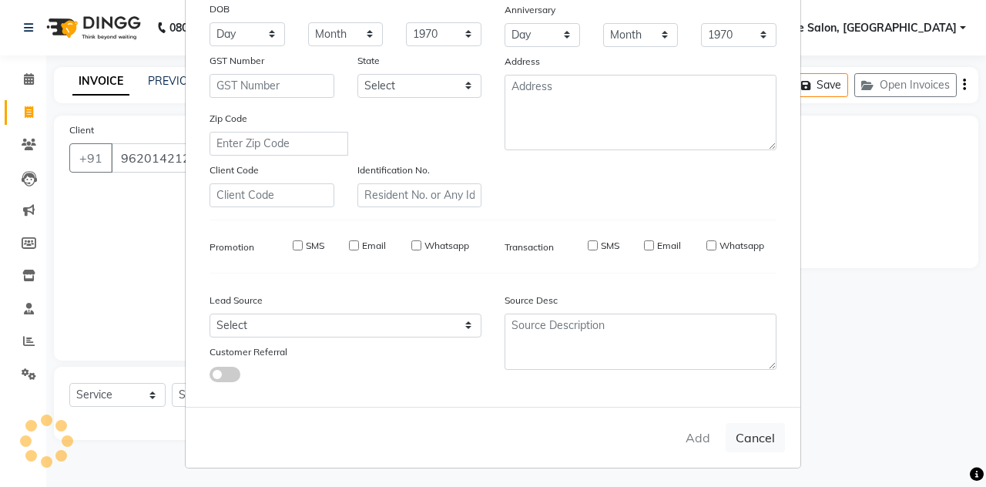
select select
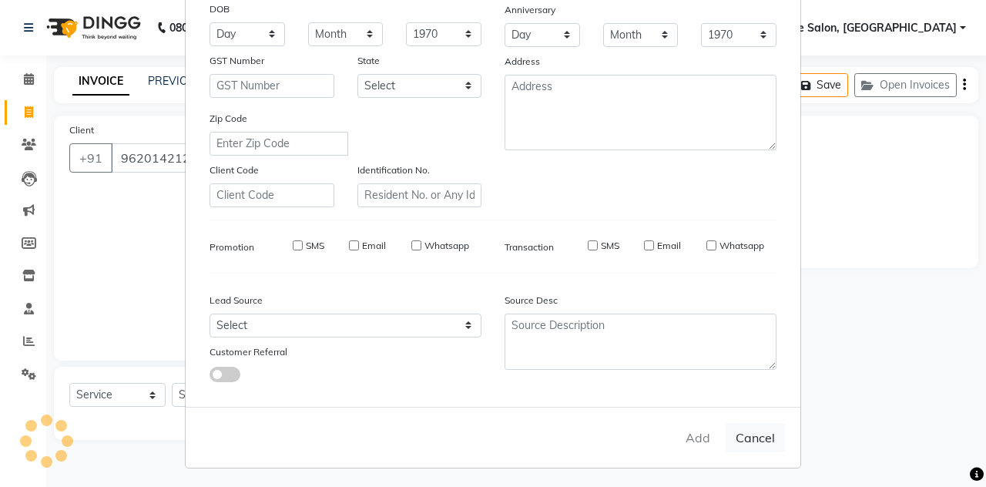
select select
checkbox input "false"
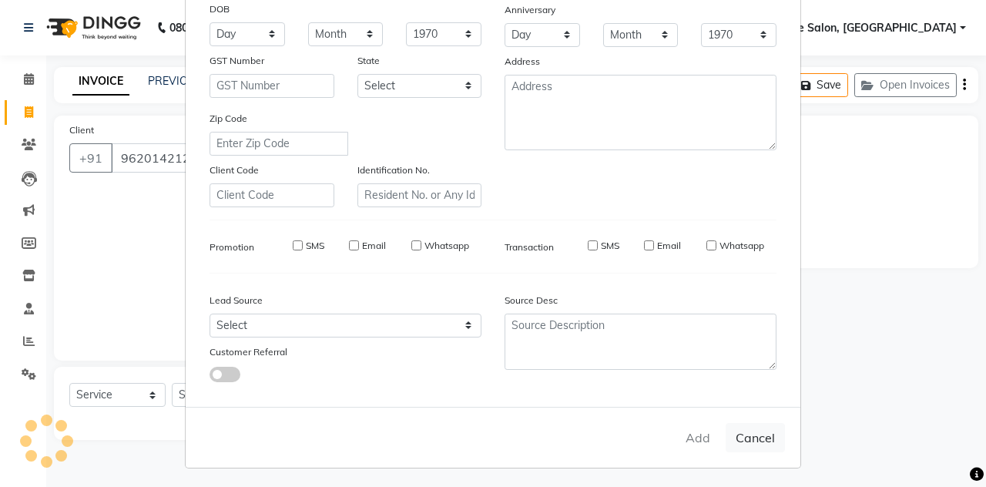
checkbox input "false"
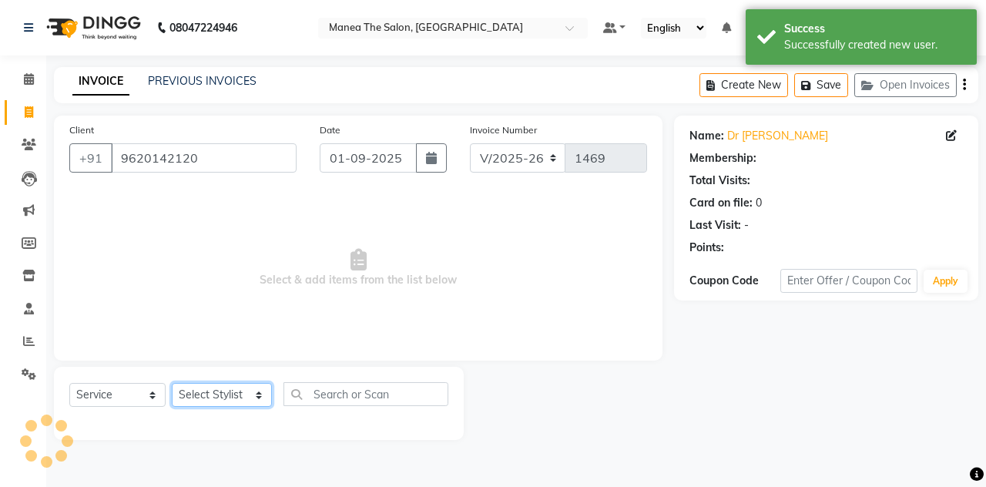
click at [202, 388] on select "Select Stylist aalam mahfuz [PERSON_NAME] [PERSON_NAME] The Salon, [GEOGRAPHIC_…" at bounding box center [222, 395] width 100 height 24
select select "80475"
click at [172, 383] on select "Select Stylist aalam mahfuz [PERSON_NAME] [PERSON_NAME] The Salon, [GEOGRAPHIC_…" at bounding box center [222, 395] width 100 height 24
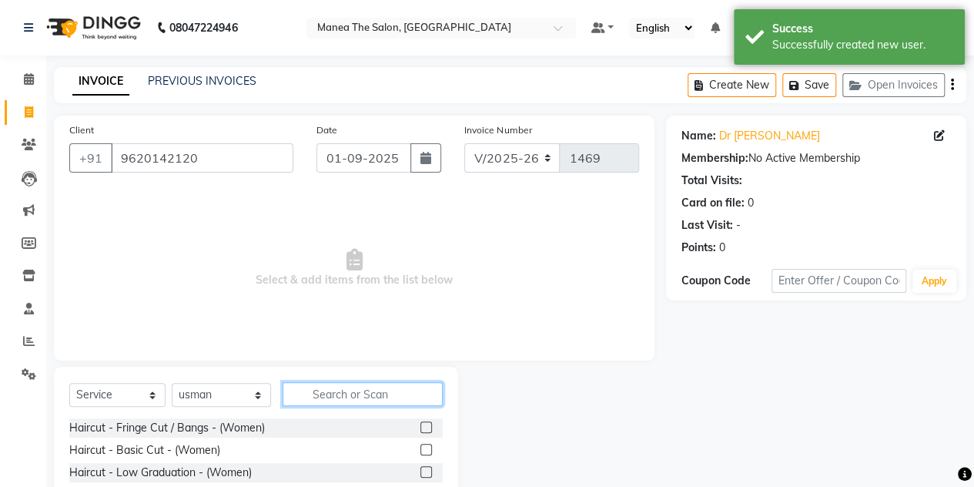
click at [331, 399] on input "text" at bounding box center [363, 394] width 160 height 24
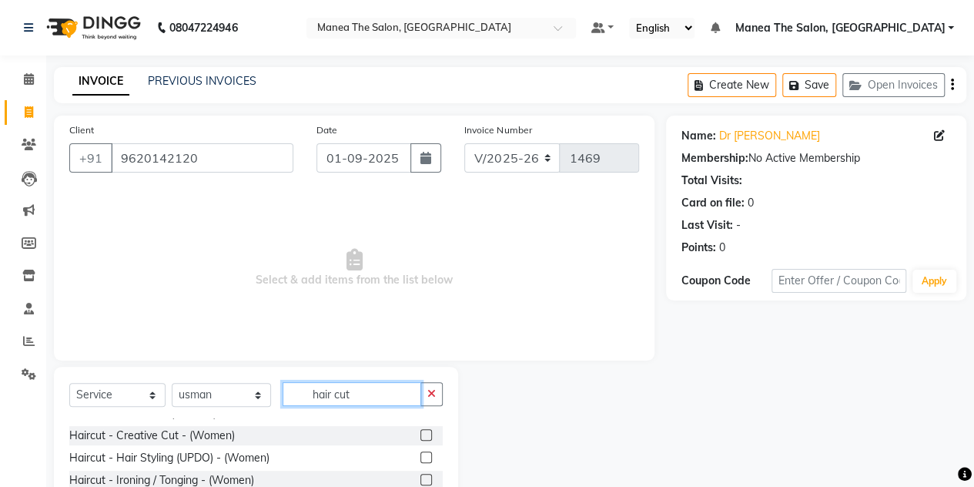
scroll to position [81, 0]
type input "hair cut"
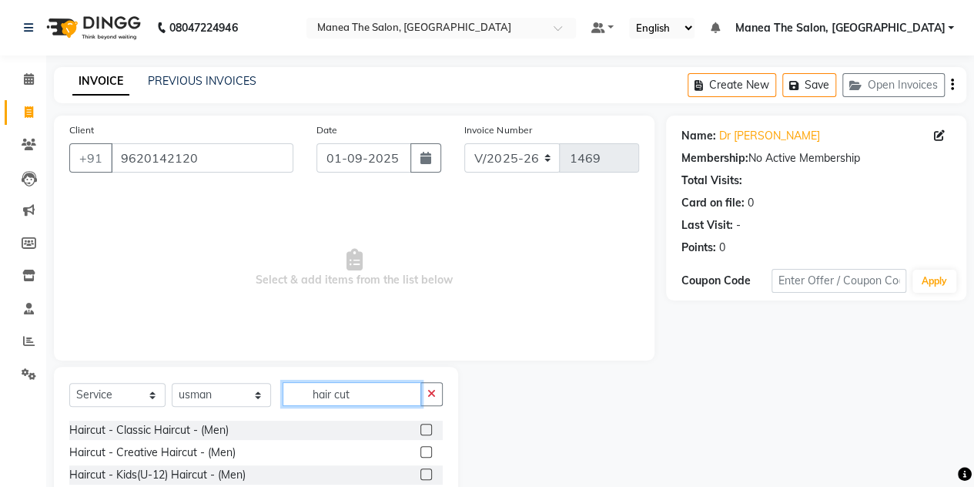
scroll to position [268, 0]
click at [262, 427] on div "Haircut - Classic Haircut - (Men)" at bounding box center [256, 427] width 374 height 19
click at [421, 426] on label at bounding box center [427, 427] width 12 height 12
click at [421, 426] on input "checkbox" at bounding box center [426, 428] width 10 height 10
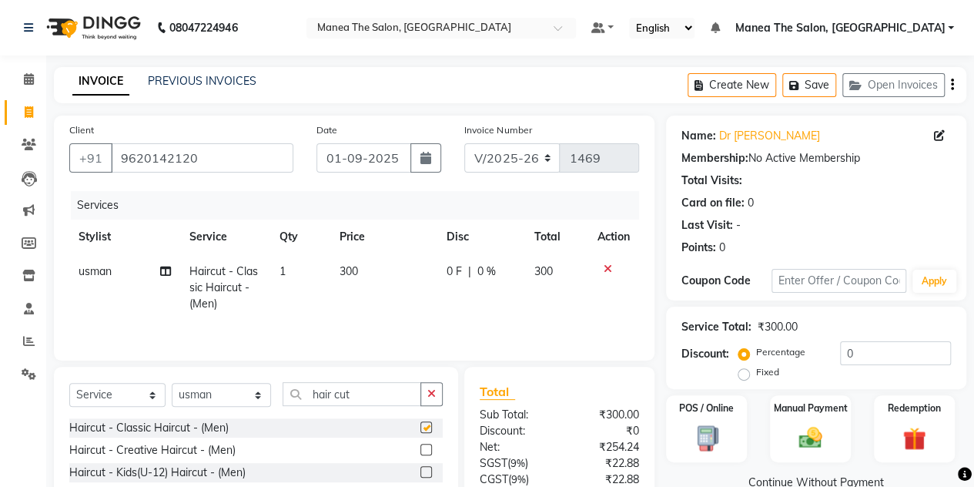
checkbox input "false"
click at [811, 418] on div "Manual Payment" at bounding box center [811, 429] width 84 height 70
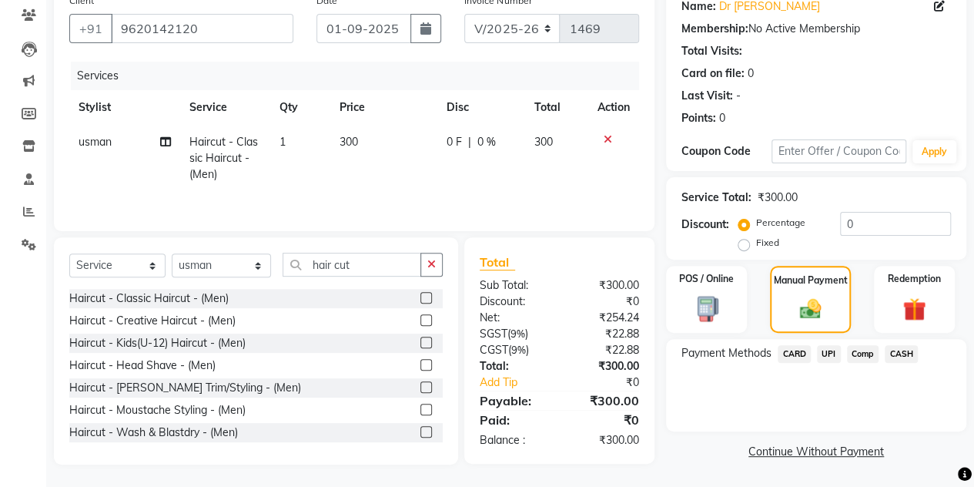
scroll to position [129, 0]
click at [832, 355] on span "UPI" at bounding box center [829, 354] width 24 height 18
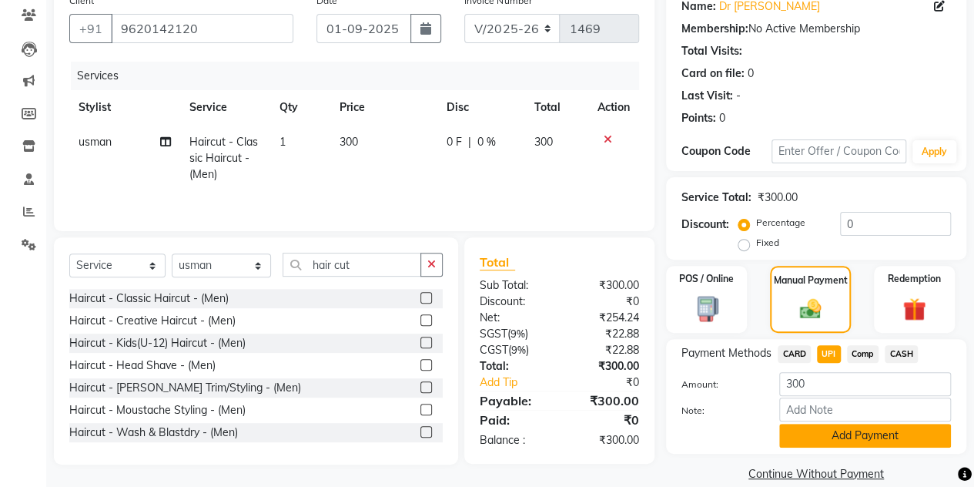
click at [809, 435] on button "Add Payment" at bounding box center [866, 436] width 172 height 24
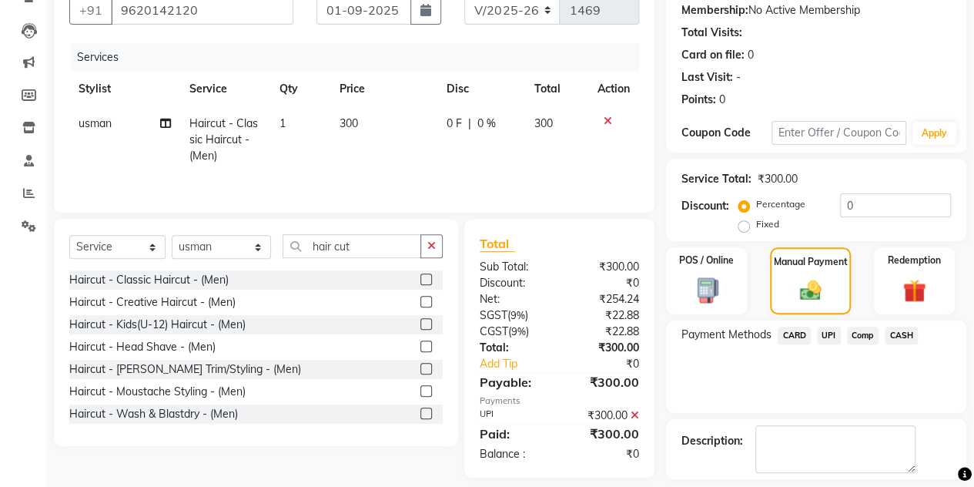
scroll to position [149, 0]
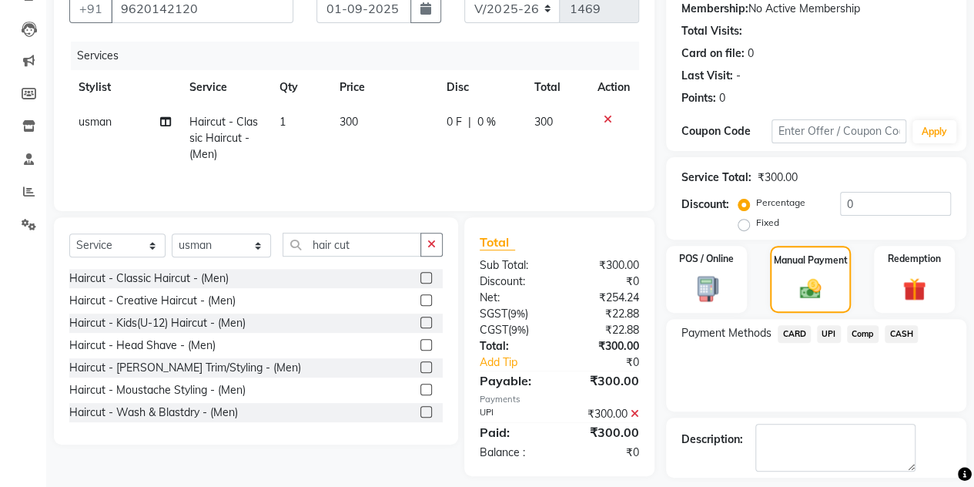
click at [823, 337] on span "UPI" at bounding box center [829, 334] width 24 height 18
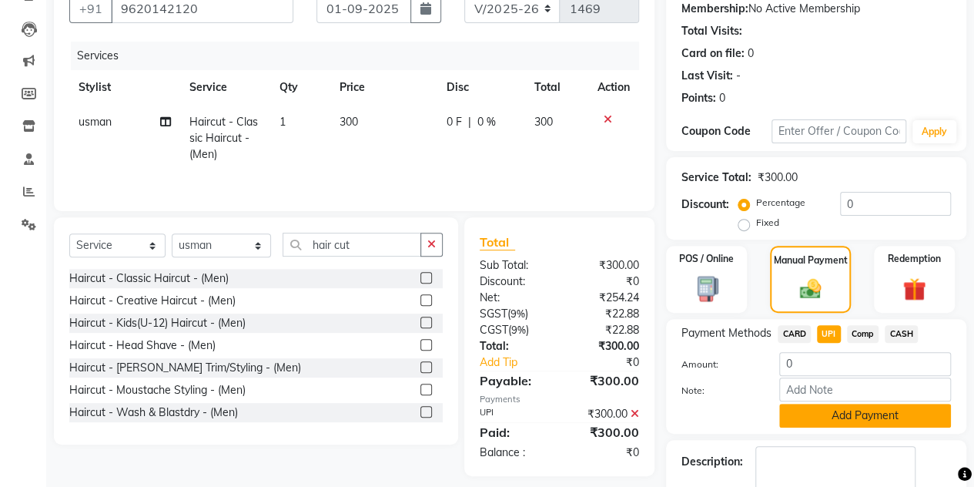
click at [803, 417] on button "Add Payment" at bounding box center [866, 416] width 172 height 24
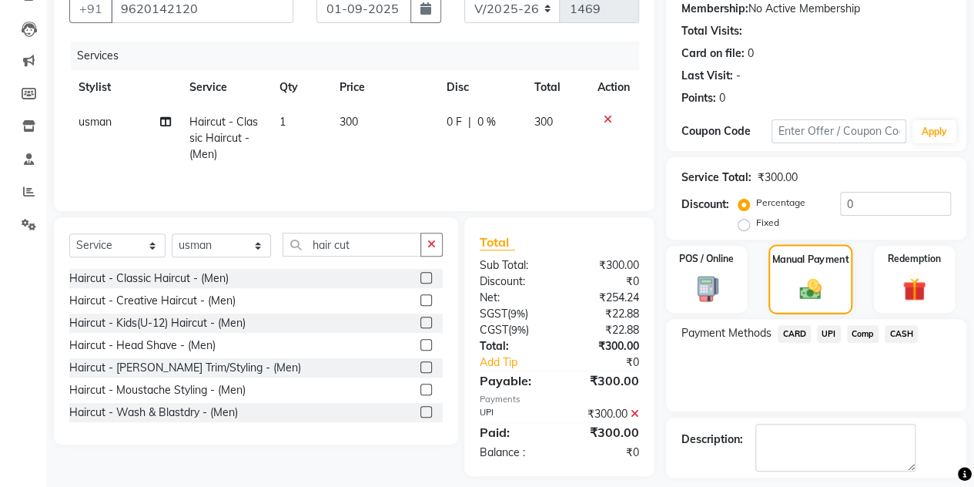
scroll to position [214, 0]
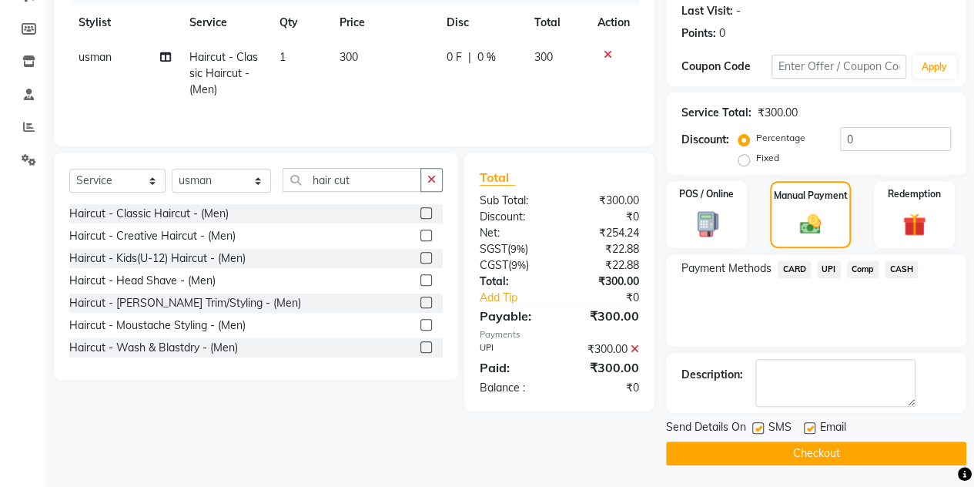
click at [716, 450] on button "Checkout" at bounding box center [816, 453] width 300 height 24
